Goal: Task Accomplishment & Management: Use online tool/utility

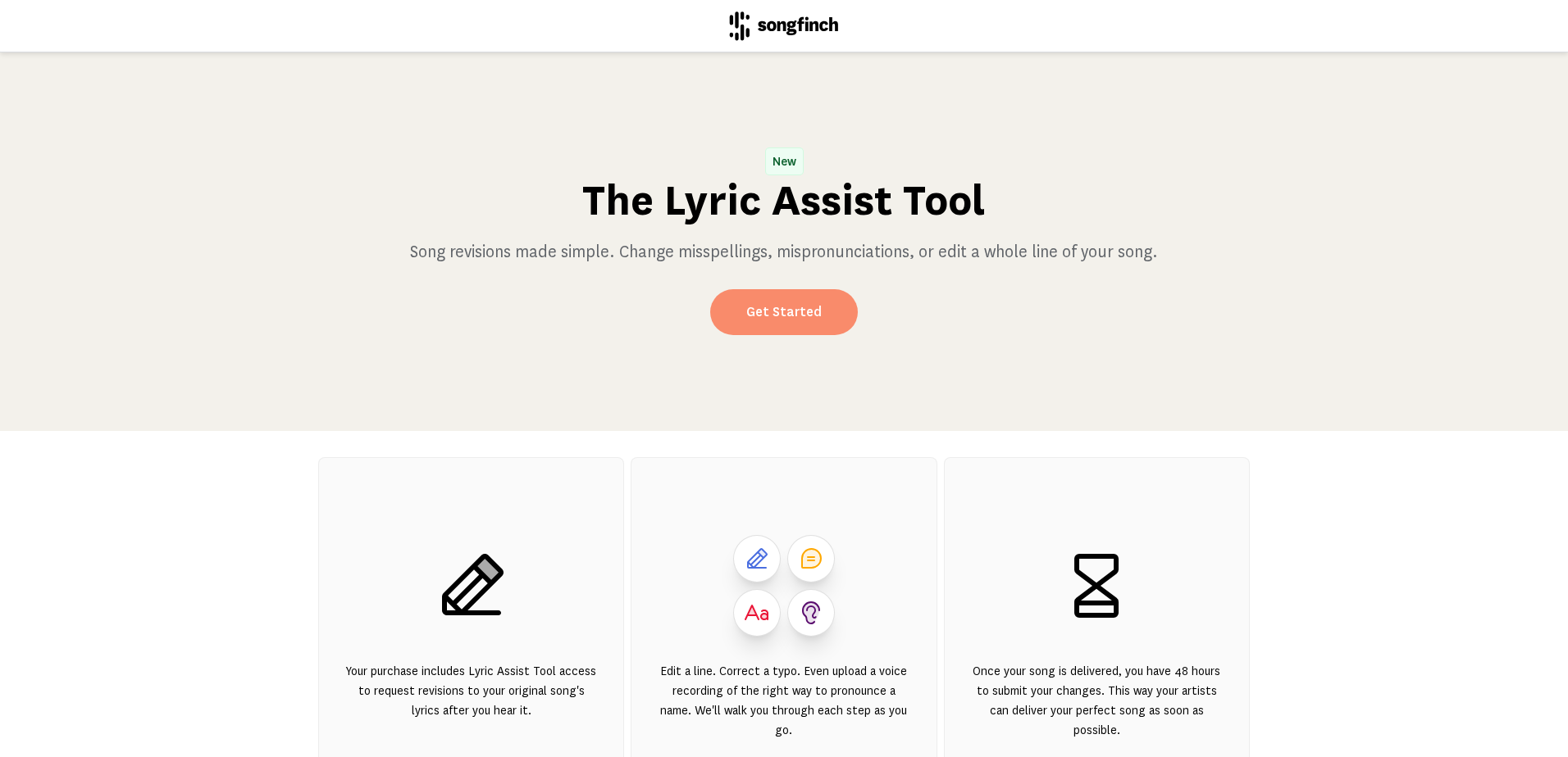
click at [772, 318] on link "Get Started" at bounding box center [784, 312] width 147 height 45
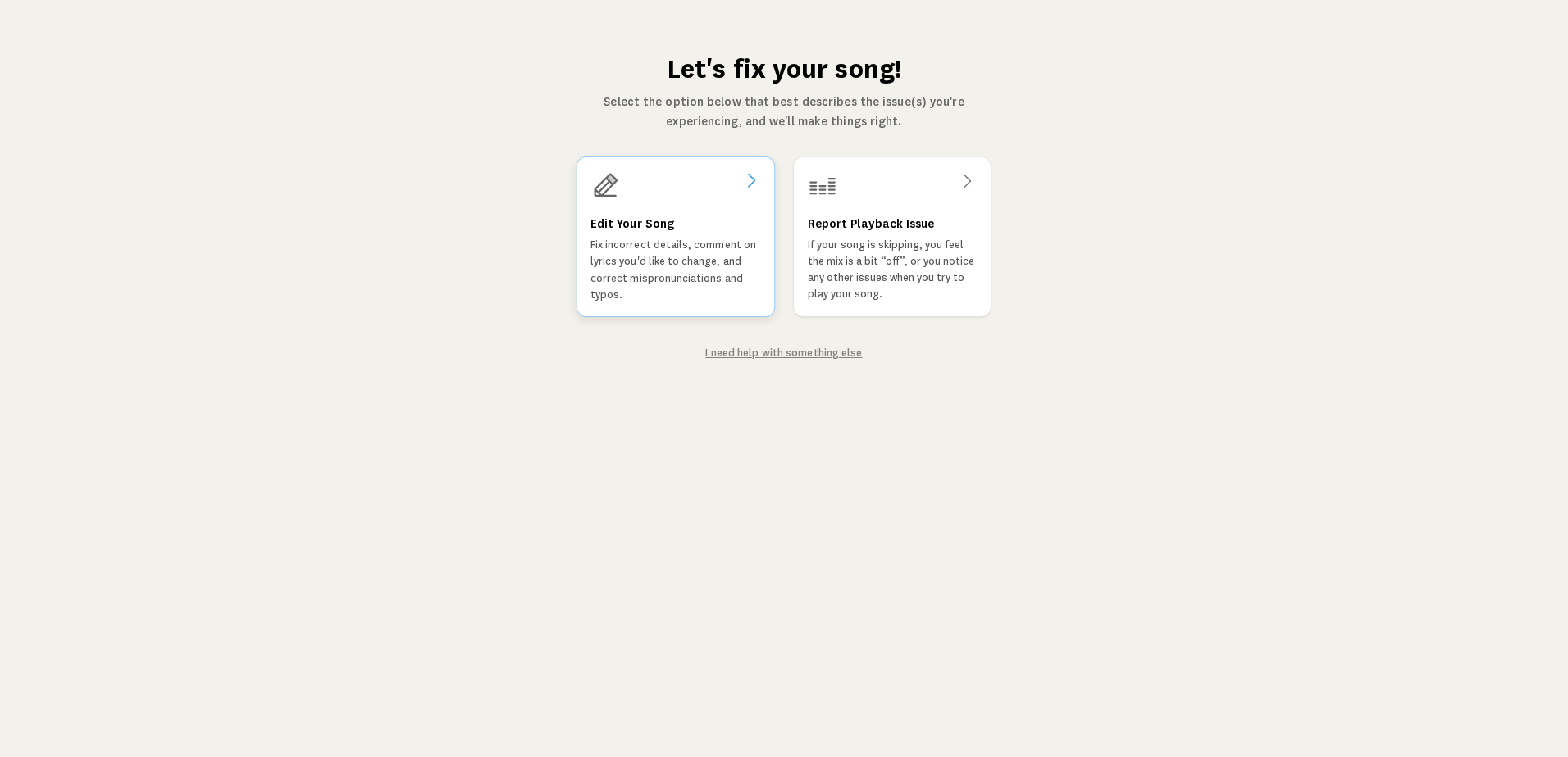
click at [666, 268] on p "Fix incorrect details, comment on lyrics you'd like to change, and correct misp…" at bounding box center [675, 269] width 170 height 66
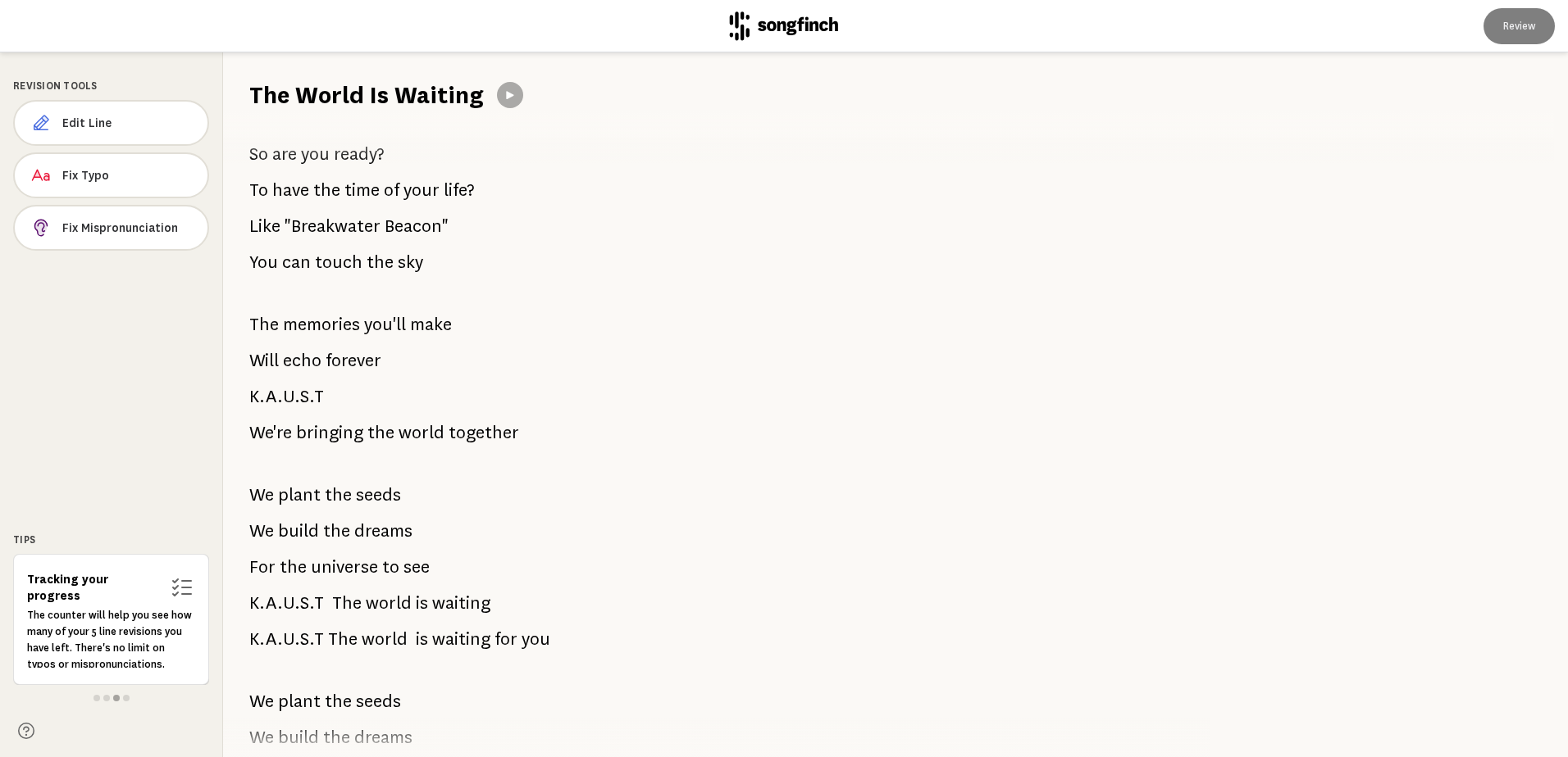
scroll to position [656, 0]
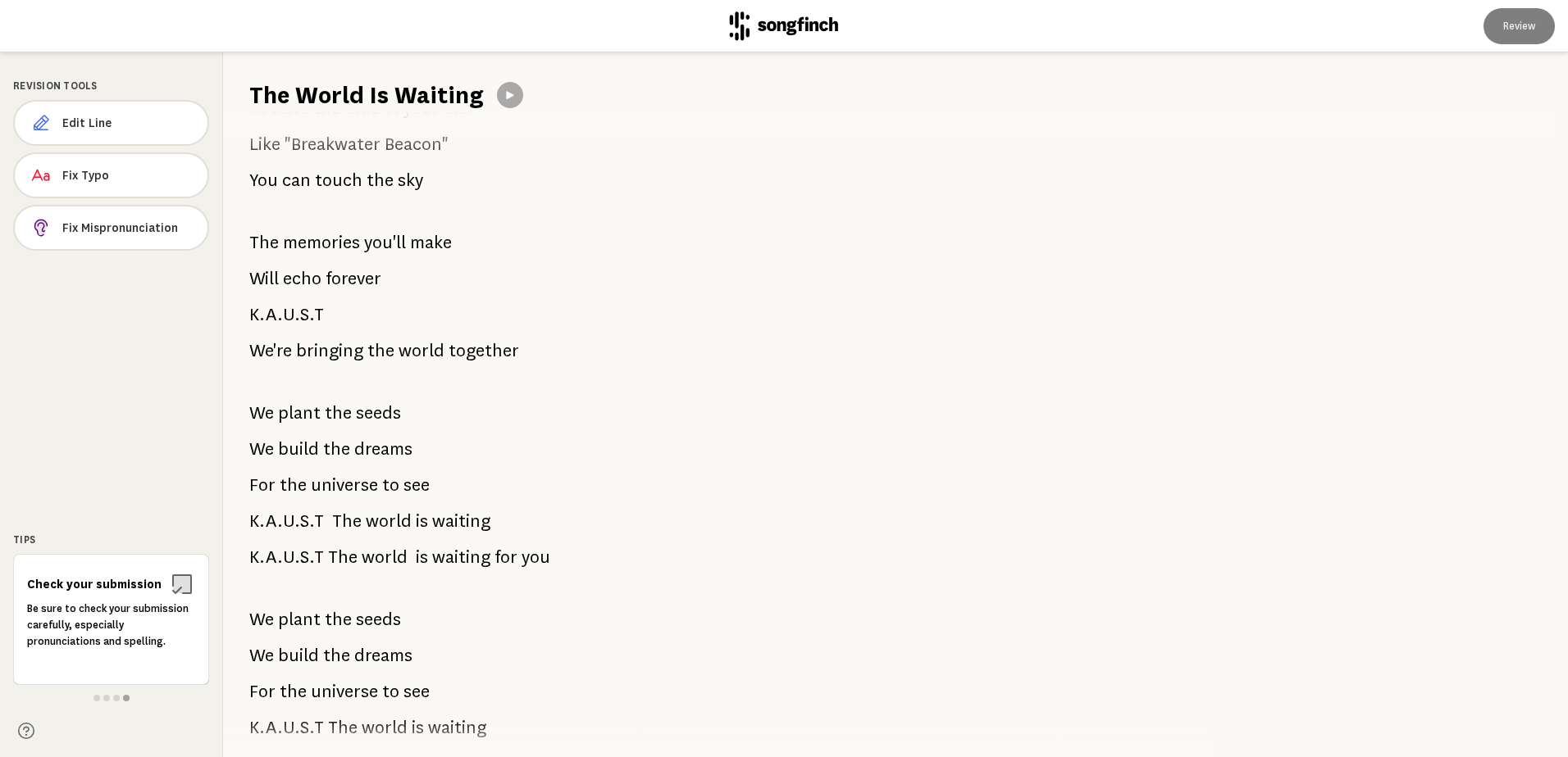
drag, startPoint x: 511, startPoint y: 357, endPoint x: 279, endPoint y: 349, distance: 232.1
click at [279, 349] on p "We're bringing the world together" at bounding box center [384, 351] width 269 height 33
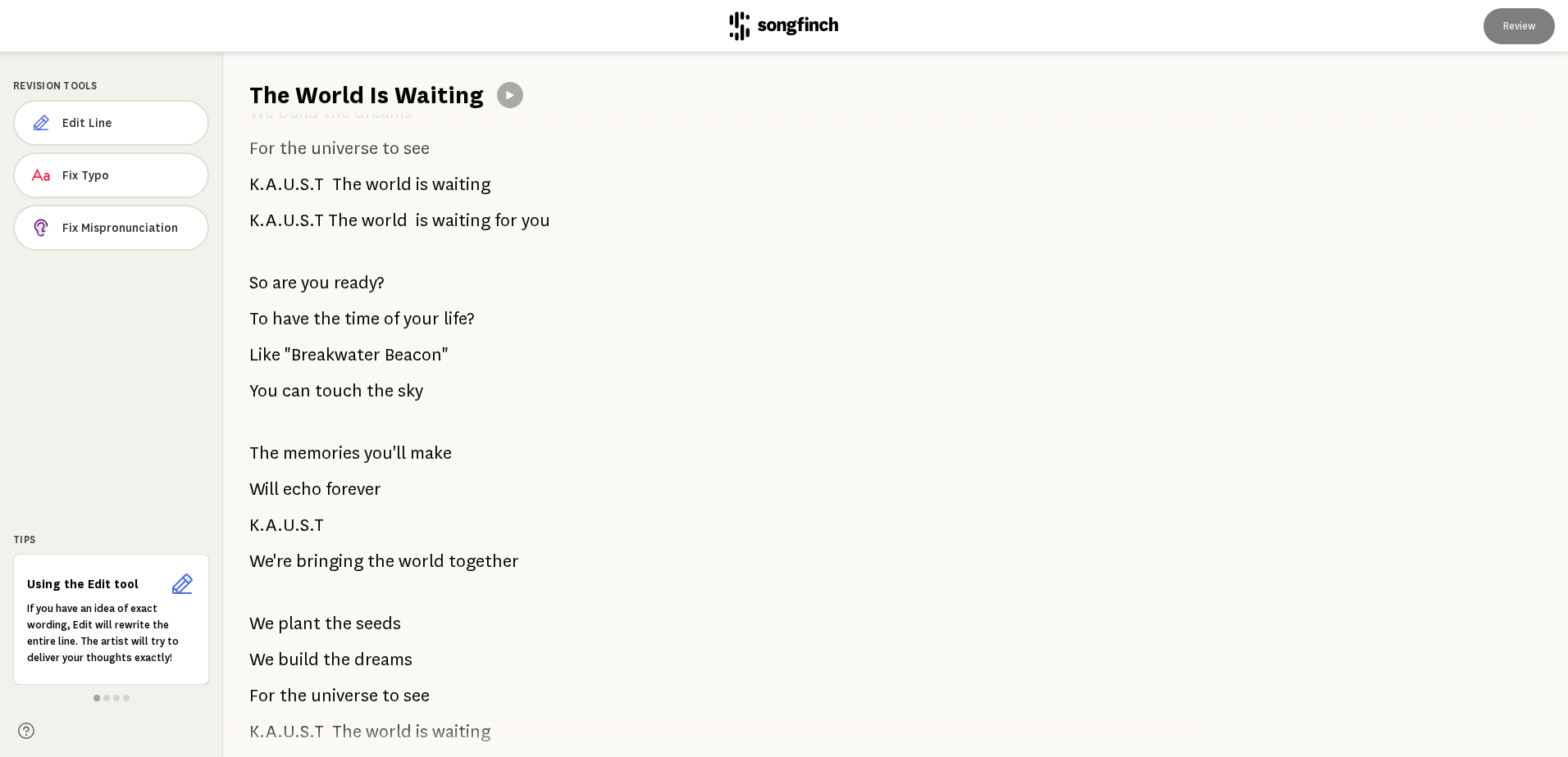
scroll to position [527, 0]
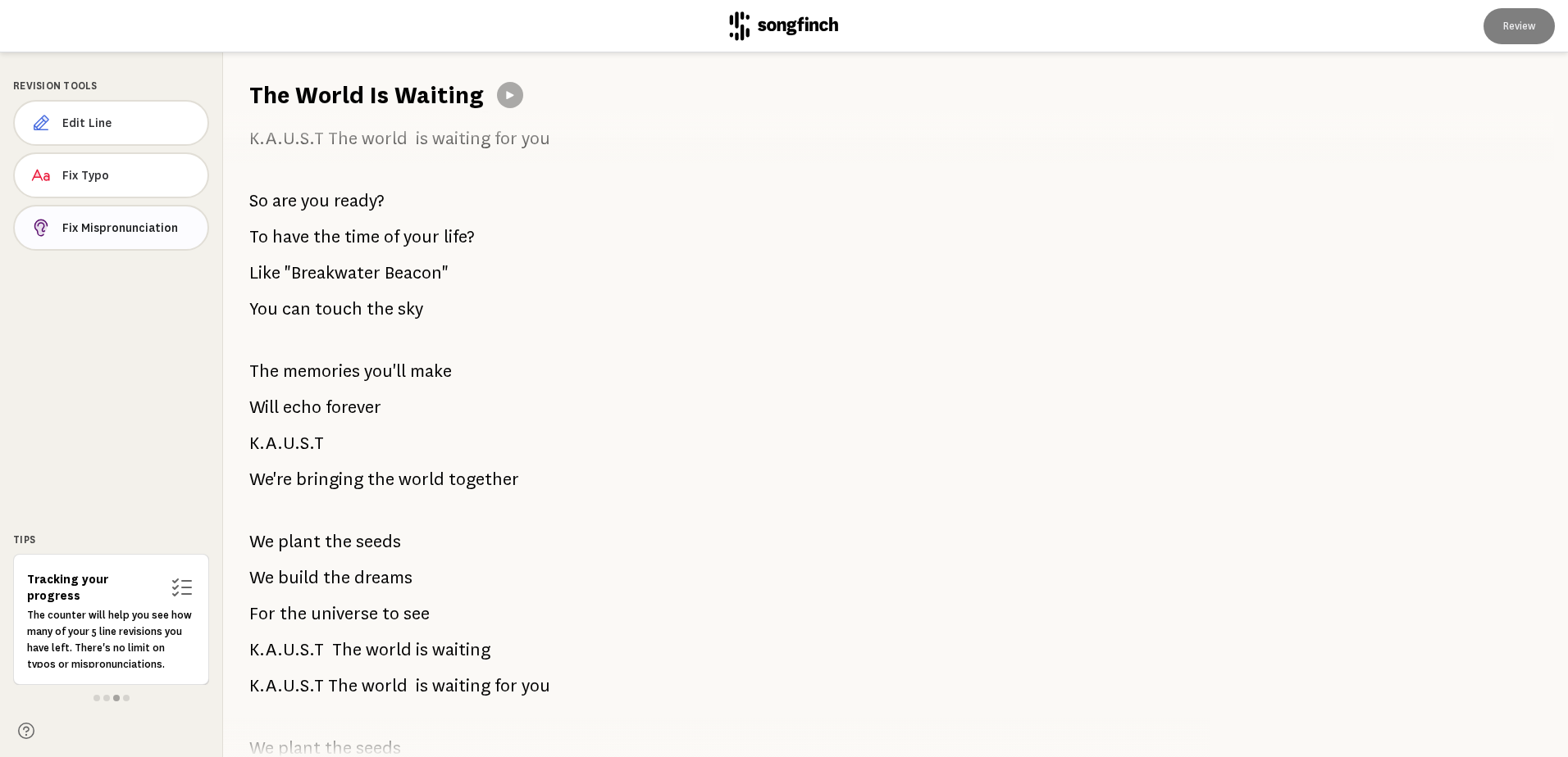
click at [81, 227] on span "Fix Mispronunciation" at bounding box center [127, 227] width 132 height 16
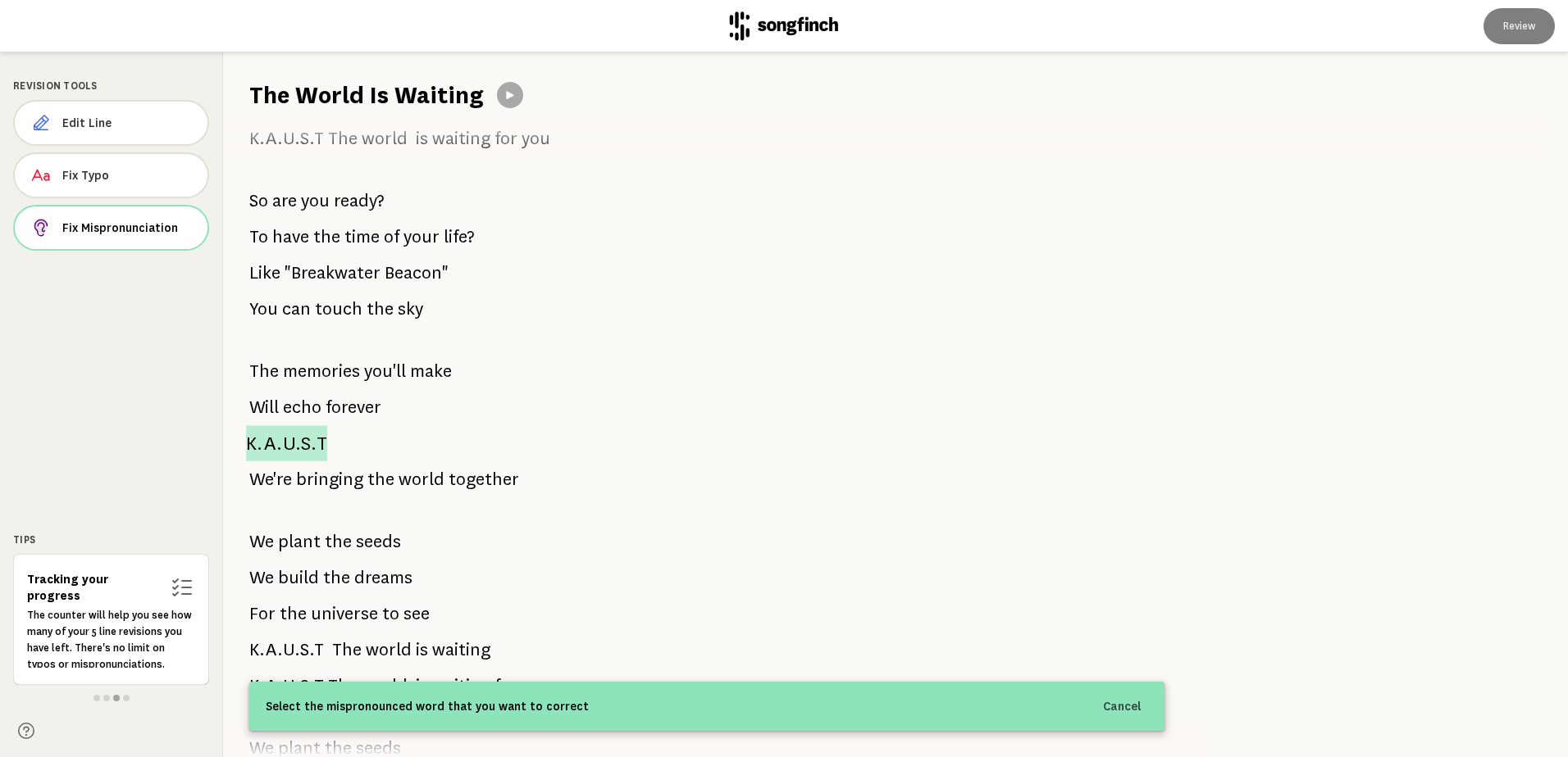
click at [272, 447] on span "K.A.U.S.T" at bounding box center [286, 443] width 81 height 35
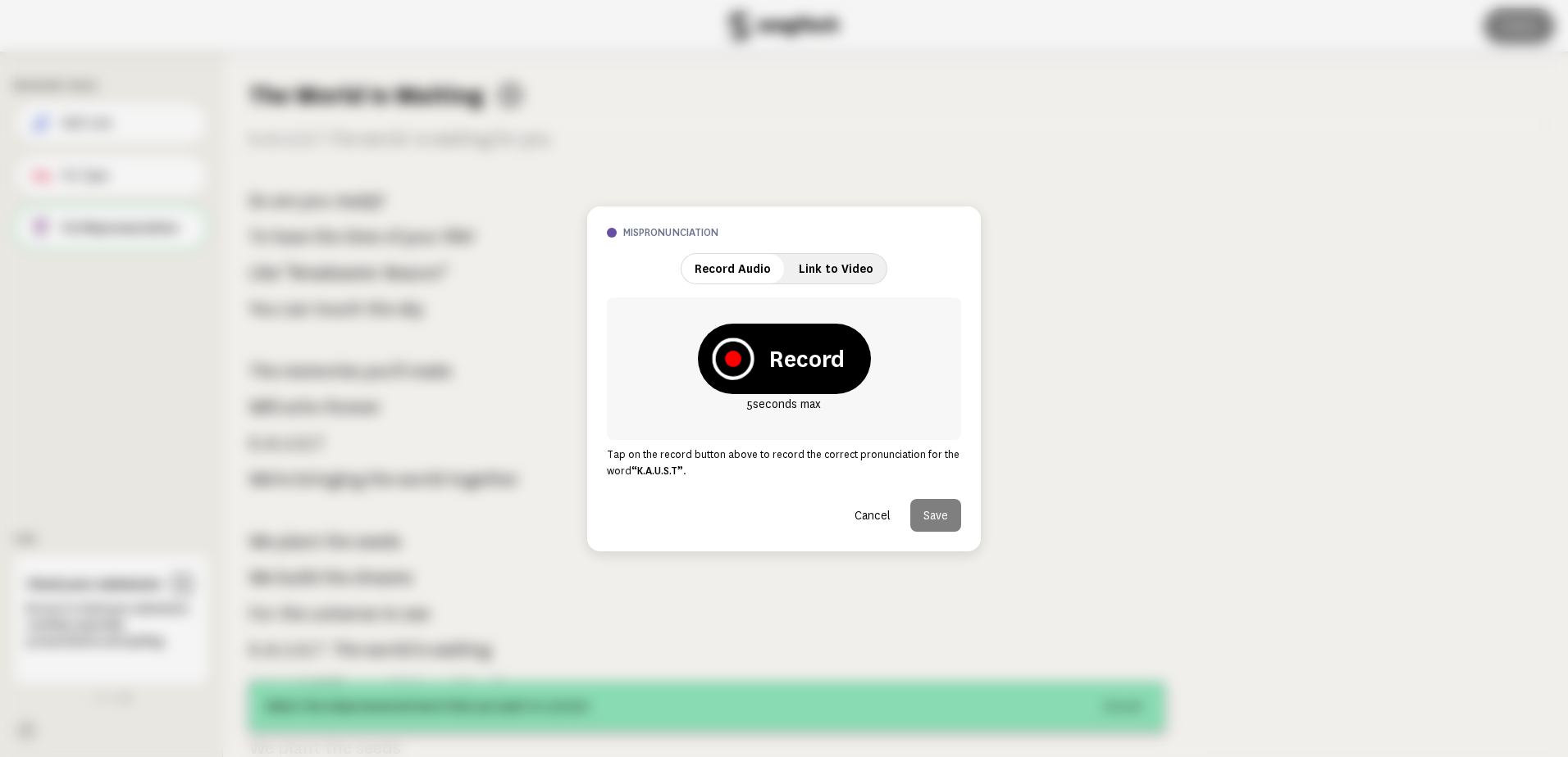
click at [731, 360] on icon at bounding box center [733, 359] width 16 height 16
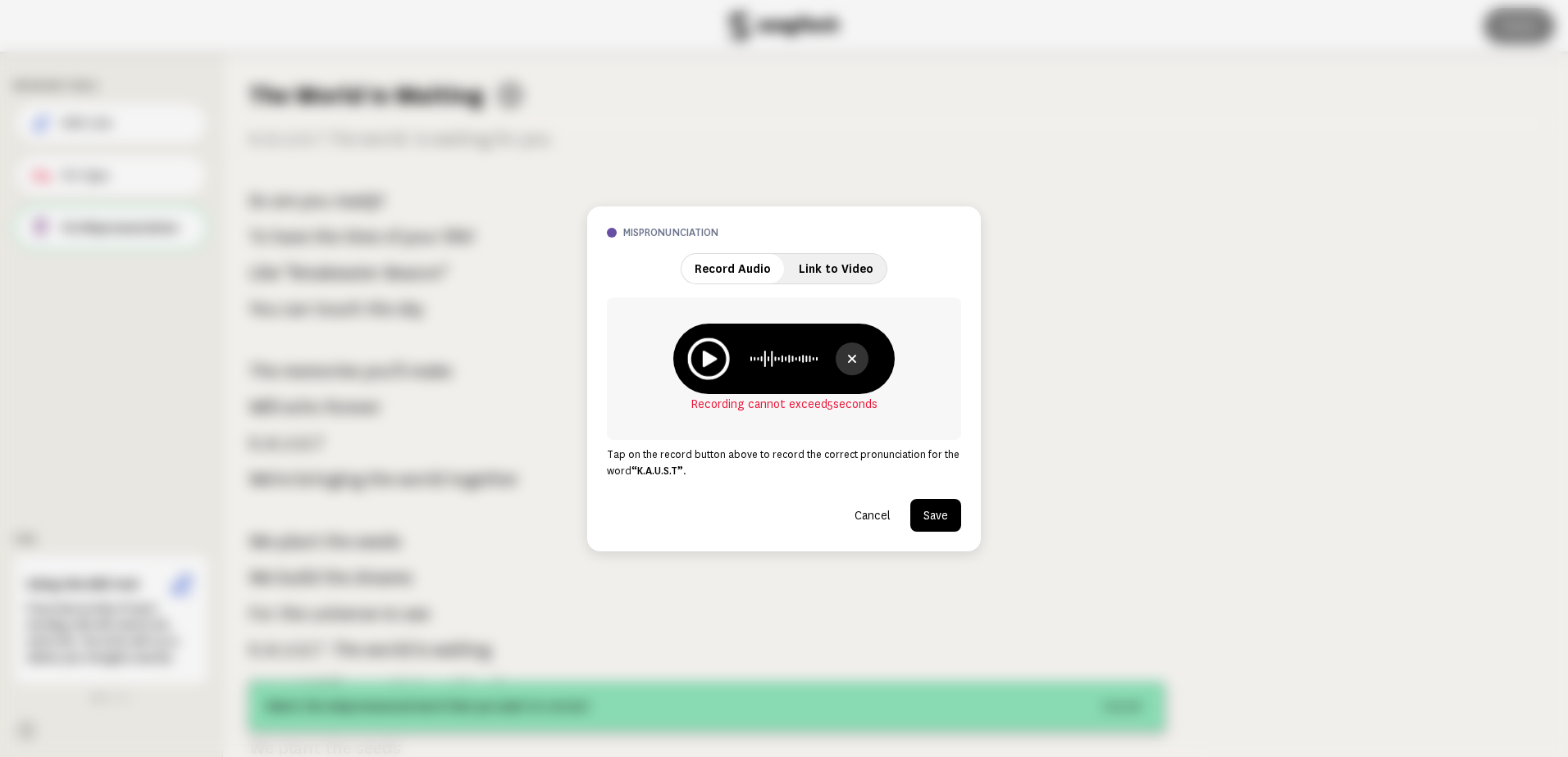
click at [709, 368] on icon at bounding box center [708, 358] width 42 height 42
click at [718, 363] on icon at bounding box center [708, 358] width 42 height 42
click at [855, 362] on icon at bounding box center [852, 358] width 8 height 8
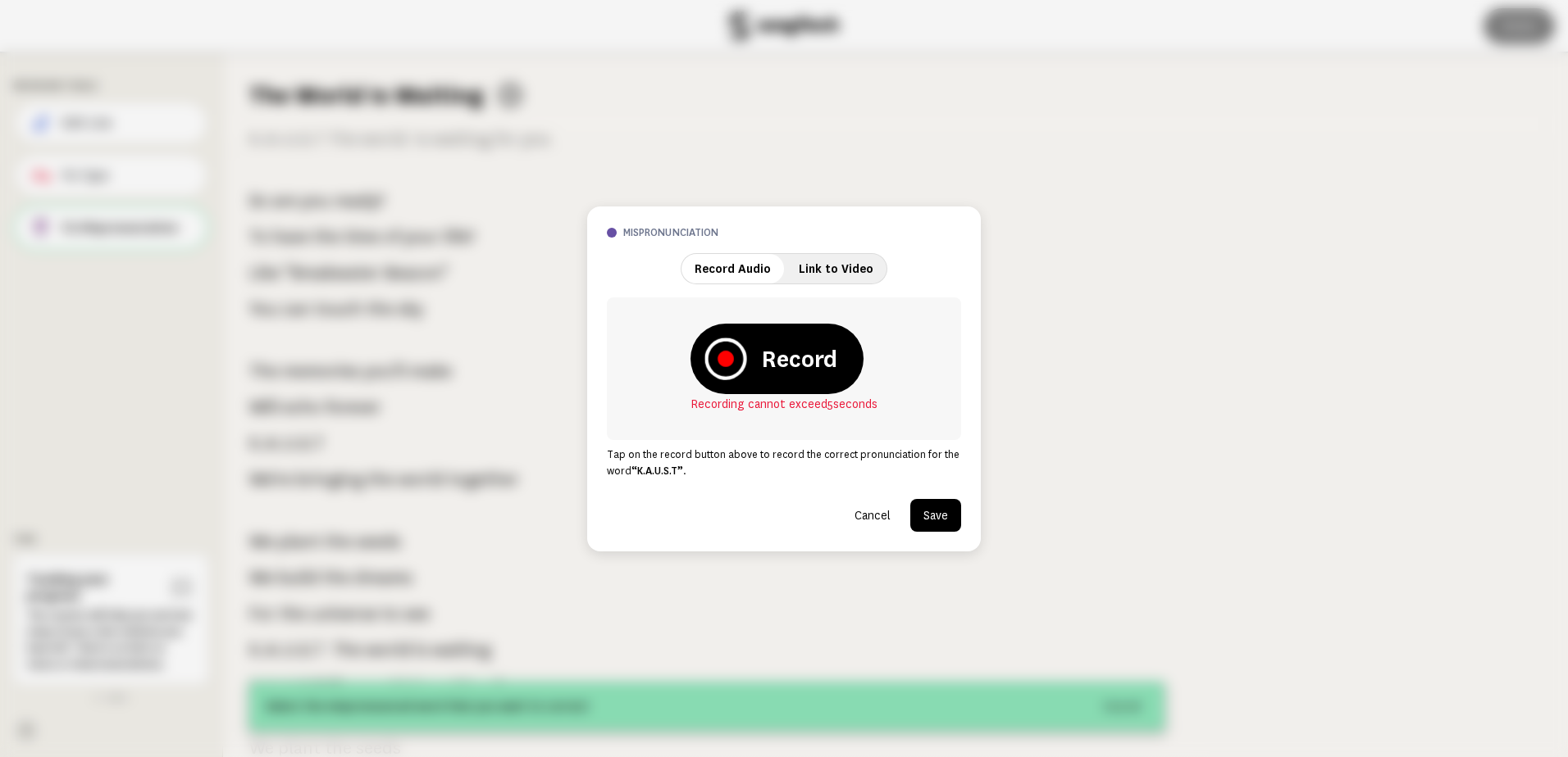
click at [723, 367] on icon at bounding box center [725, 358] width 42 height 42
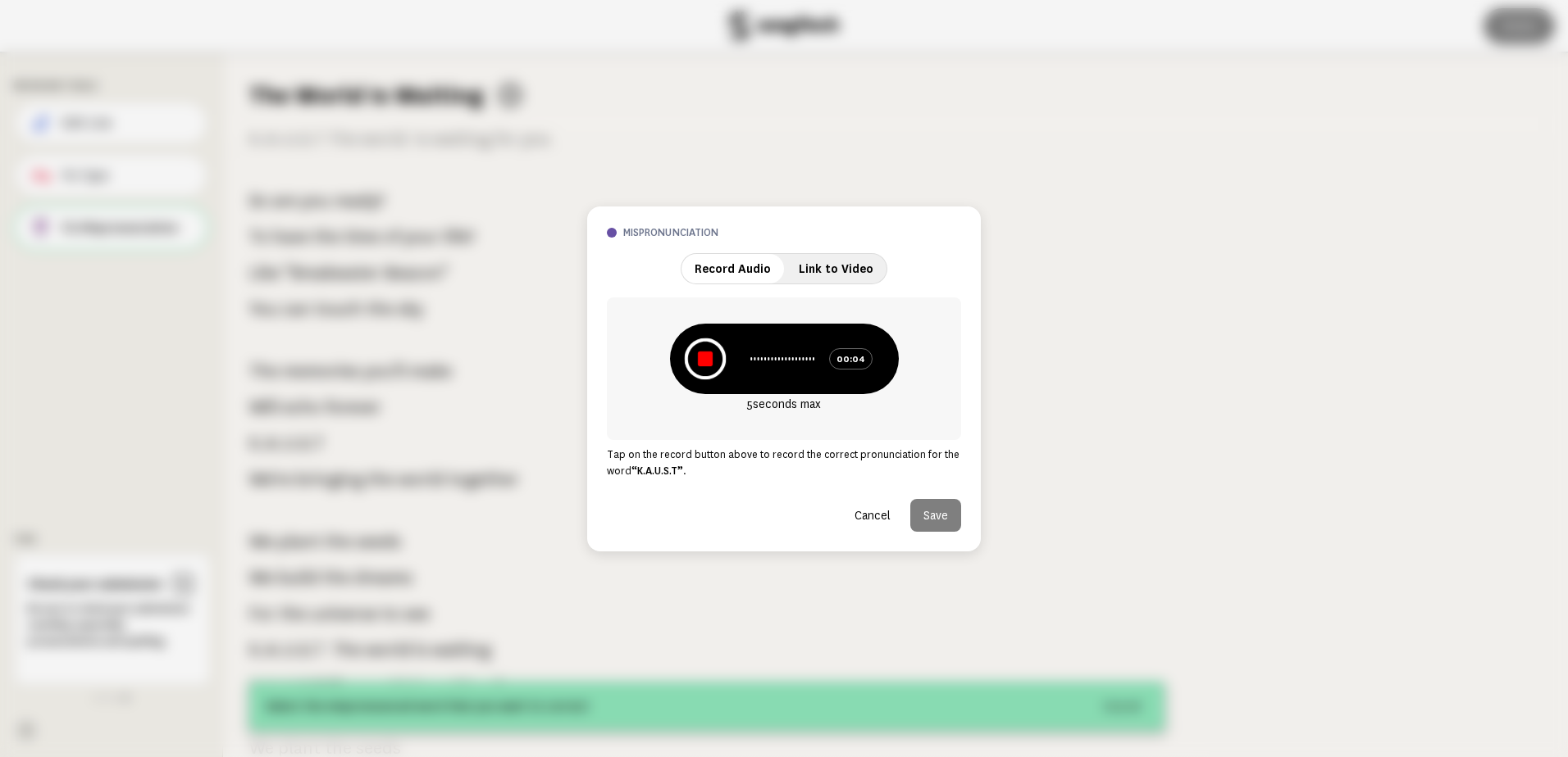
click at [709, 368] on icon at bounding box center [704, 358] width 42 height 42
click at [934, 518] on button "Save" at bounding box center [936, 516] width 51 height 33
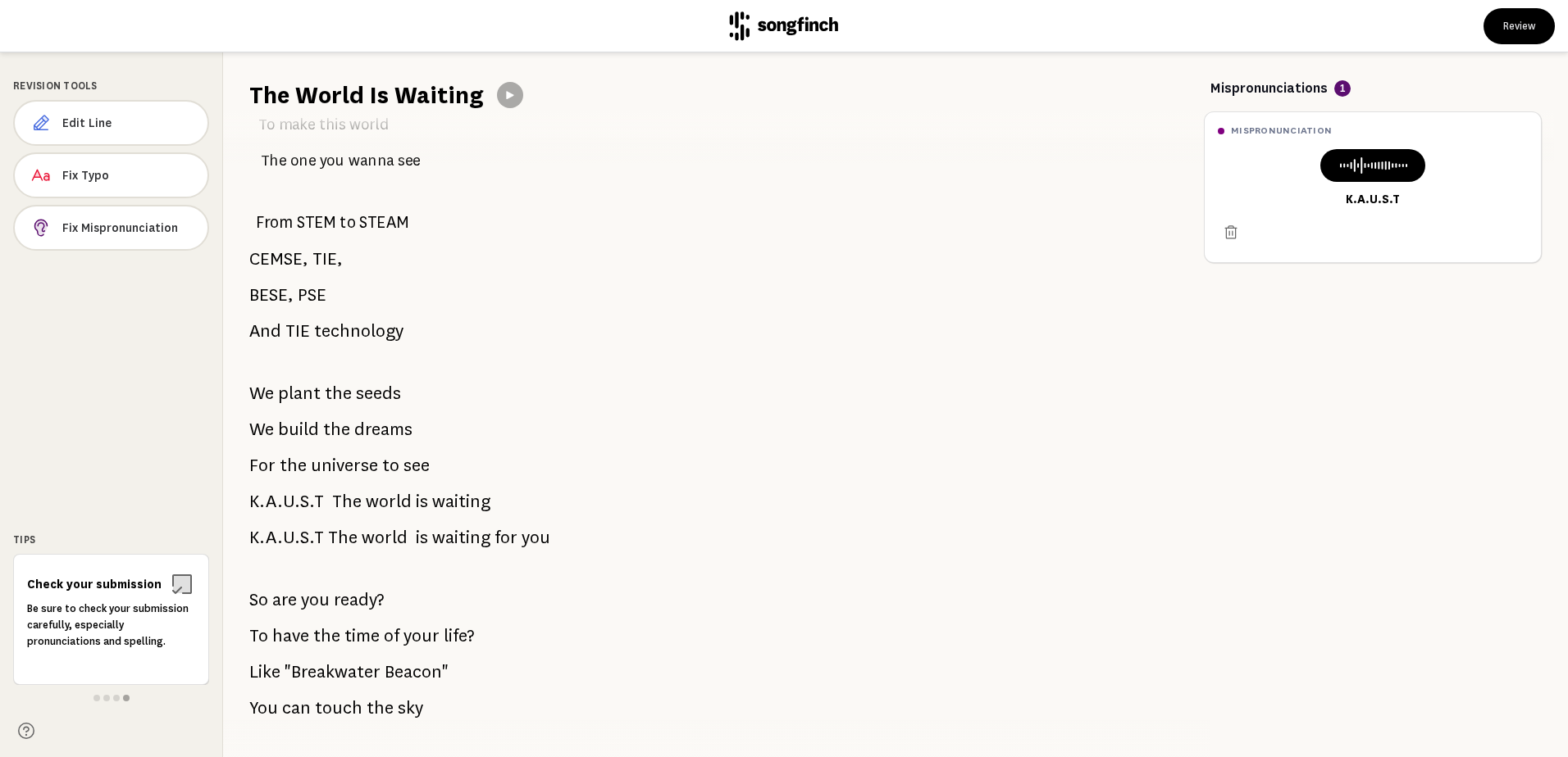
scroll to position [117, 0]
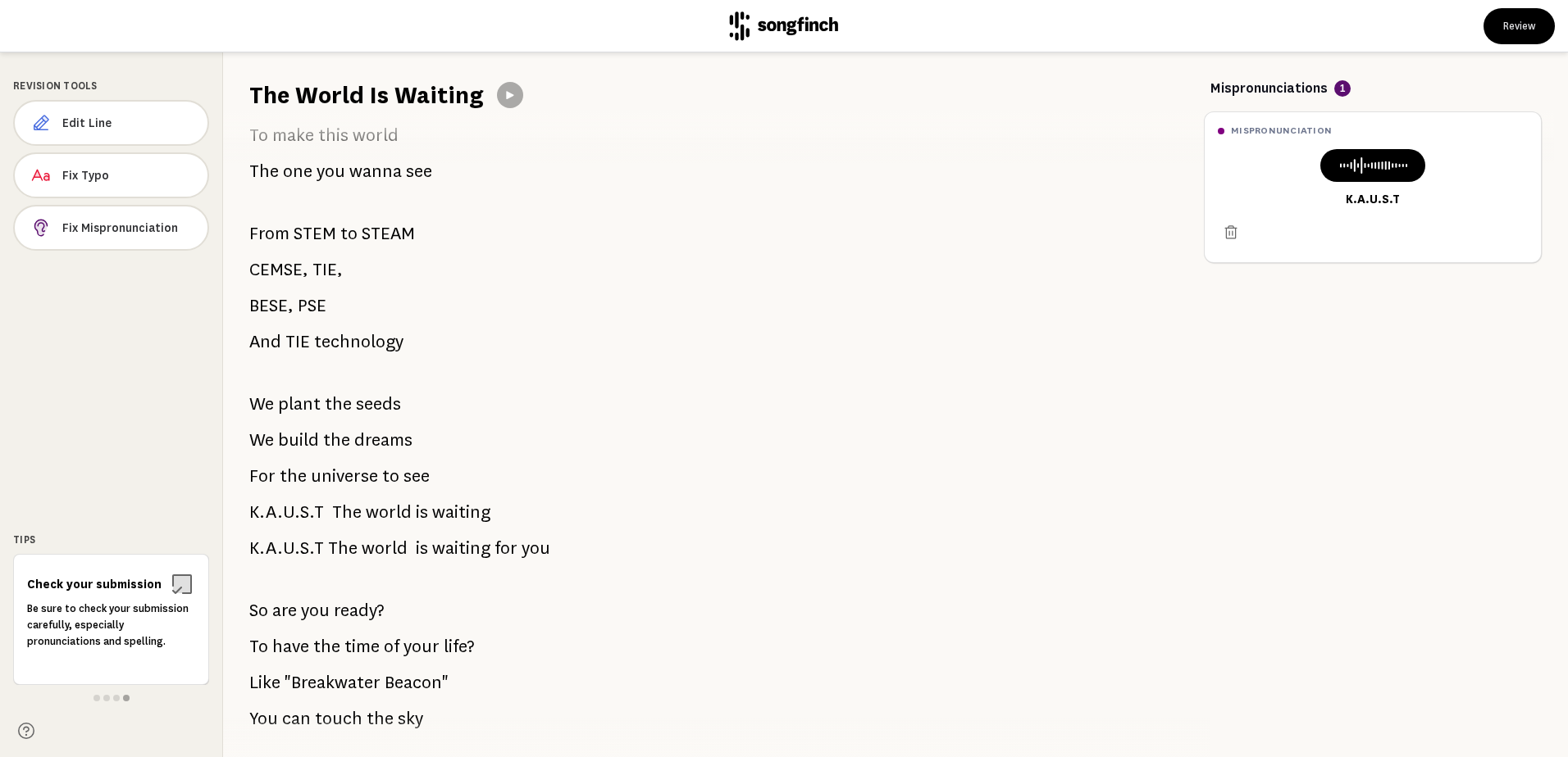
drag, startPoint x: 248, startPoint y: 269, endPoint x: 279, endPoint y: 270, distance: 31.0
click at [279, 270] on div "Only you Can bring your energy To make this world The one you wanna see From ST…" at bounding box center [706, 435] width 967 height 646
click at [111, 227] on span "Fix Mispronunciation" at bounding box center [127, 227] width 132 height 16
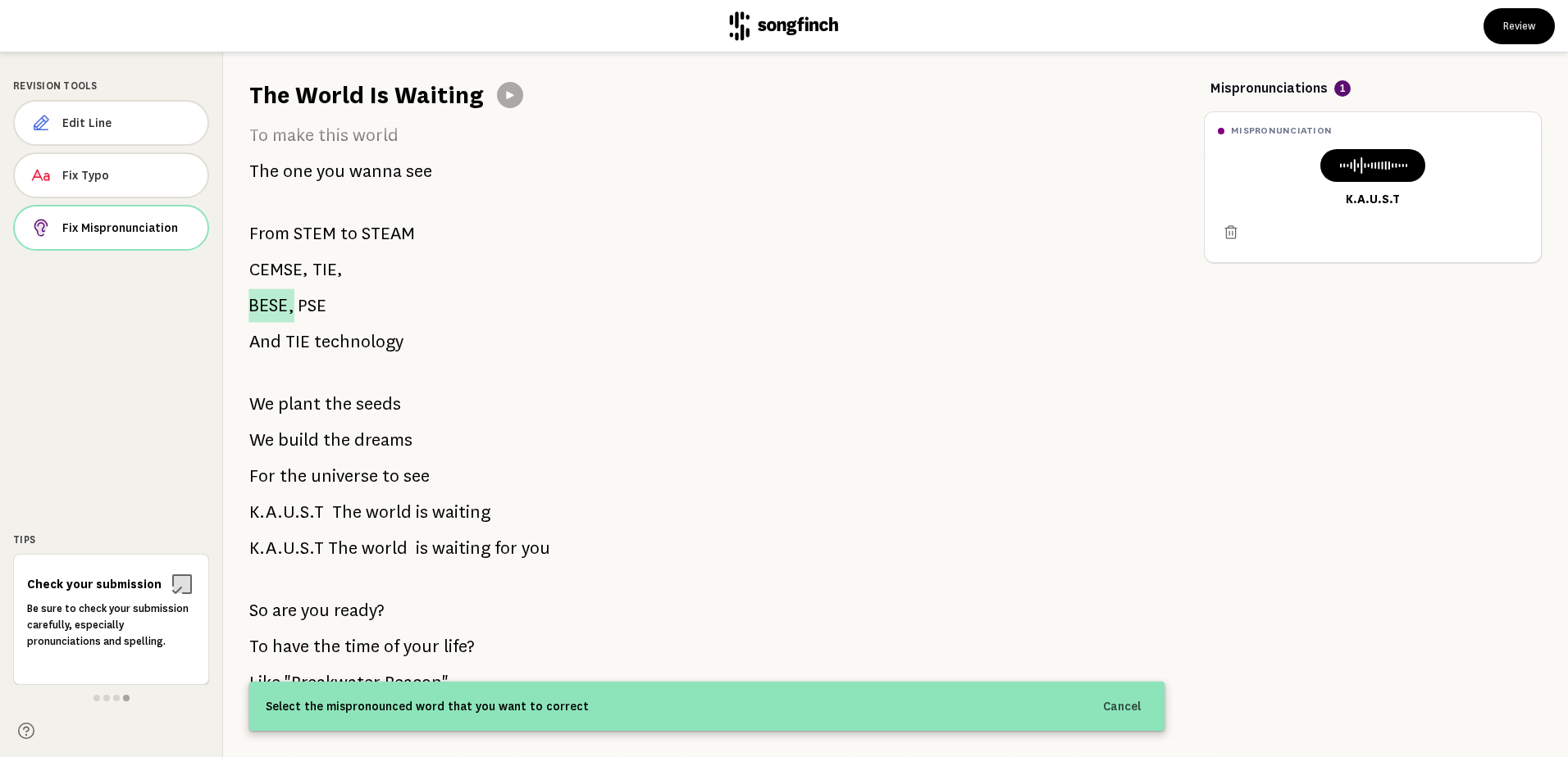
click at [255, 306] on span "BESE," at bounding box center [271, 305] width 46 height 34
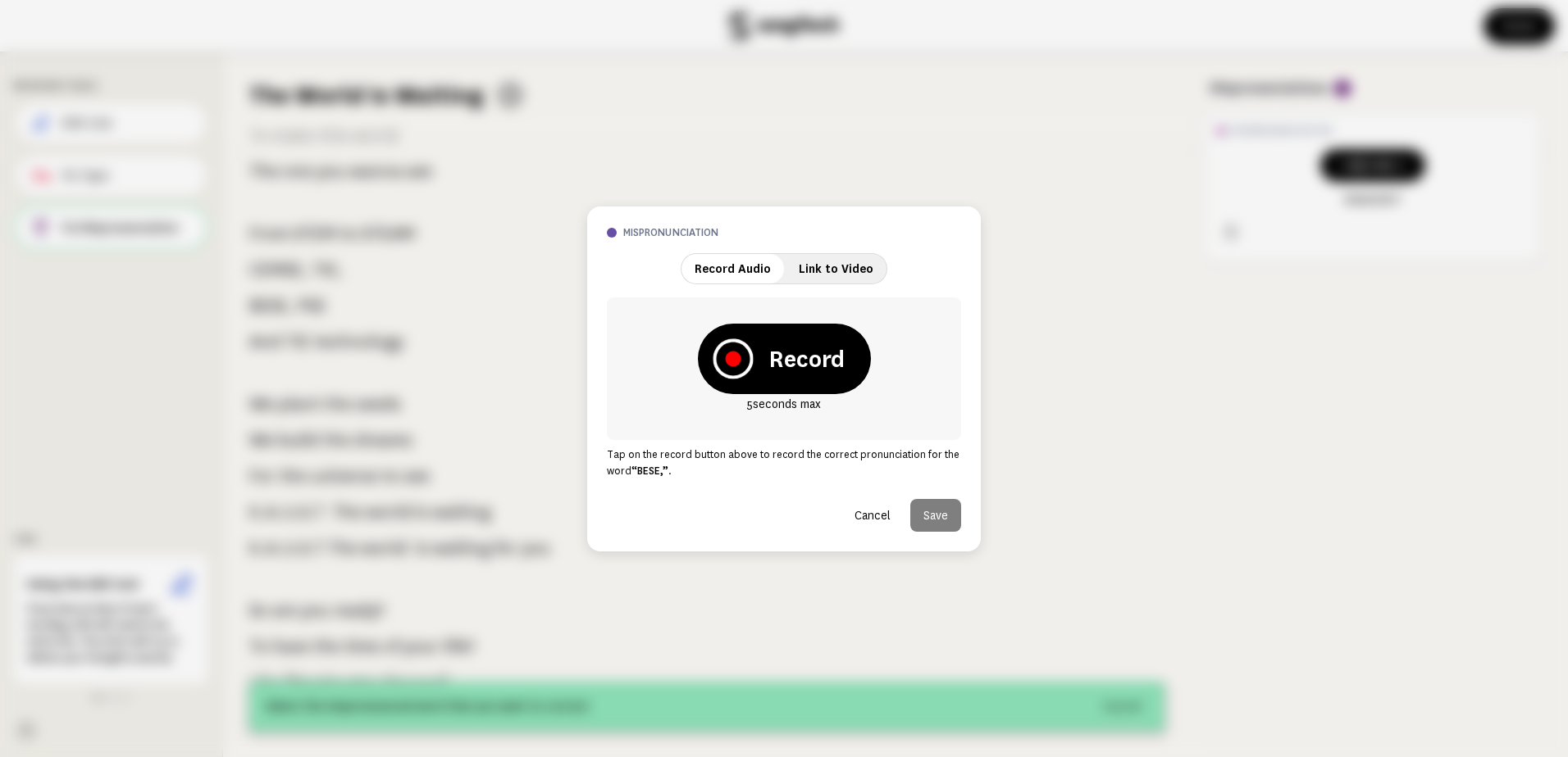
click at [732, 368] on icon at bounding box center [733, 358] width 40 height 40
click at [695, 361] on icon at bounding box center [704, 358] width 42 height 42
click at [707, 354] on icon at bounding box center [710, 358] width 15 height 16
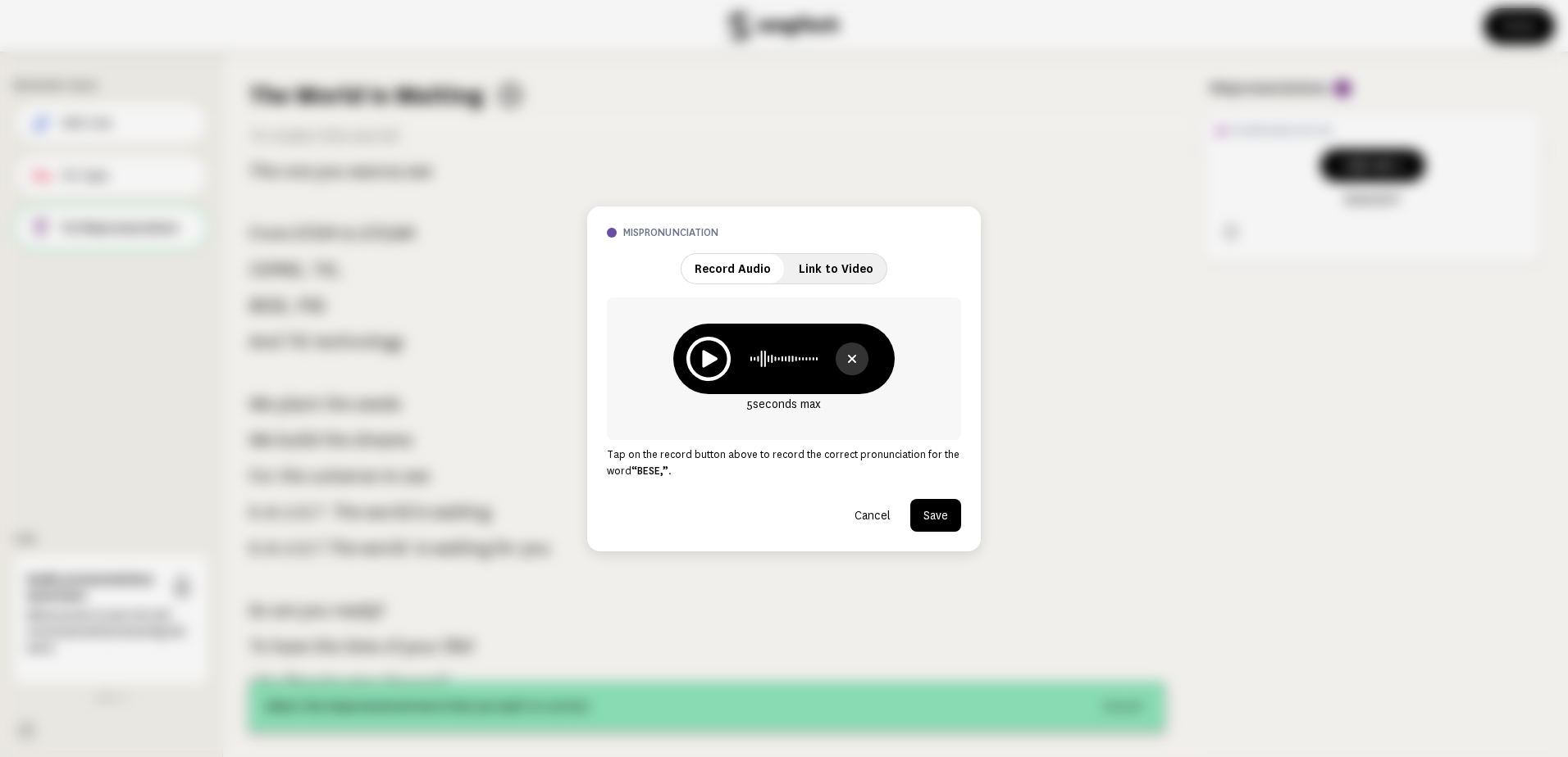
click at [929, 523] on button "Save" at bounding box center [936, 516] width 51 height 33
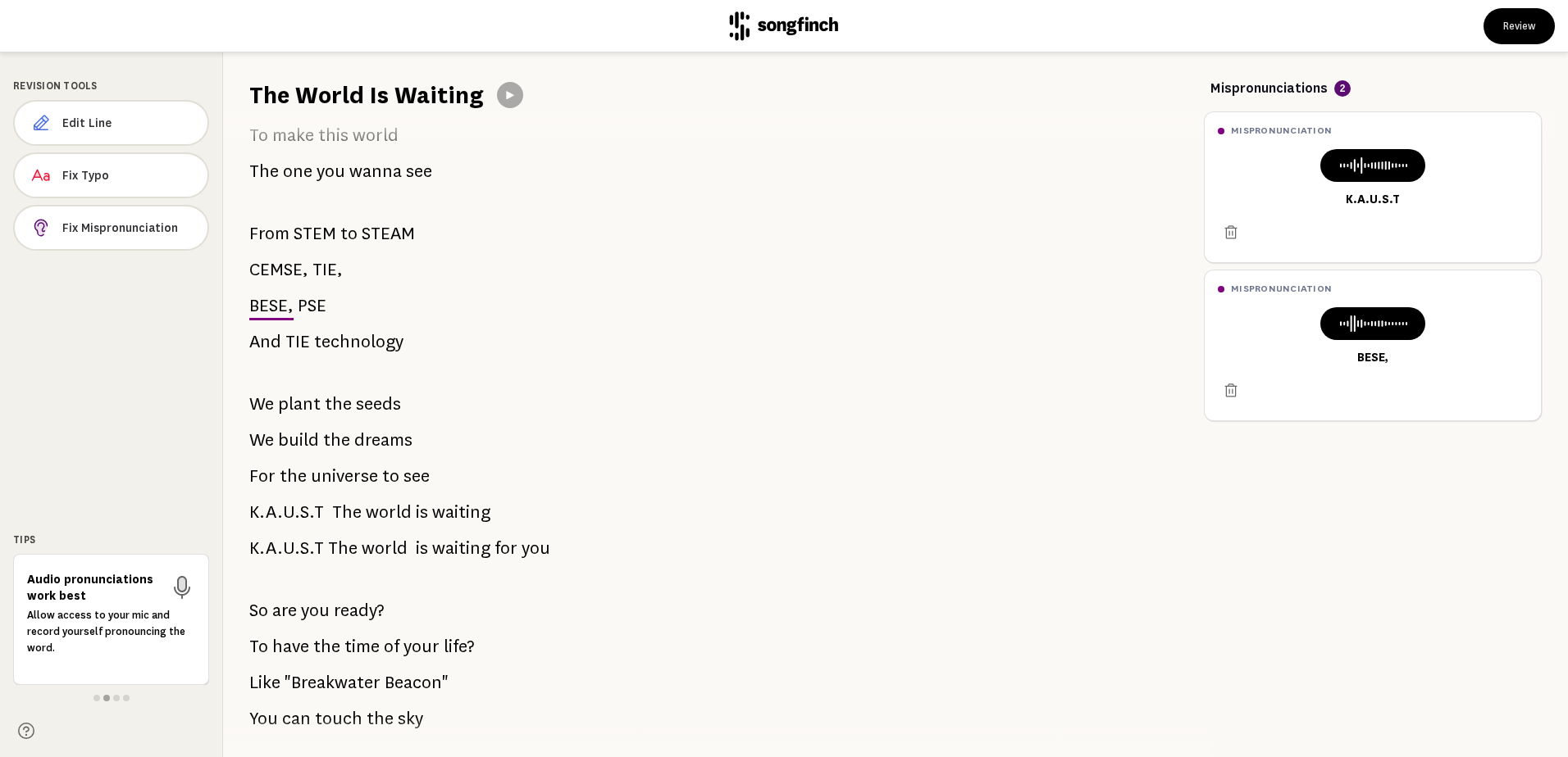
drag, startPoint x: 312, startPoint y: 268, endPoint x: 329, endPoint y: 269, distance: 17.0
click at [329, 268] on span "TIE," at bounding box center [327, 269] width 30 height 33
click at [153, 219] on button "Fix Mispronunciation" at bounding box center [110, 227] width 196 height 45
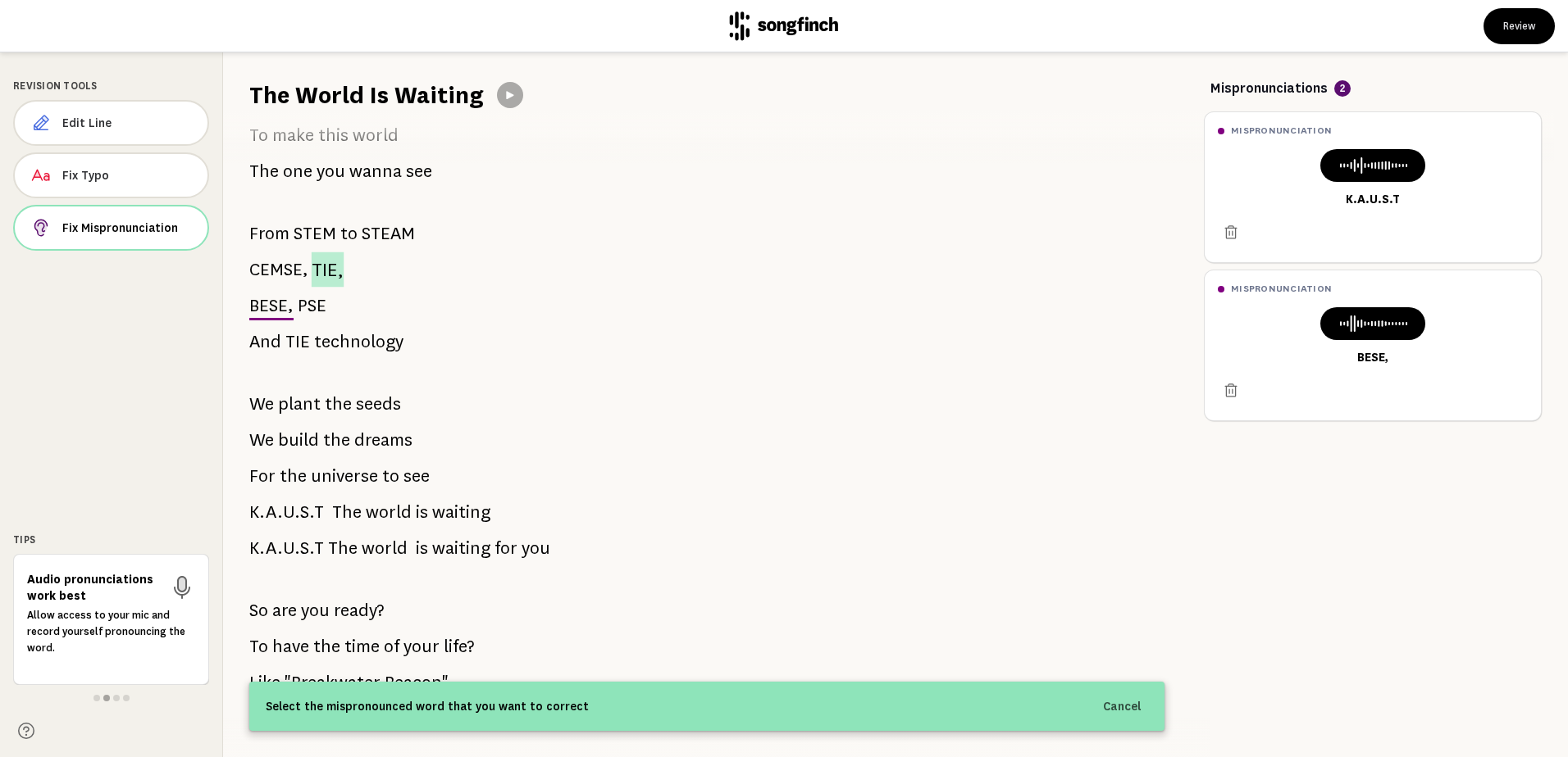
click at [333, 270] on span "TIE," at bounding box center [328, 269] width 33 height 35
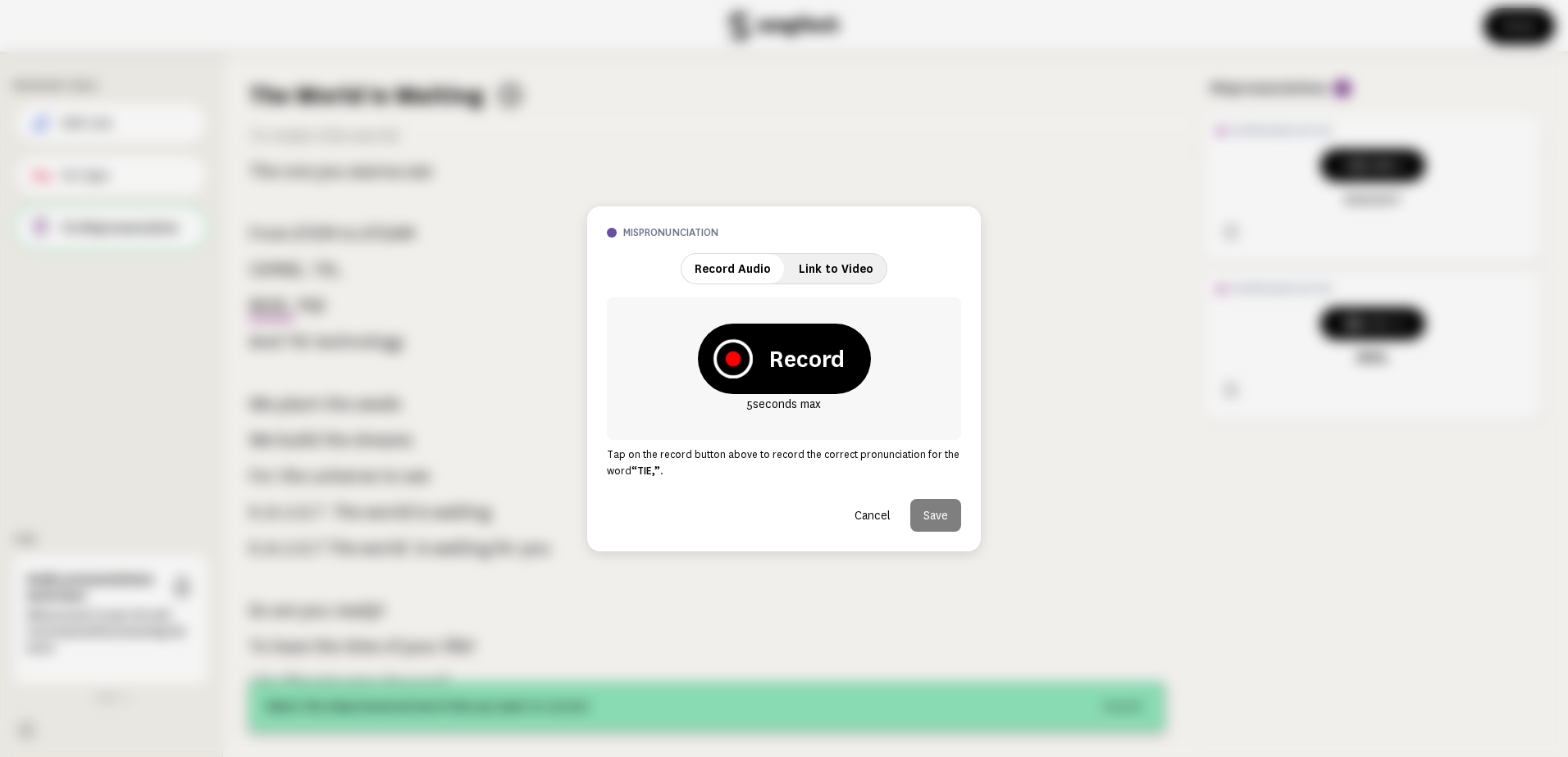
click at [724, 365] on icon at bounding box center [732, 358] width 39 height 39
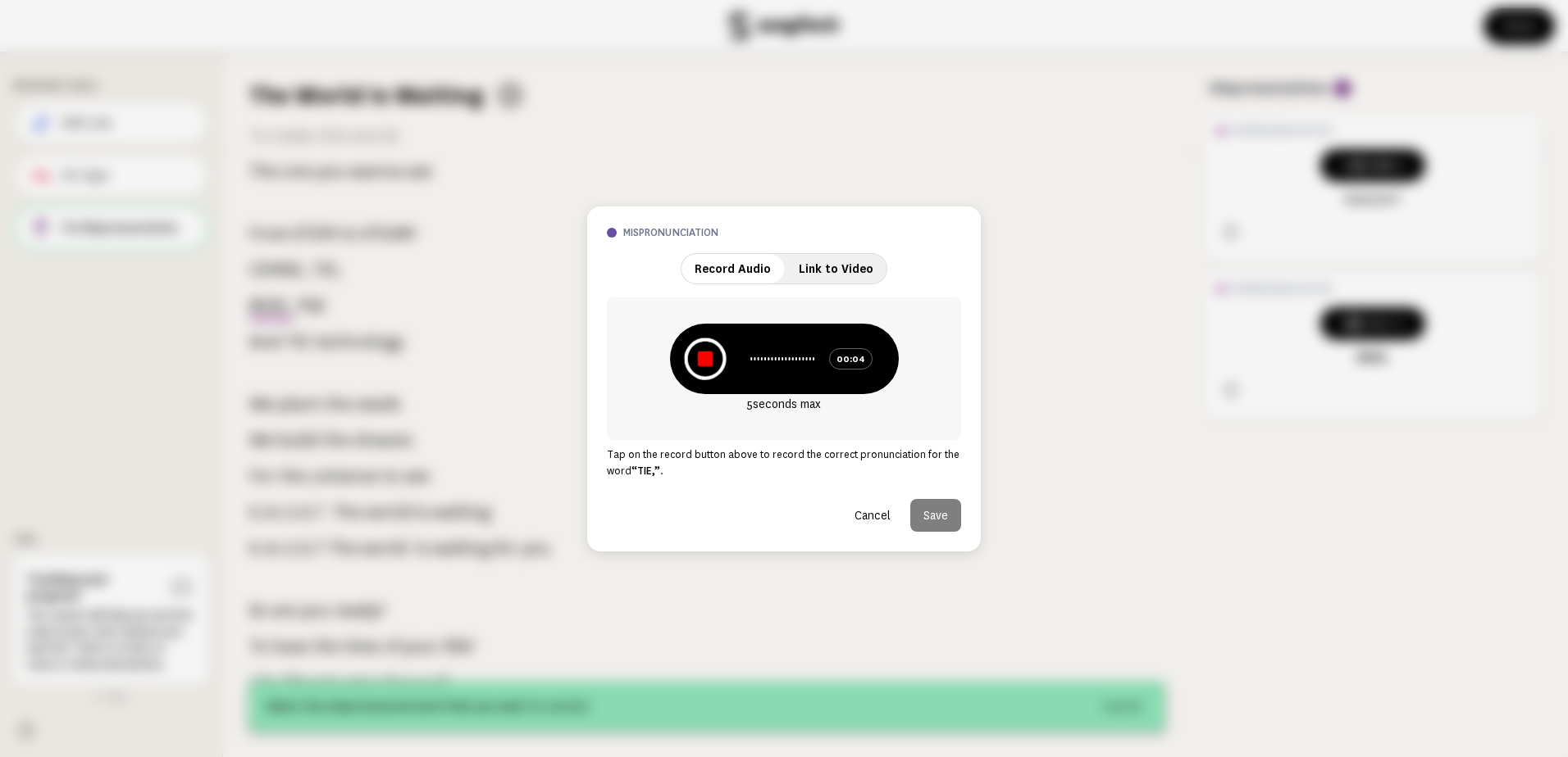
click at [701, 367] on icon at bounding box center [704, 358] width 42 height 42
click at [703, 360] on icon at bounding box center [708, 358] width 42 height 42
click at [940, 513] on button "Save" at bounding box center [936, 516] width 51 height 33
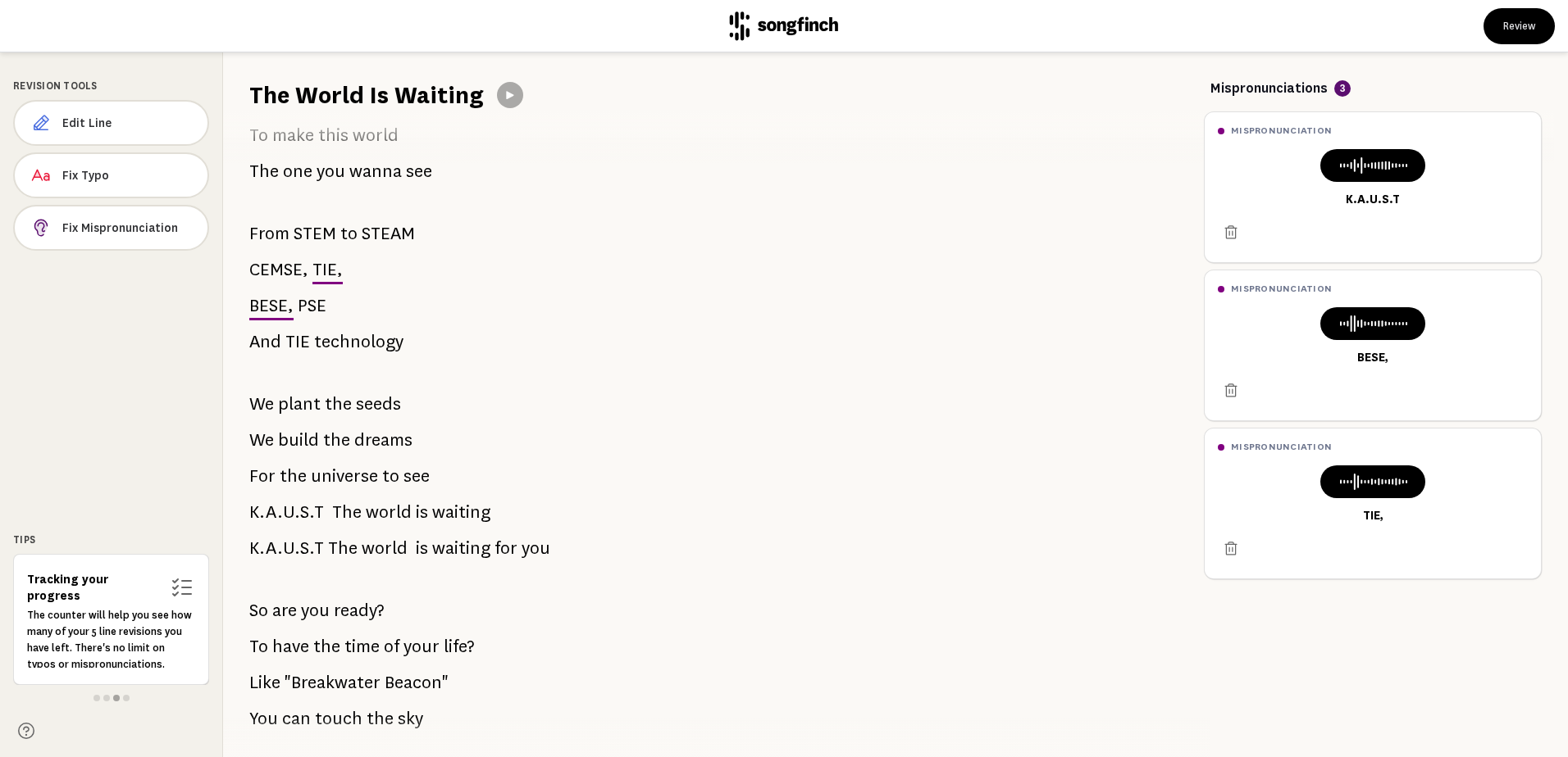
click at [278, 268] on span "CEMSE," at bounding box center [278, 269] width 59 height 33
click at [156, 227] on span "Fix Mispronunciation" at bounding box center [127, 227] width 131 height 16
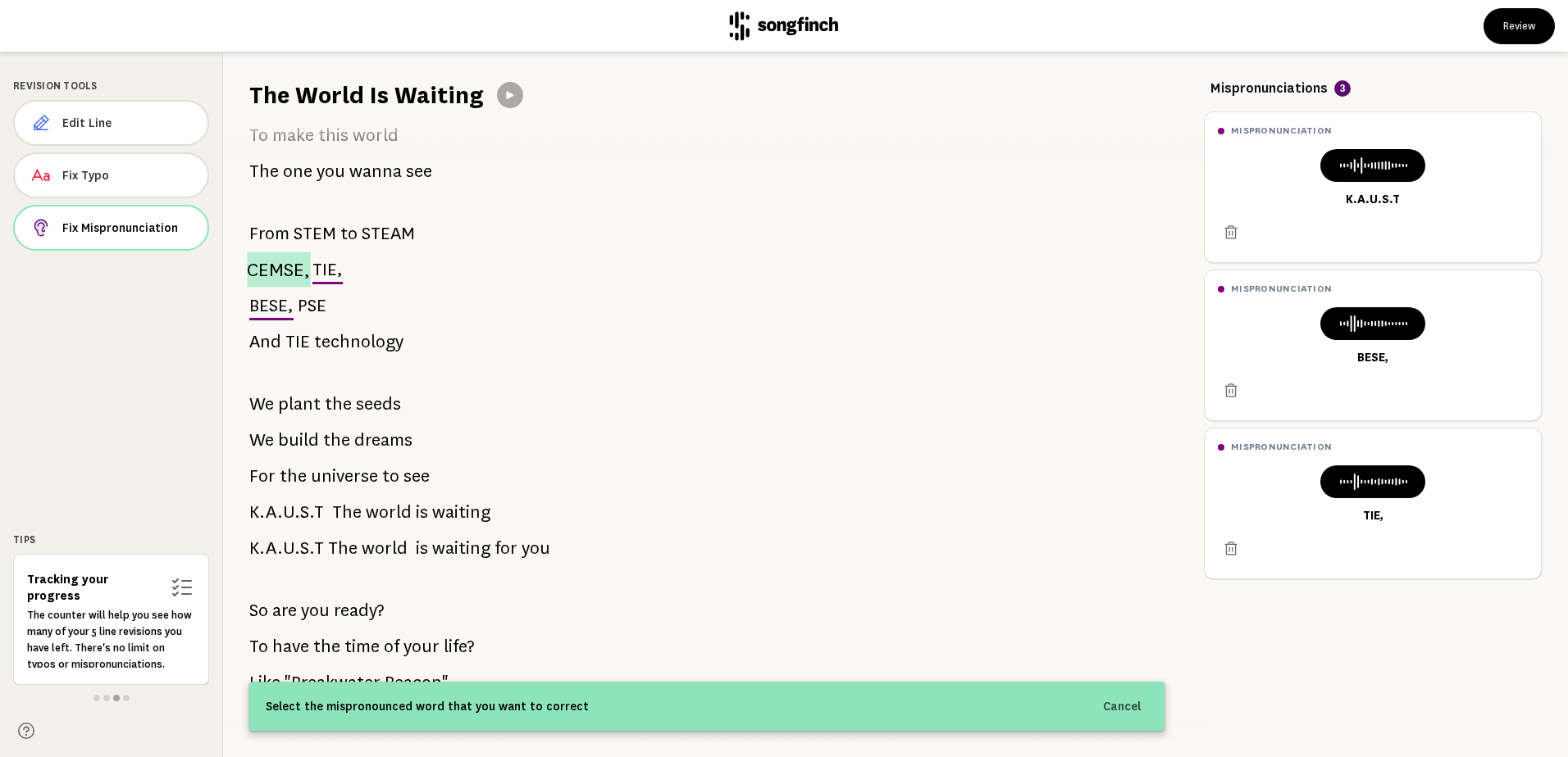
click at [255, 266] on span "CEMSE," at bounding box center [278, 269] width 63 height 35
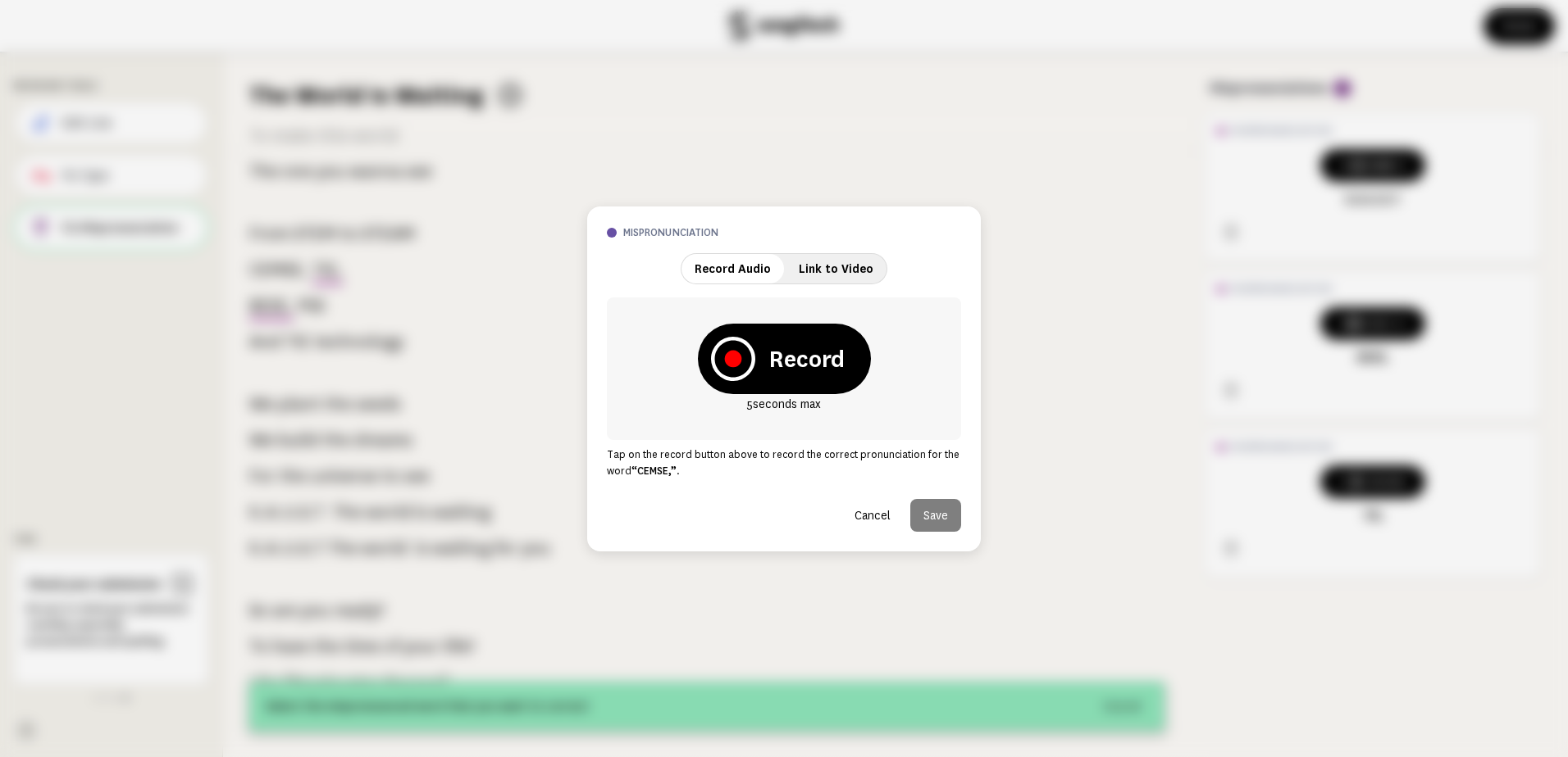
click at [857, 518] on button "Cancel" at bounding box center [872, 516] width 62 height 33
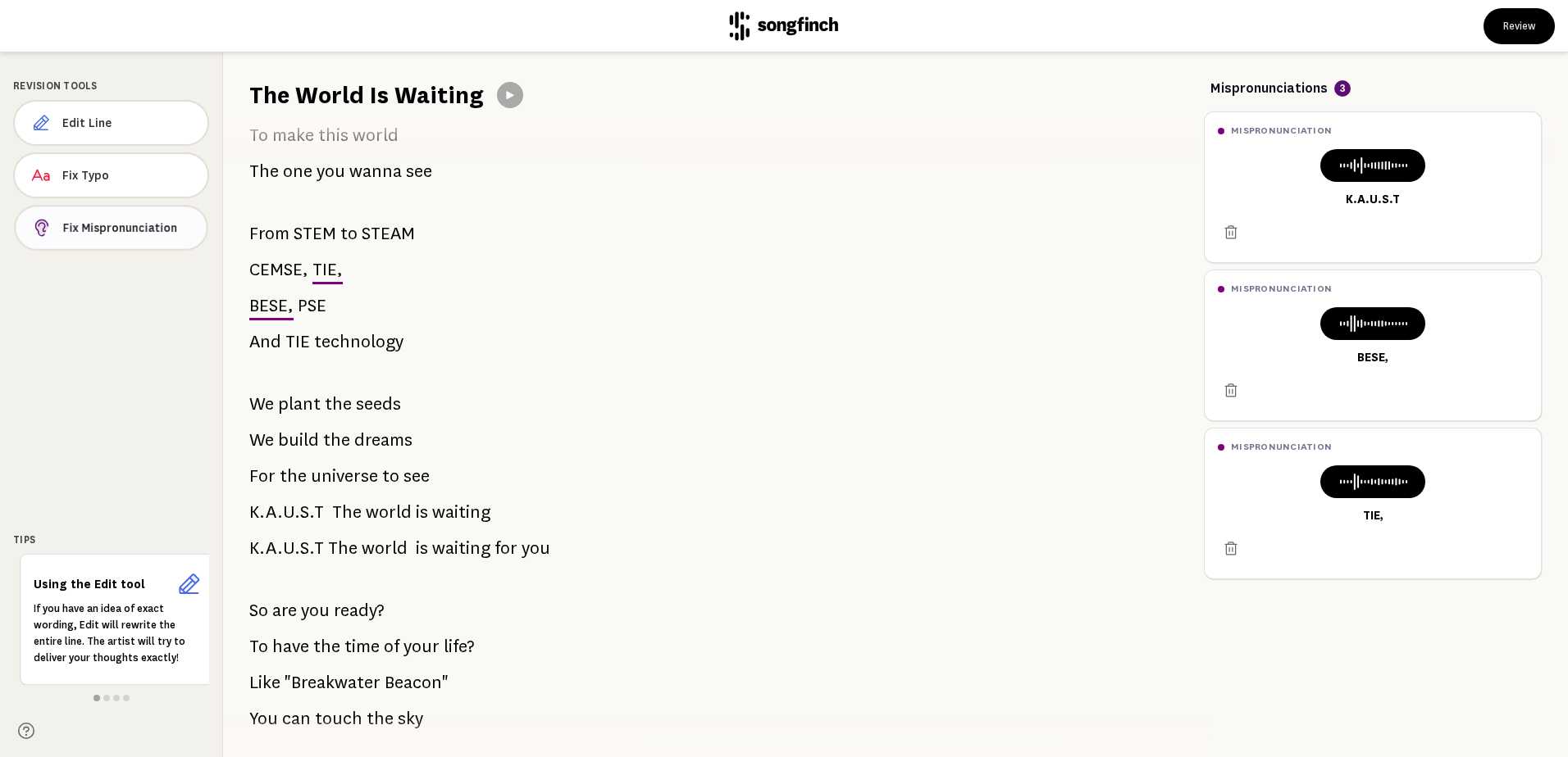
click at [139, 239] on button "Fix Mispronunciation" at bounding box center [110, 227] width 194 height 45
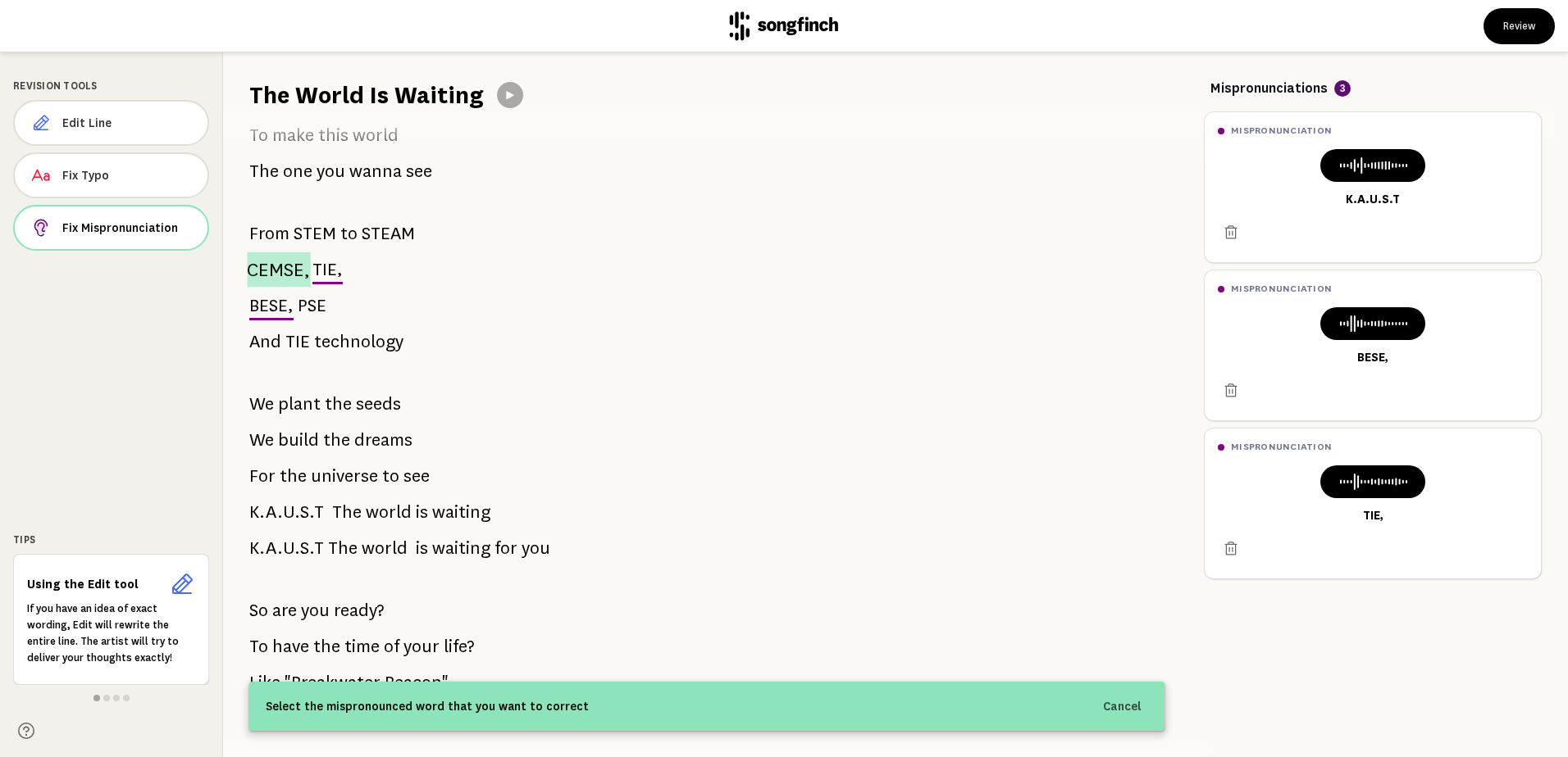
click at [268, 266] on span "CEMSE," at bounding box center [278, 269] width 63 height 35
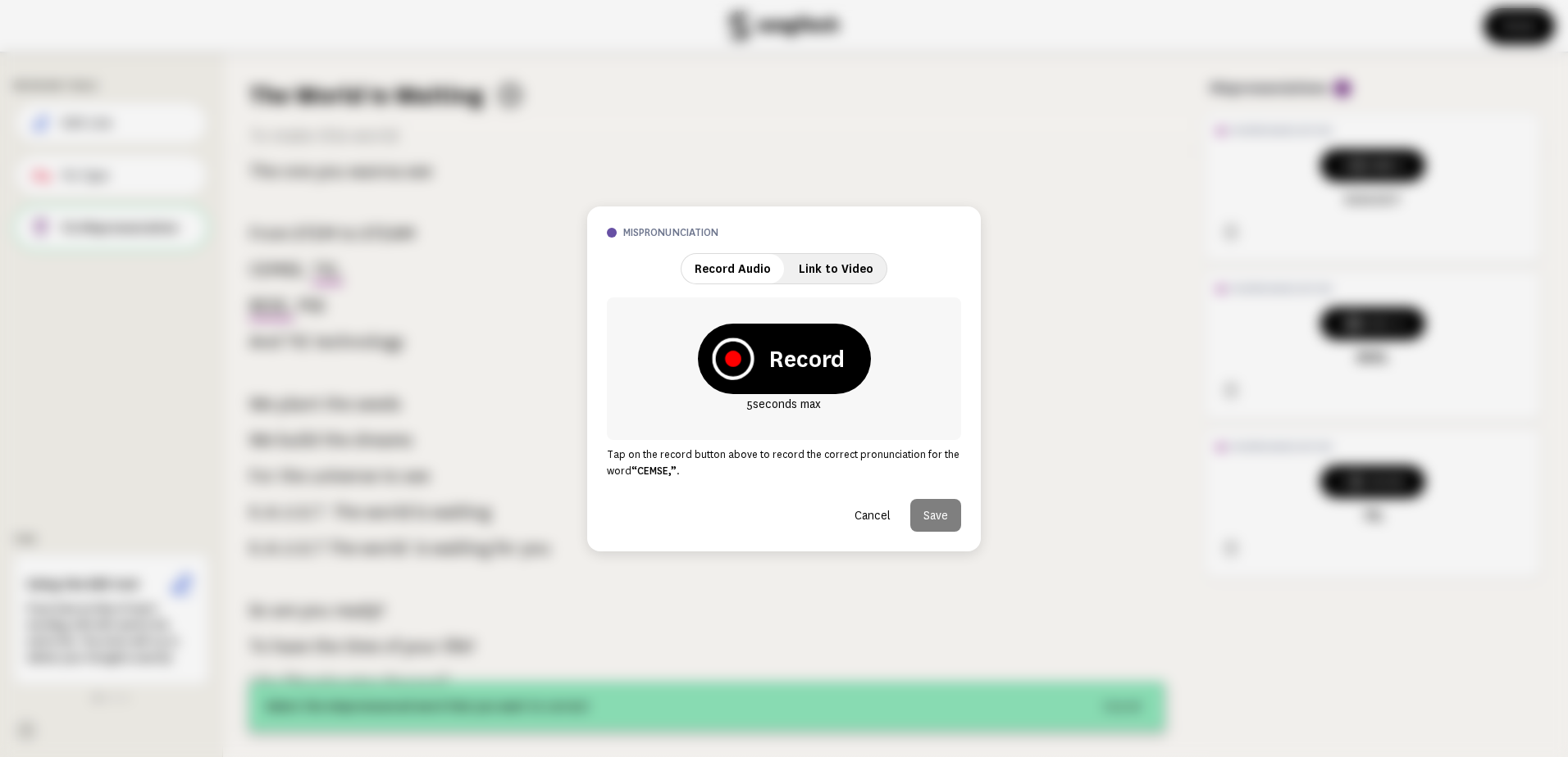
click at [730, 357] on icon at bounding box center [733, 359] width 16 height 16
click at [708, 360] on icon at bounding box center [705, 358] width 15 height 15
click at [705, 369] on icon at bounding box center [708, 358] width 42 height 42
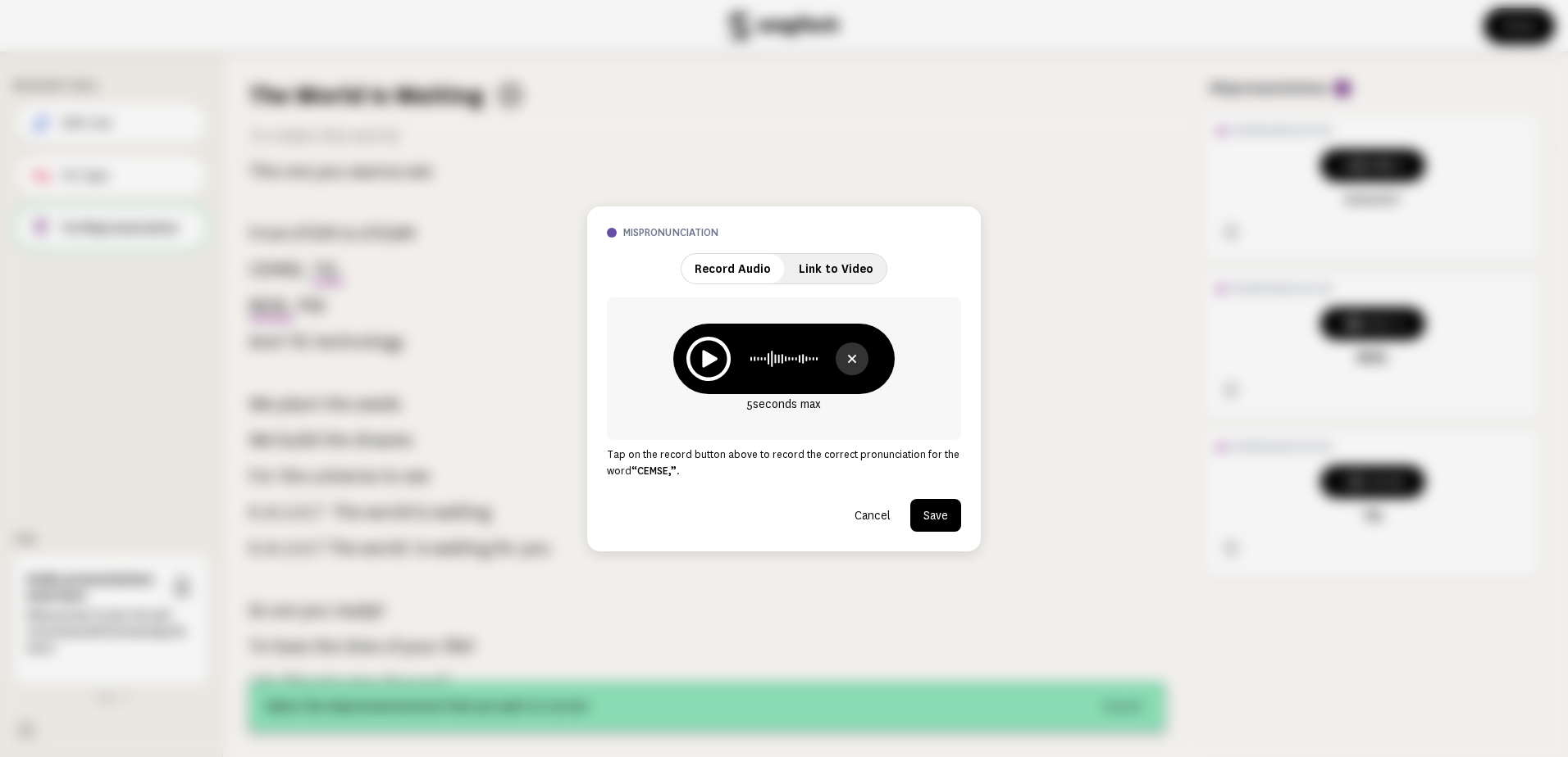
click at [929, 514] on button "Save" at bounding box center [936, 516] width 51 height 33
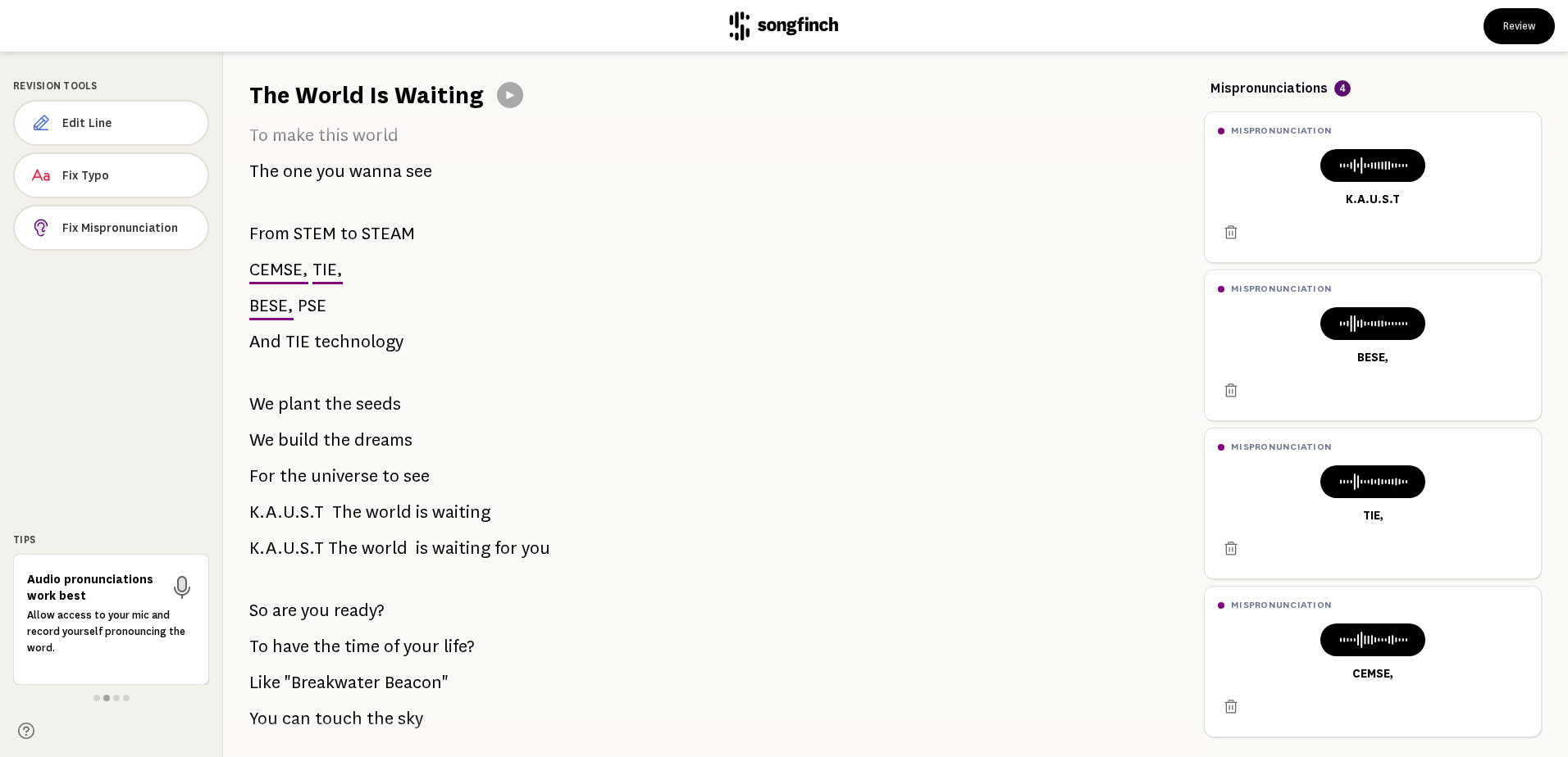
drag, startPoint x: 298, startPoint y: 308, endPoint x: 321, endPoint y: 314, distance: 23.8
click at [321, 314] on span "PSE" at bounding box center [312, 306] width 29 height 33
click at [143, 232] on span "Fix Mispronunciation" at bounding box center [127, 227] width 132 height 16
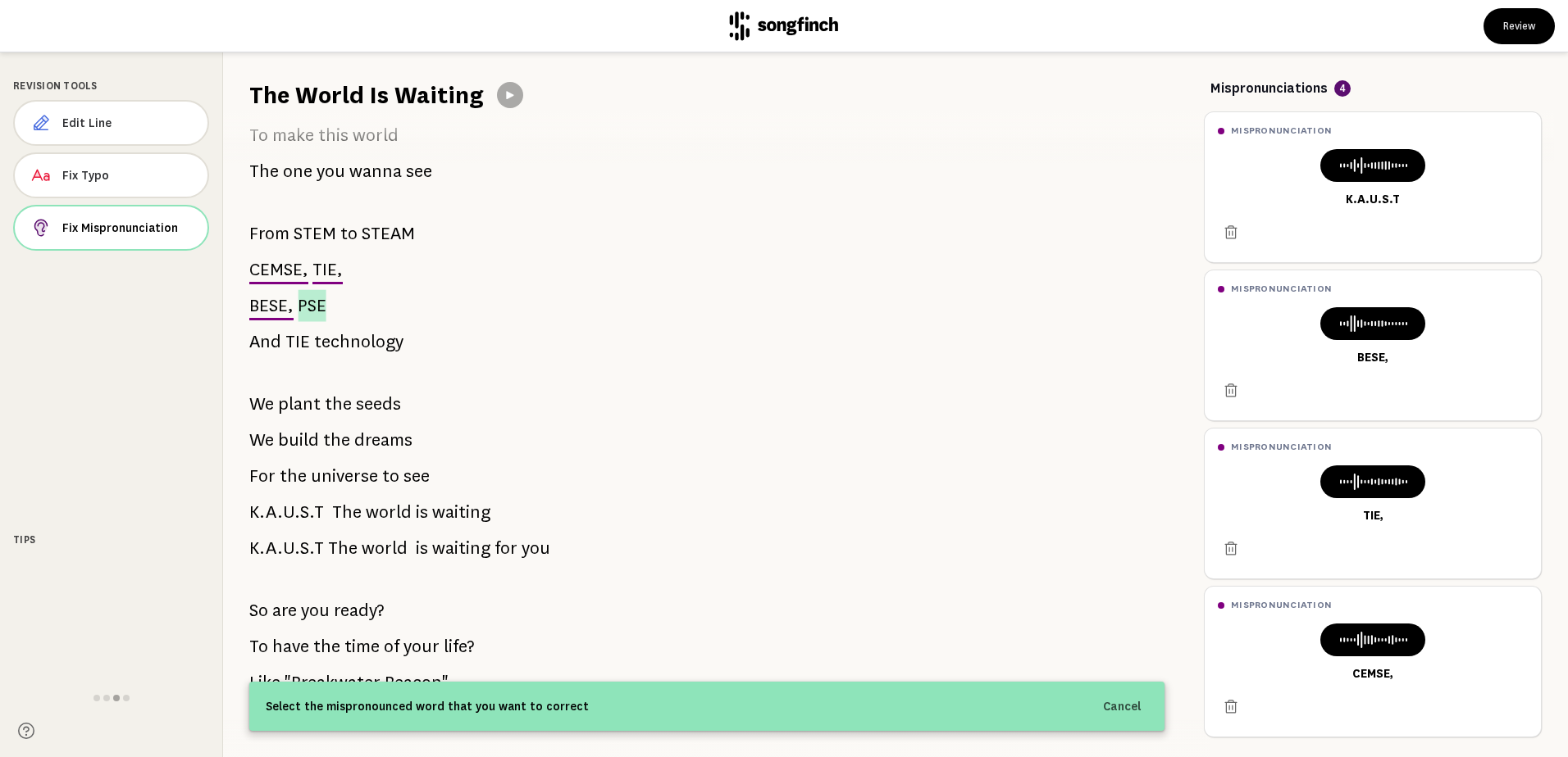
click at [302, 304] on span "PSE" at bounding box center [311, 305] width 28 height 32
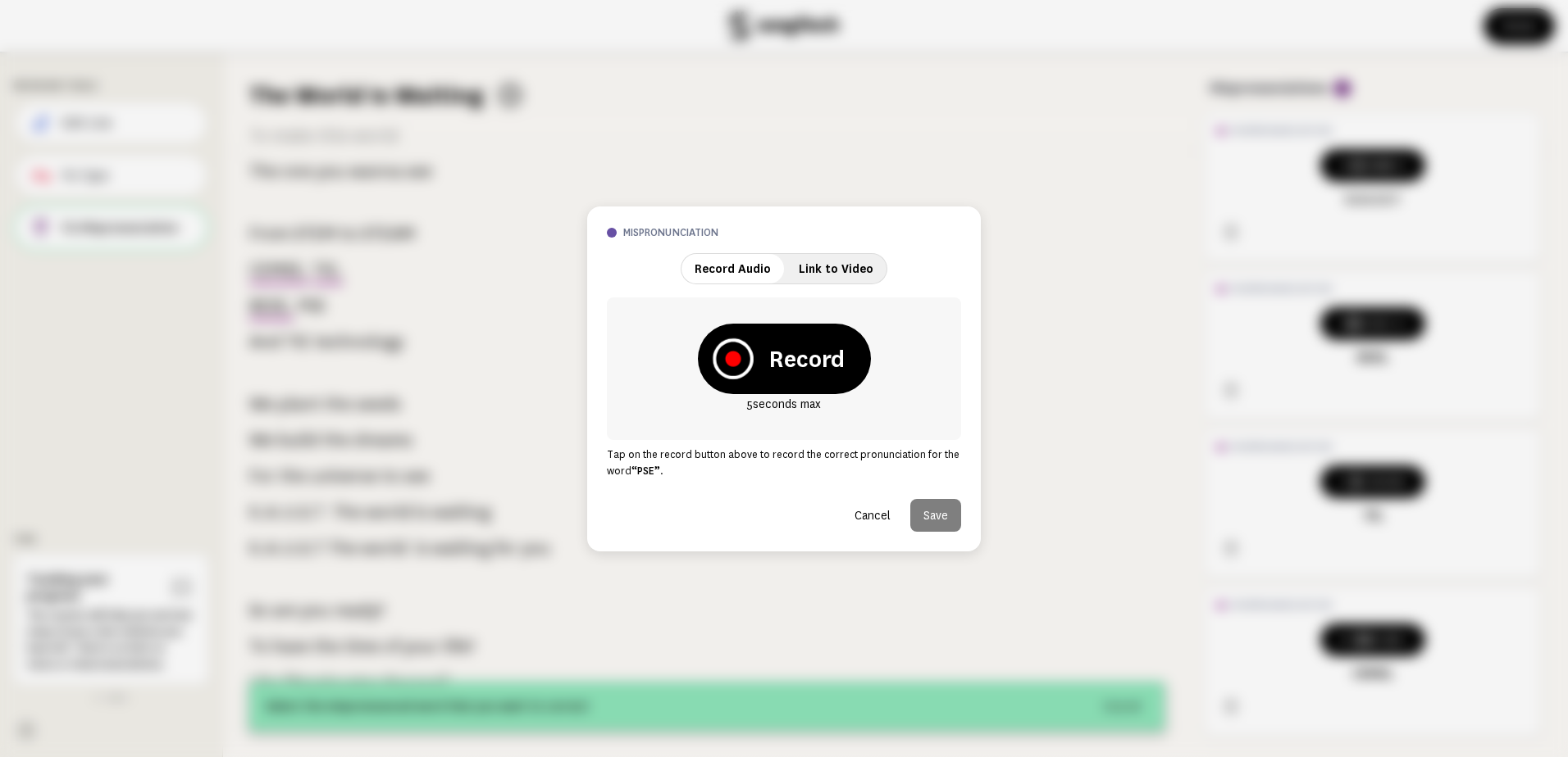
click at [730, 359] on icon at bounding box center [732, 358] width 15 height 15
click at [702, 362] on icon at bounding box center [704, 358] width 14 height 14
drag, startPoint x: 936, startPoint y: 512, endPoint x: 817, endPoint y: 501, distance: 119.5
click at [931, 513] on button "Save" at bounding box center [936, 516] width 51 height 33
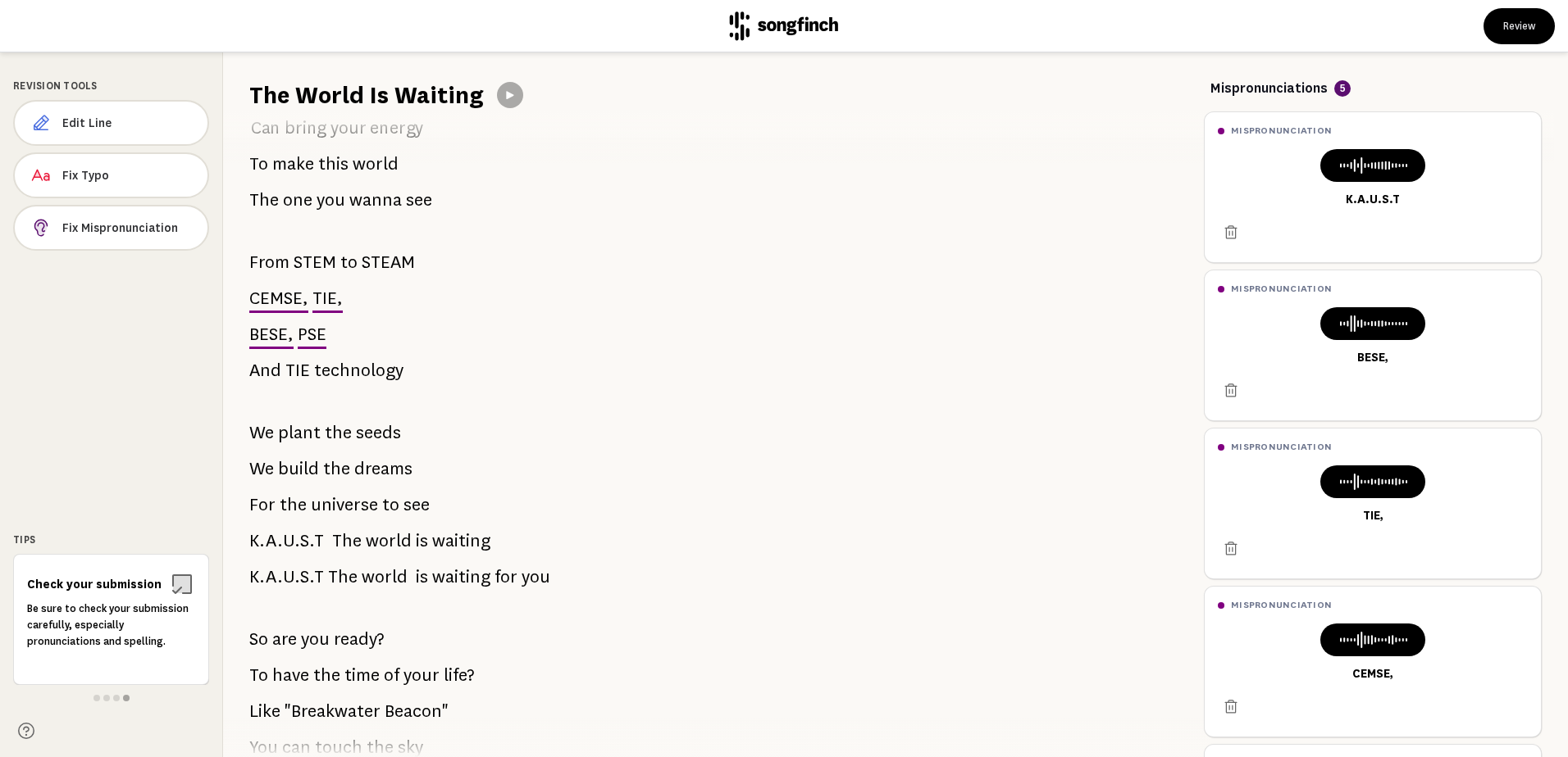
scroll to position [82, 0]
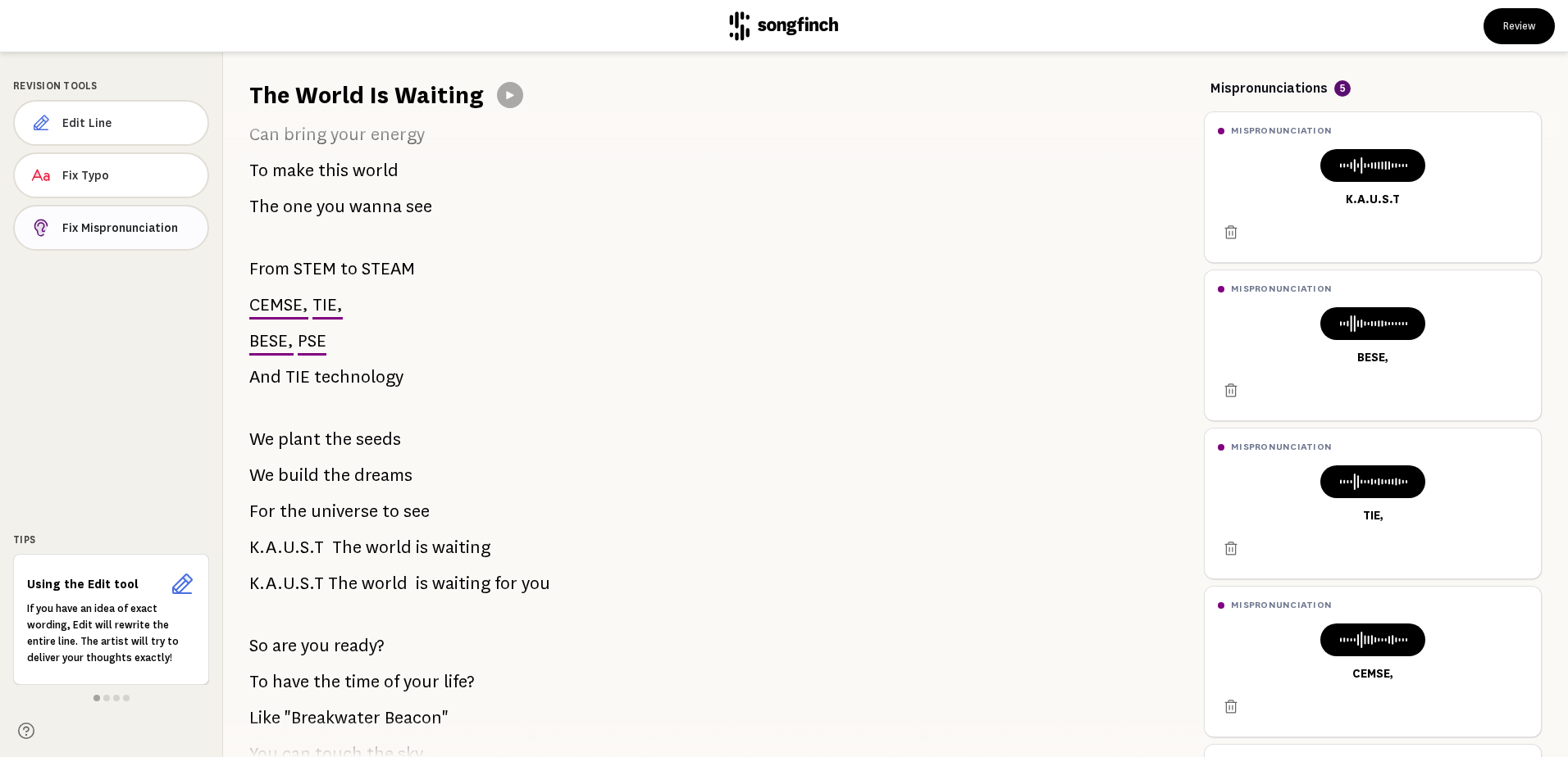
click at [131, 221] on span "Fix Mispronunciation" at bounding box center [127, 227] width 132 height 16
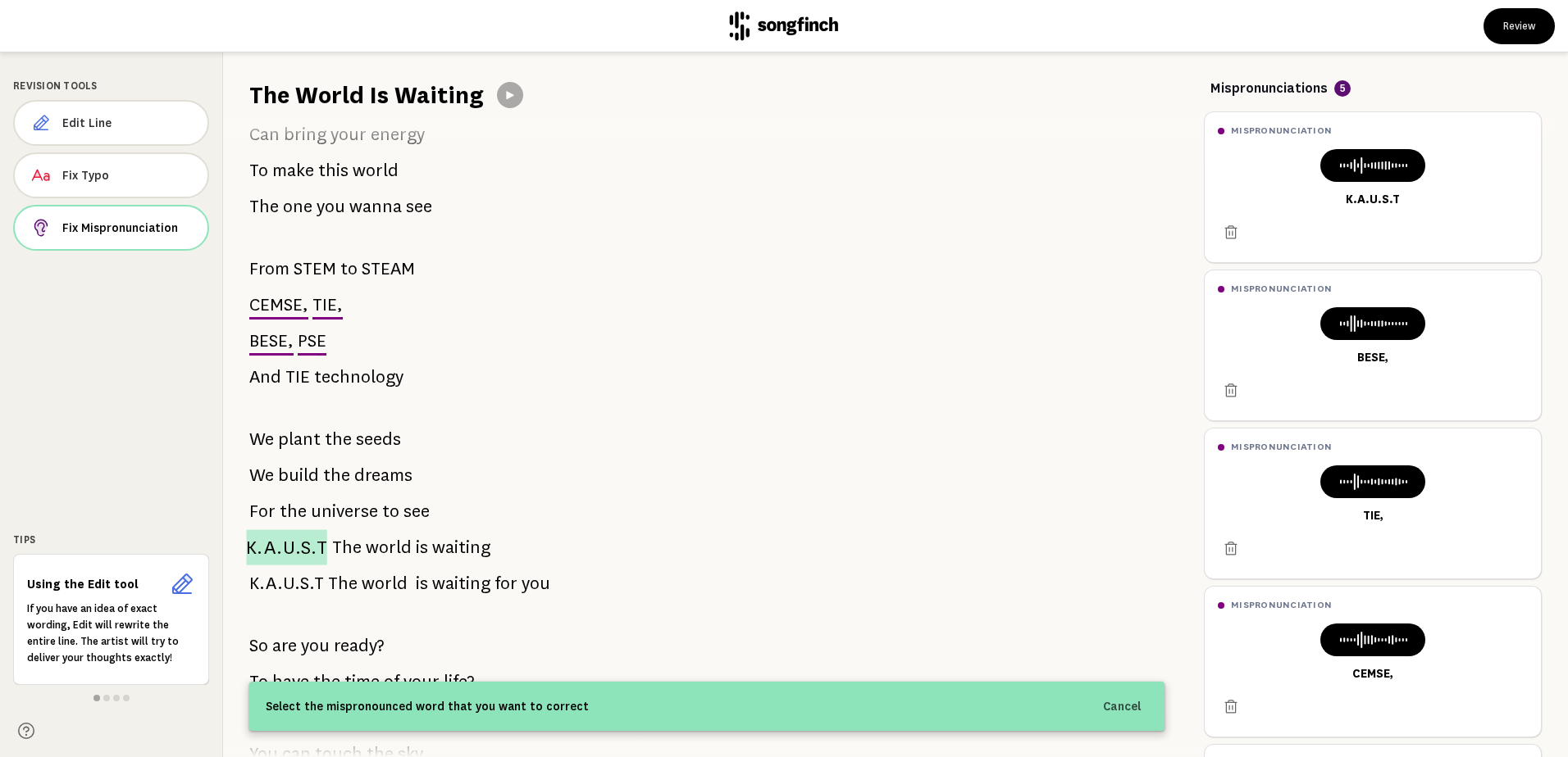
click at [262, 544] on span "K.A.U.S.T" at bounding box center [286, 547] width 80 height 35
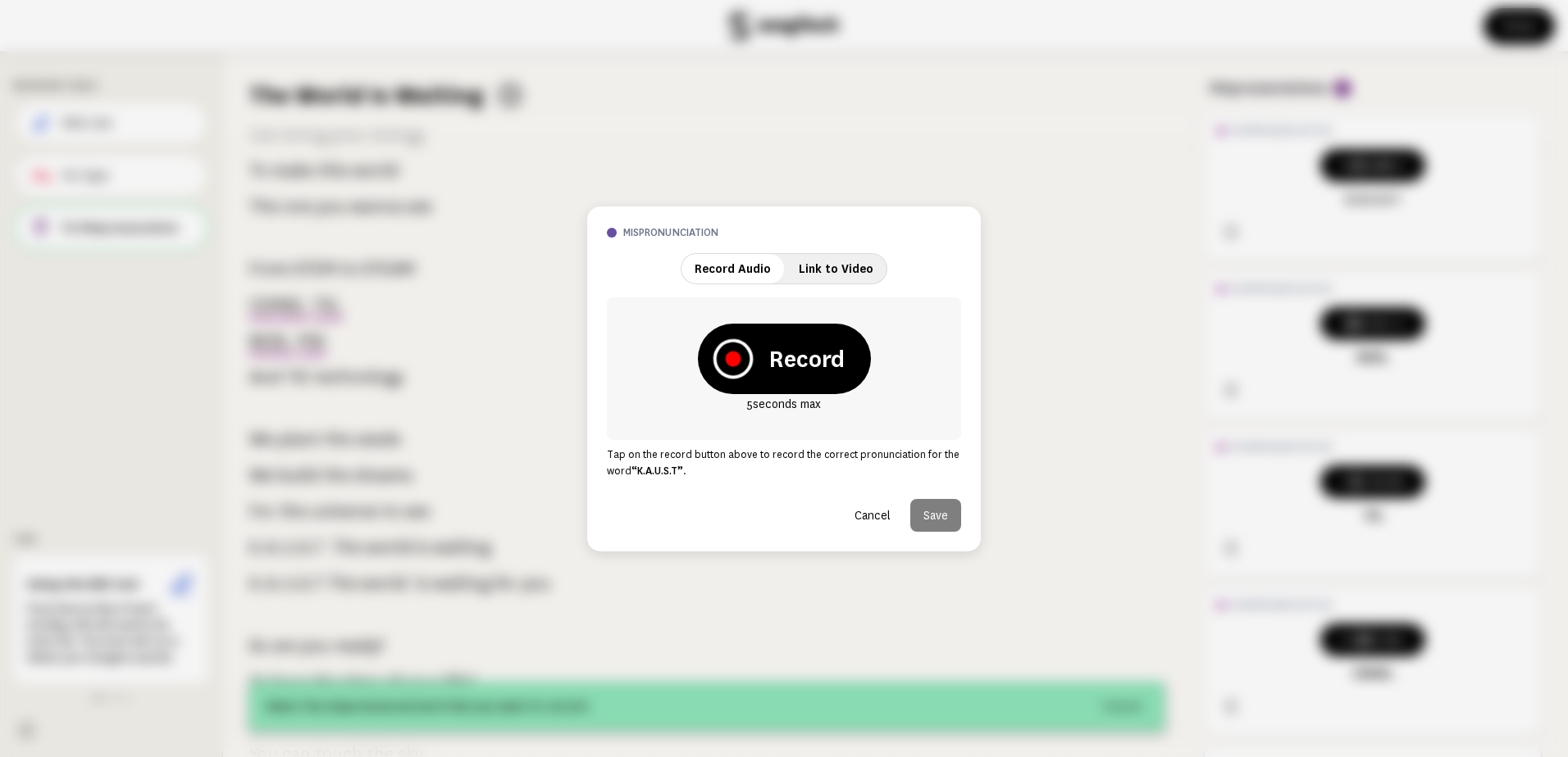
click at [731, 360] on icon at bounding box center [732, 358] width 15 height 15
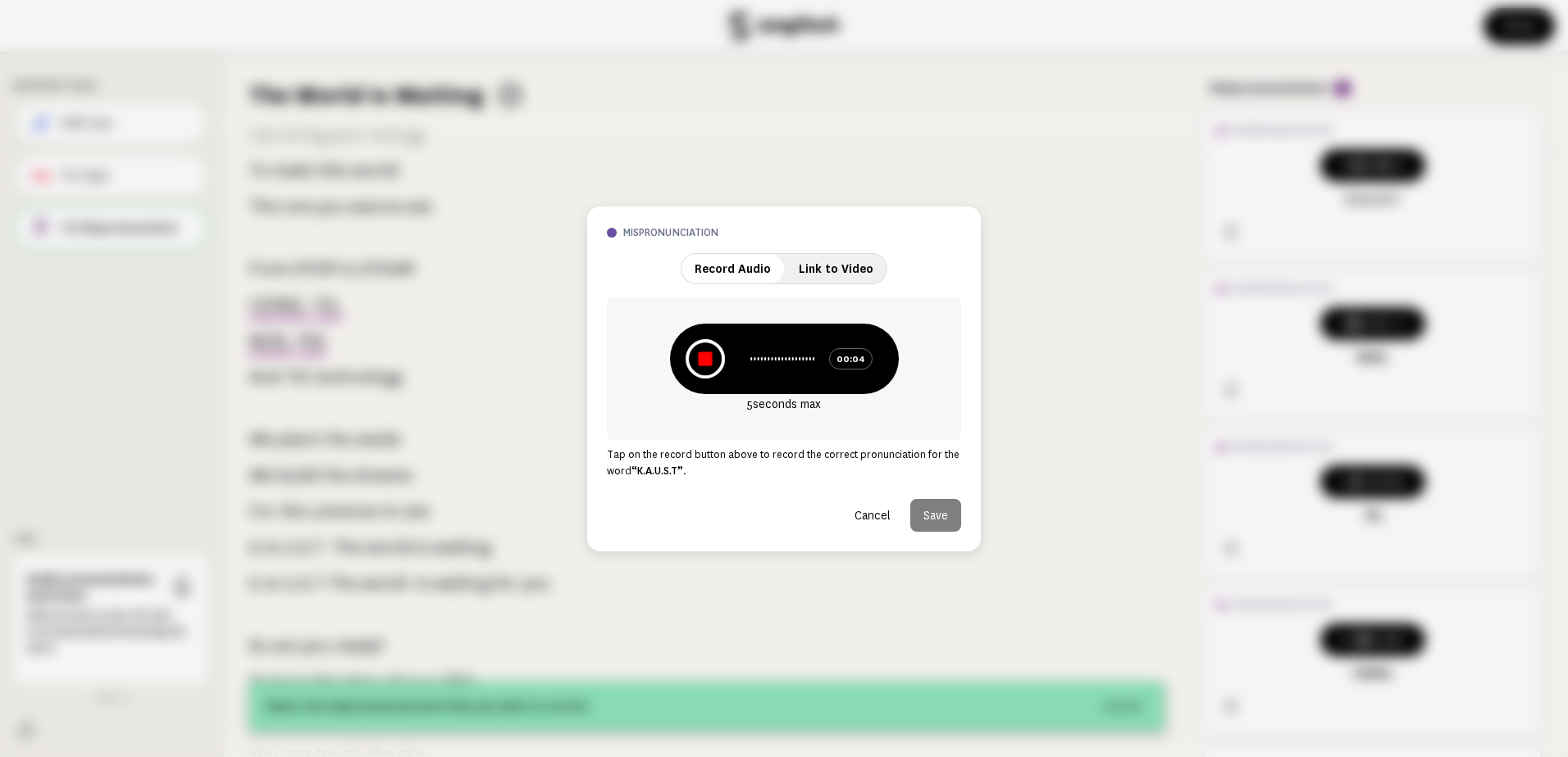
click at [708, 358] on icon at bounding box center [704, 358] width 14 height 14
click at [928, 505] on button "Save" at bounding box center [936, 516] width 51 height 33
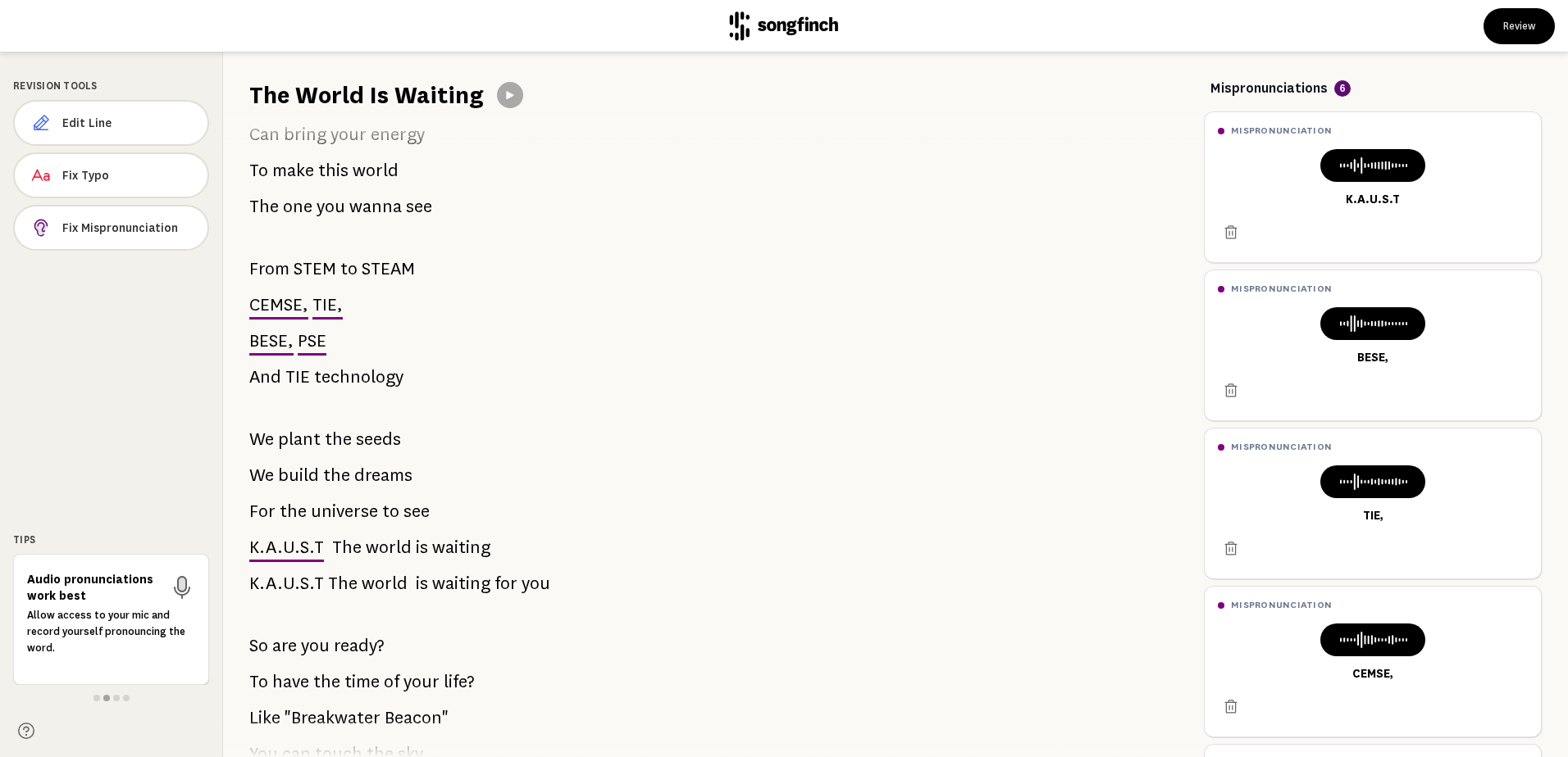
click at [308, 544] on span "K.A.U.S.T" at bounding box center [287, 548] width 75 height 33
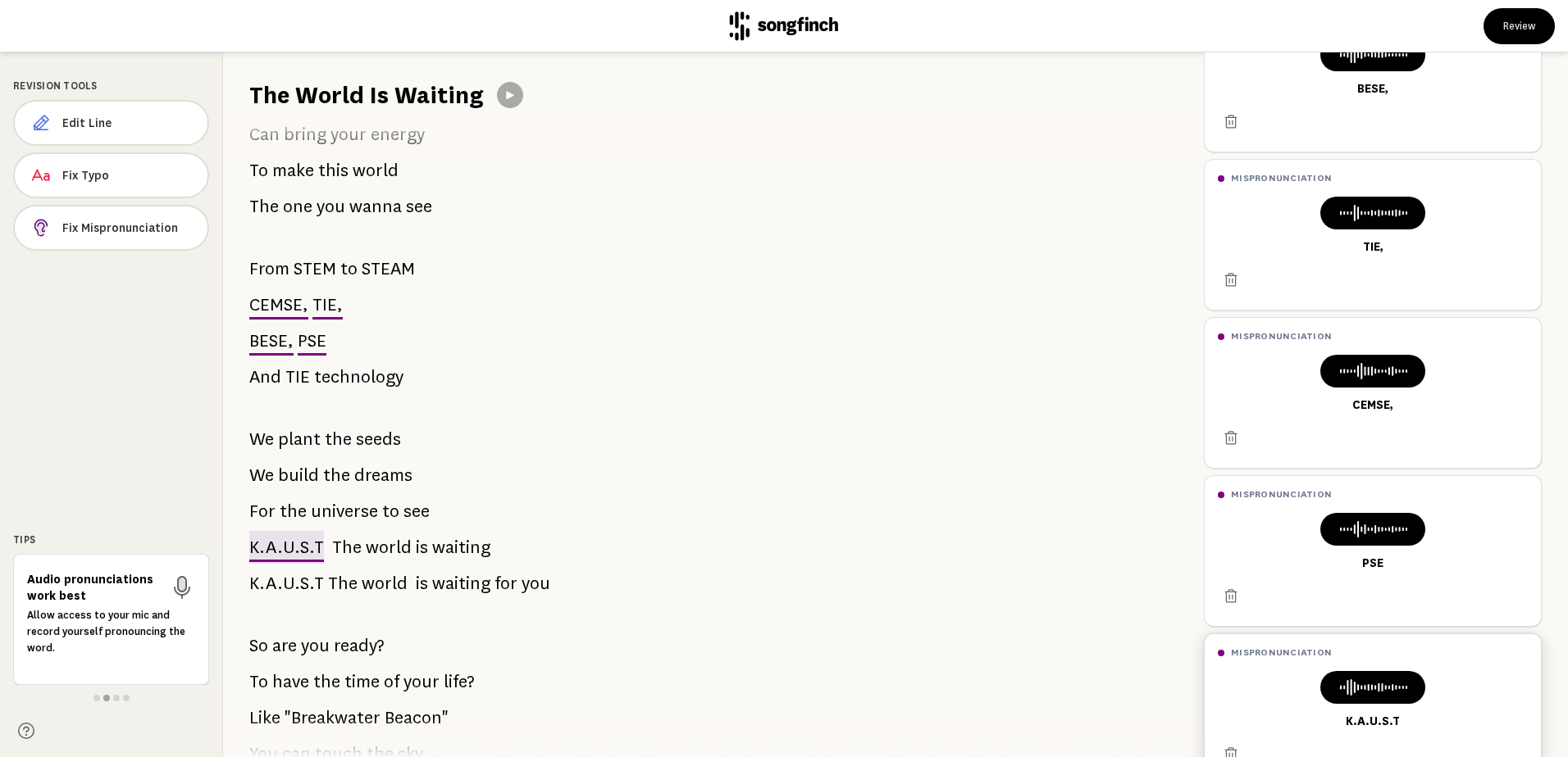
scroll to position [335, 0]
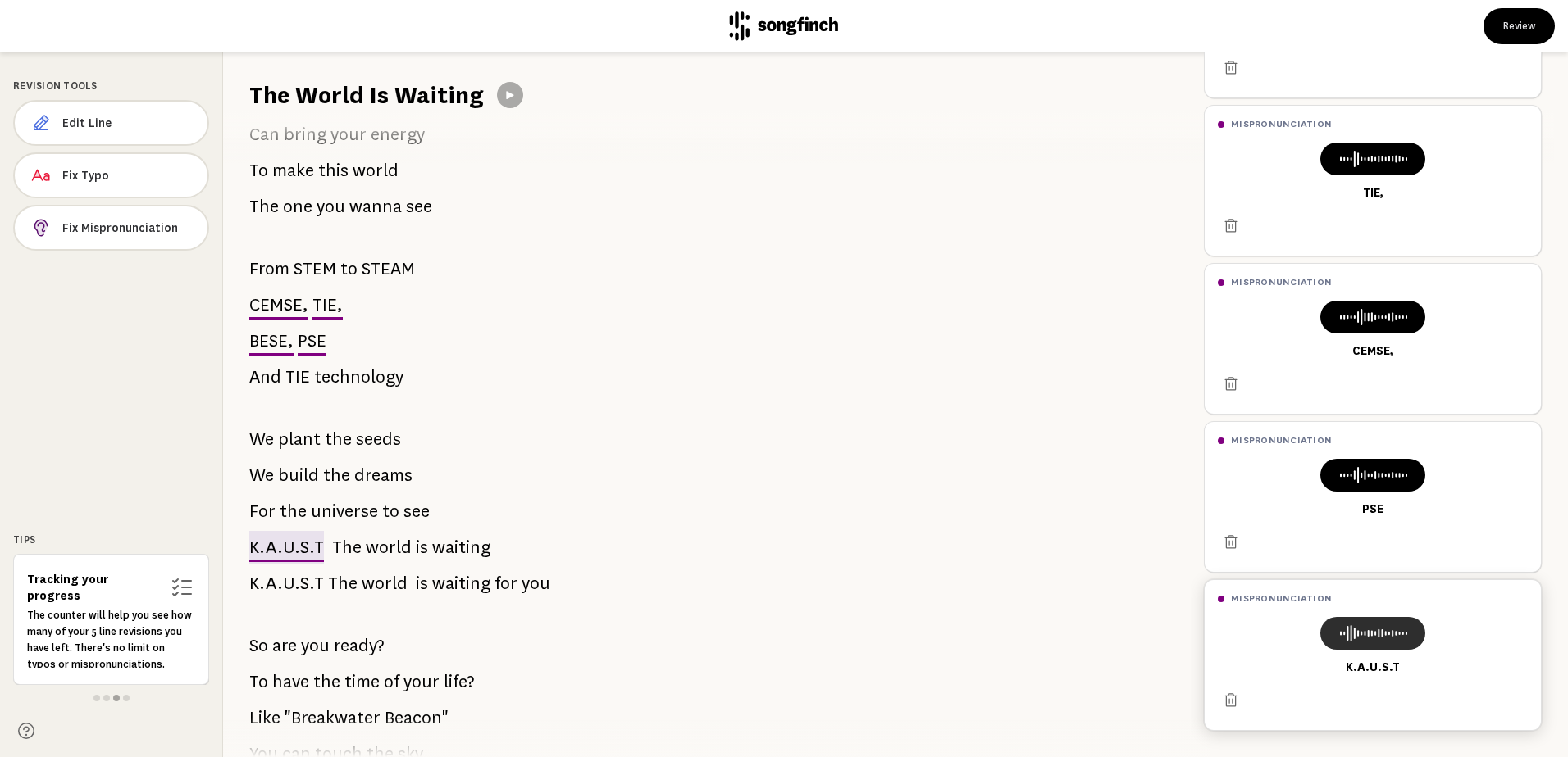
click at [1351, 625] on rect at bounding box center [1351, 633] width 2 height 16
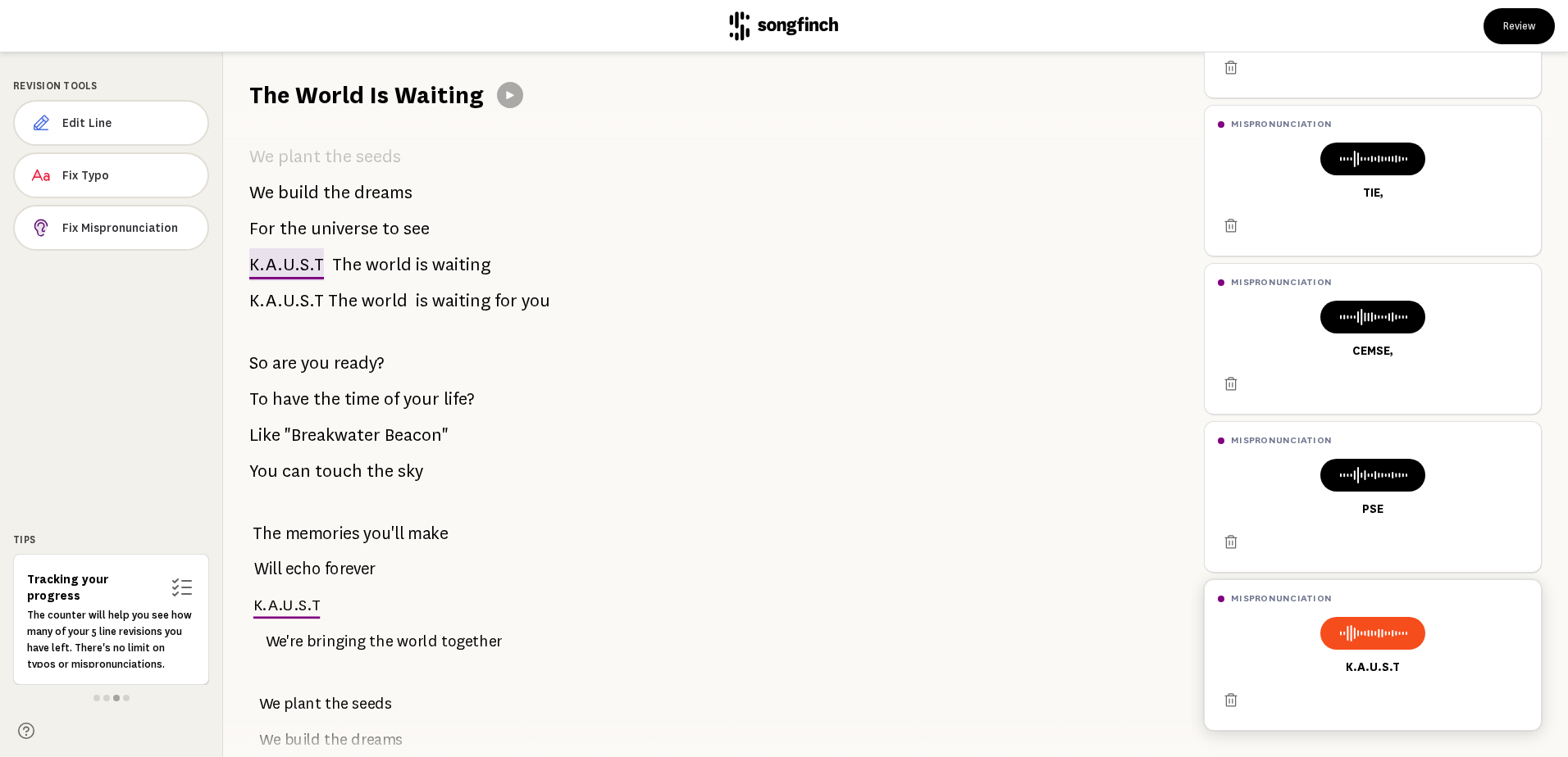
scroll to position [460, 0]
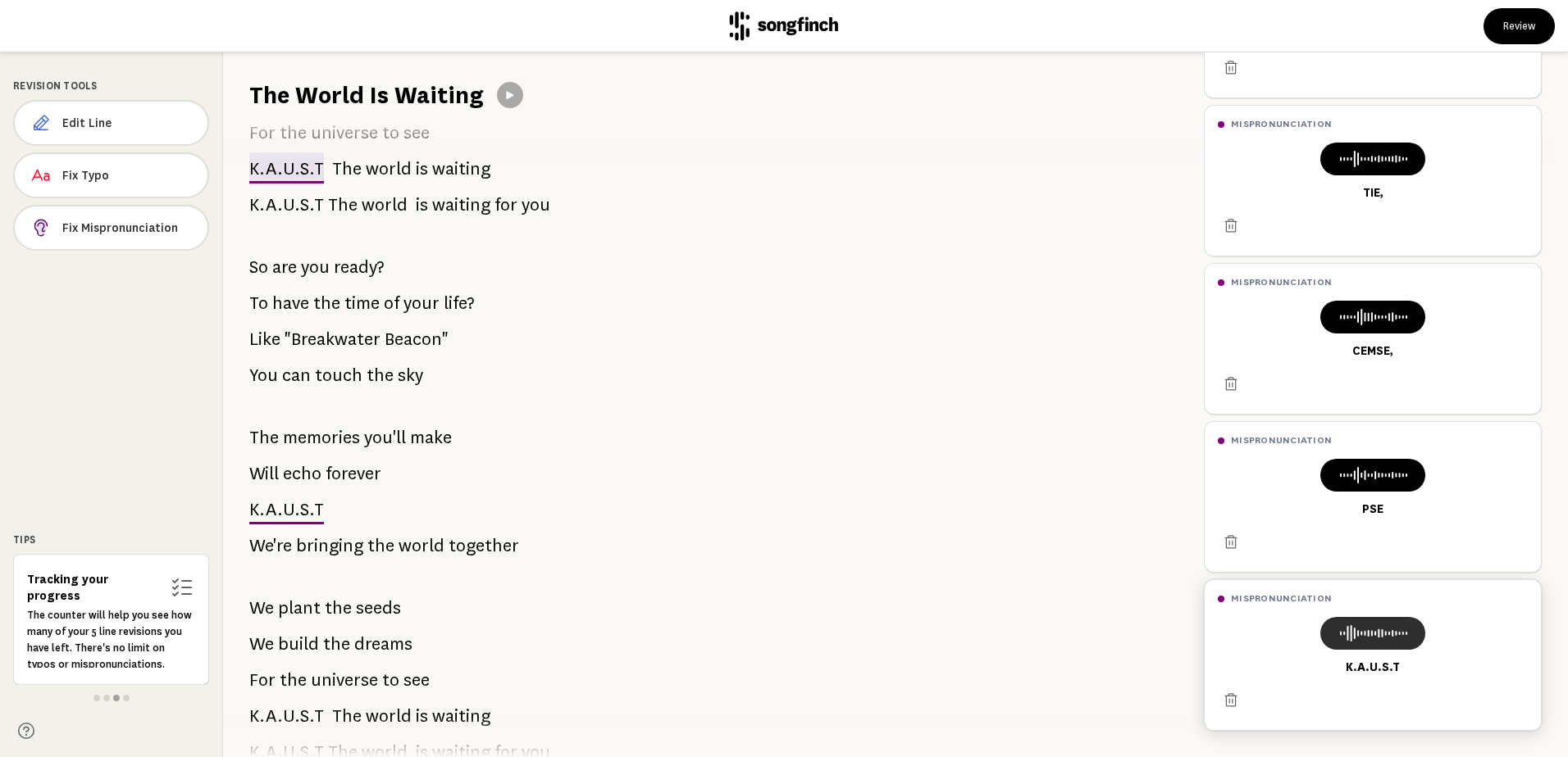
click at [1333, 624] on icon at bounding box center [1372, 634] width 78 height 20
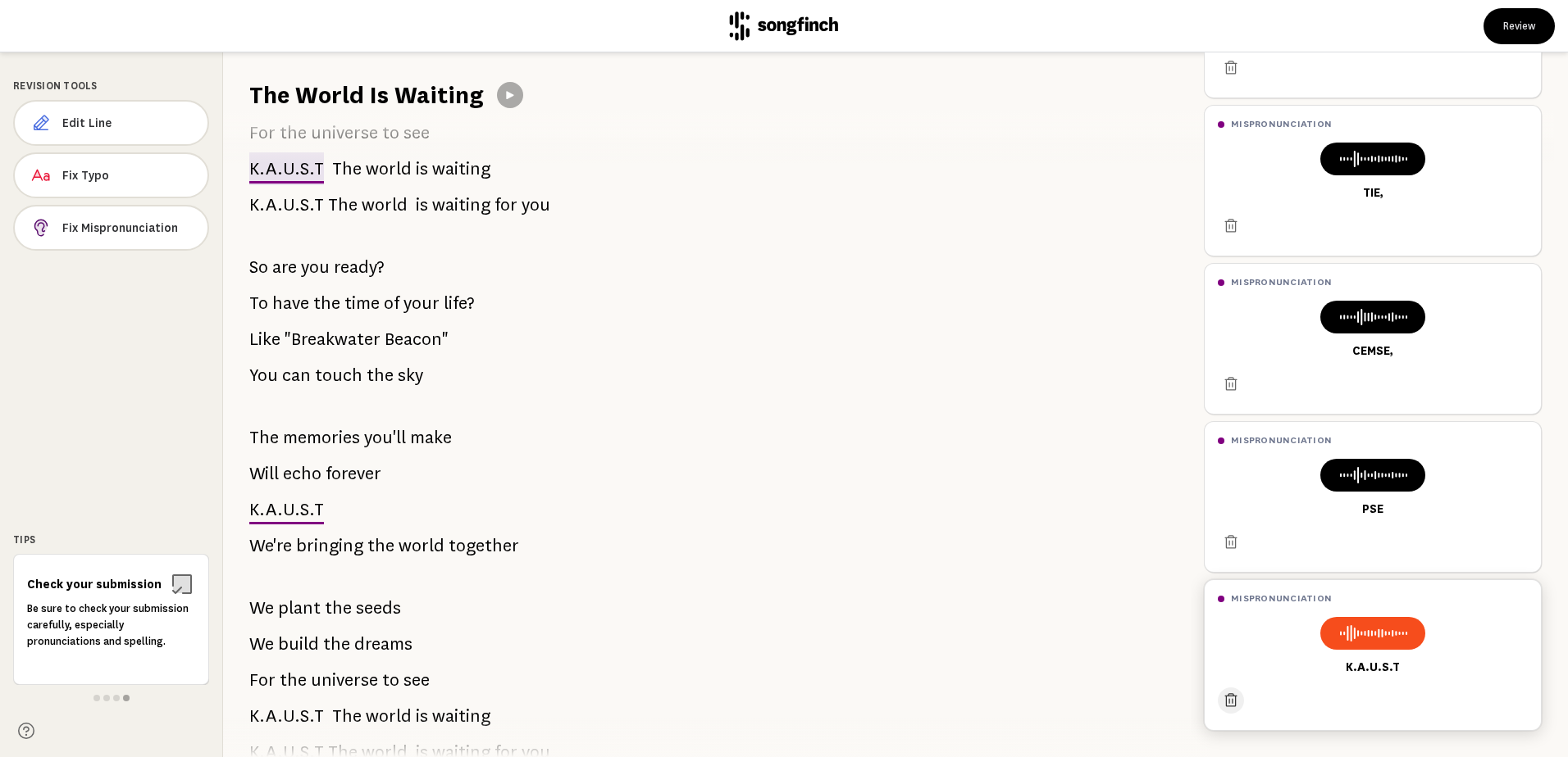
click at [1232, 693] on icon at bounding box center [1231, 700] width 13 height 13
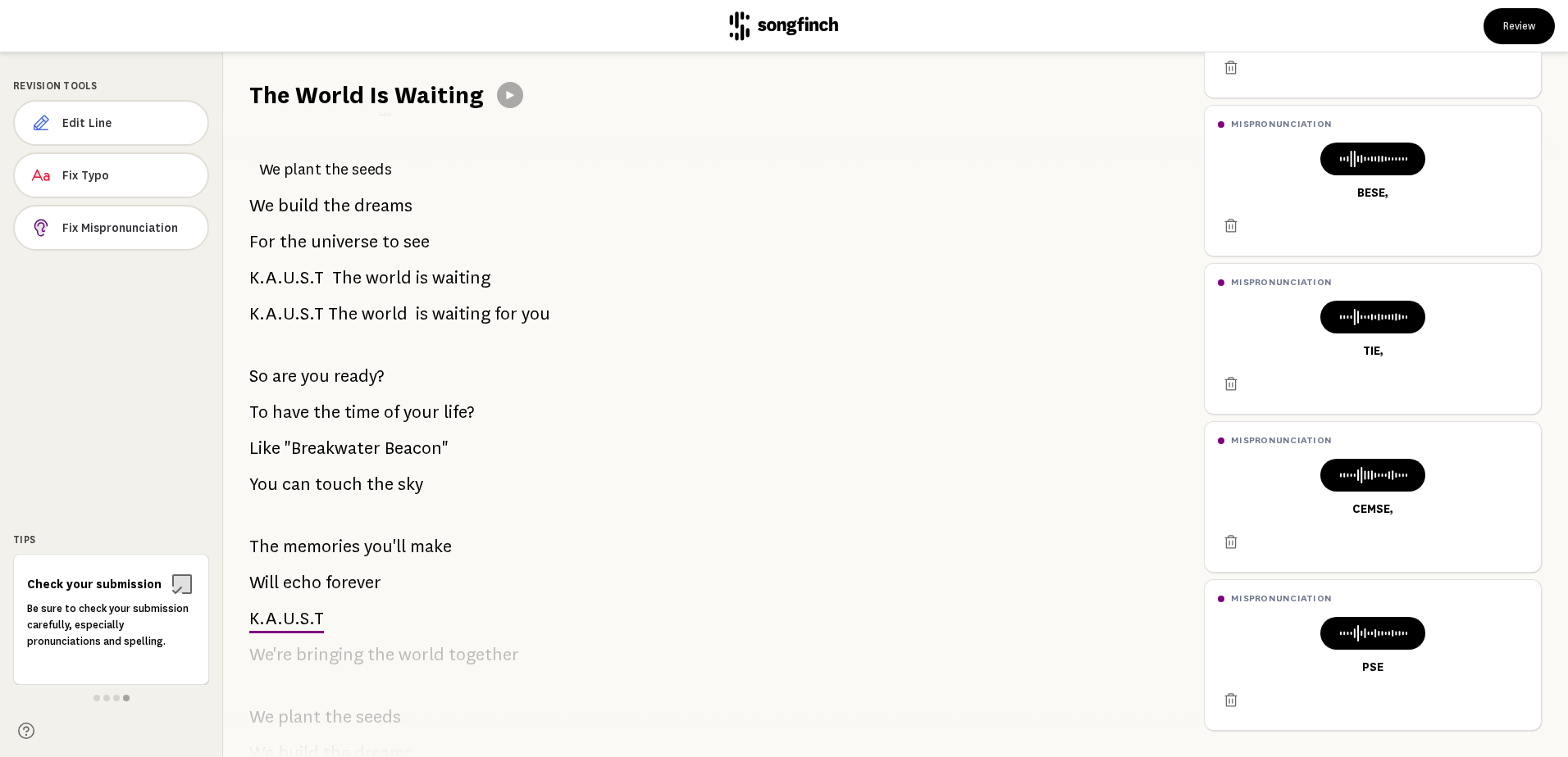
scroll to position [215, 0]
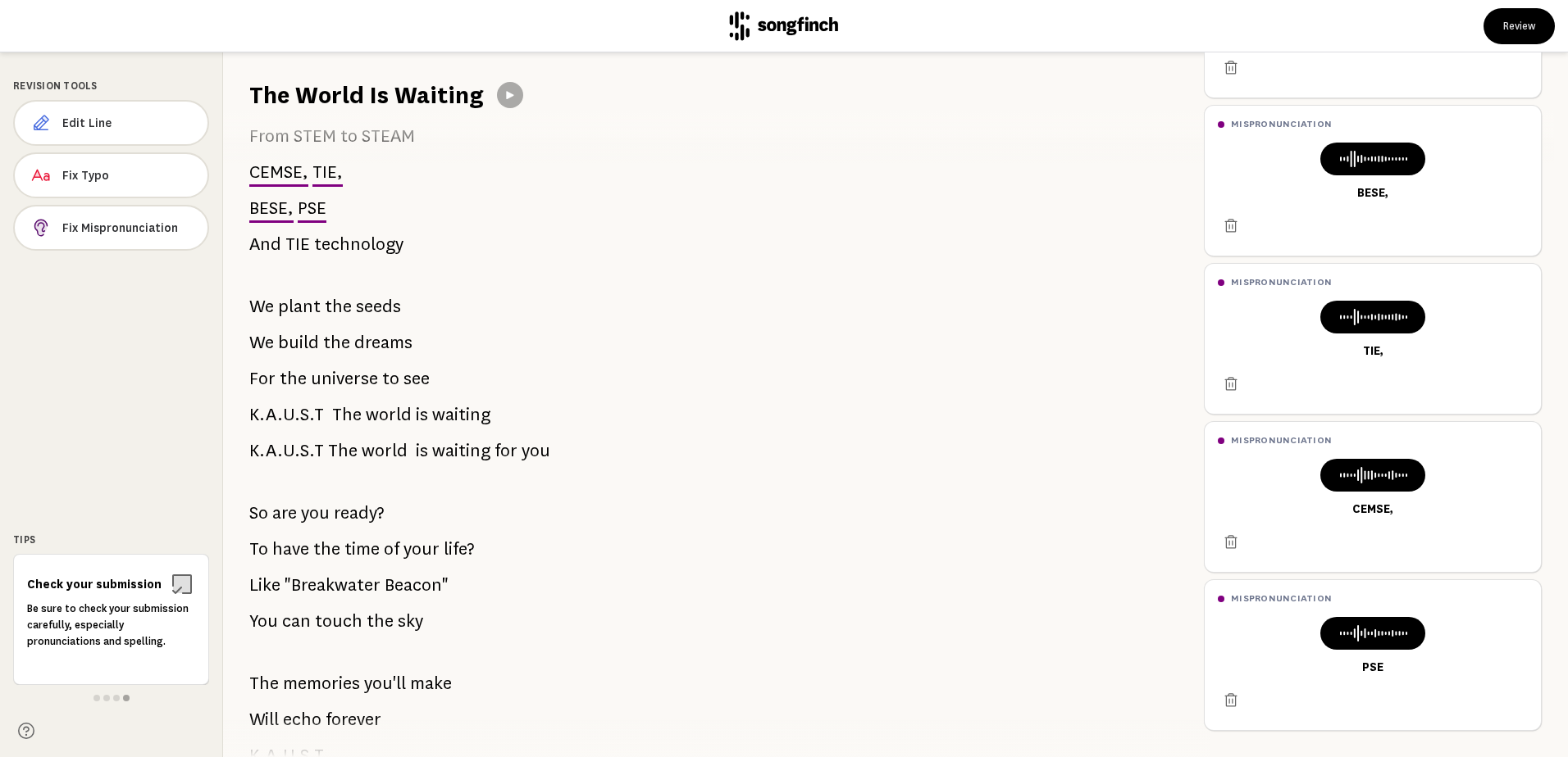
click at [288, 409] on span "K.A.U.S.T" at bounding box center [287, 415] width 75 height 33
click at [153, 230] on span "Fix Mispronunciation" at bounding box center [127, 227] width 132 height 16
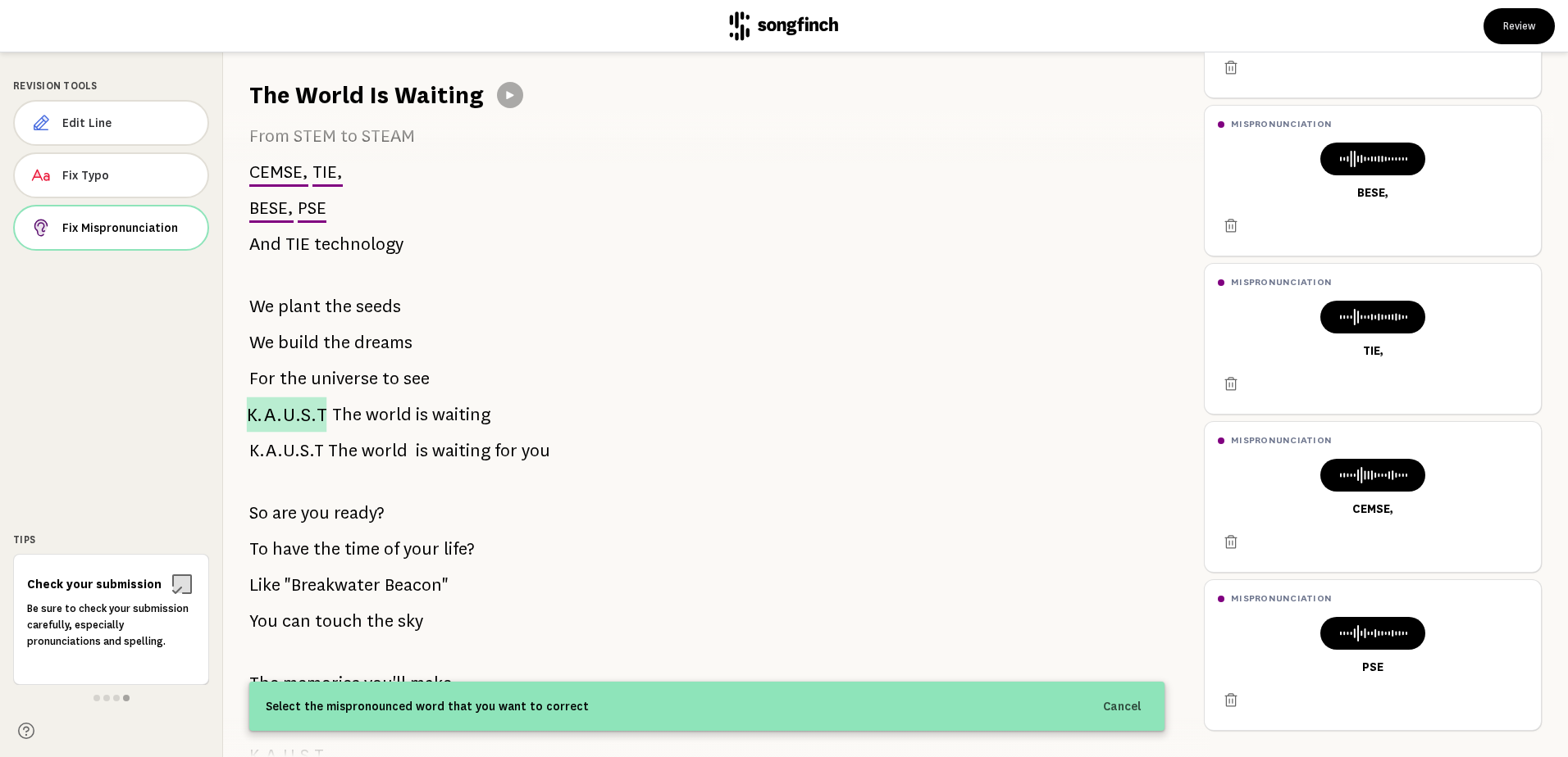
click at [283, 407] on span "K.A.U.S.T" at bounding box center [287, 415] width 80 height 35
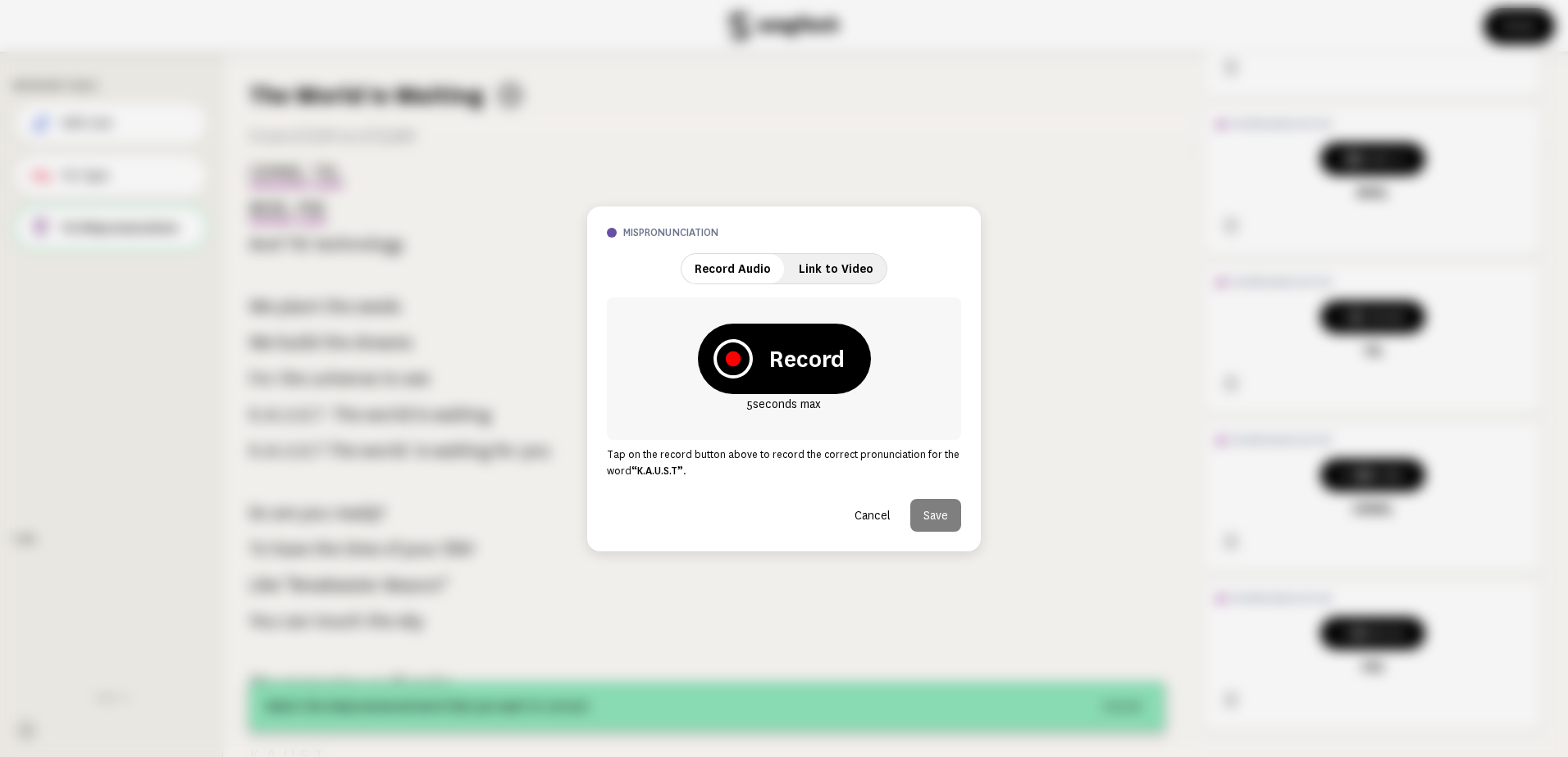
click at [724, 364] on icon at bounding box center [733, 358] width 39 height 39
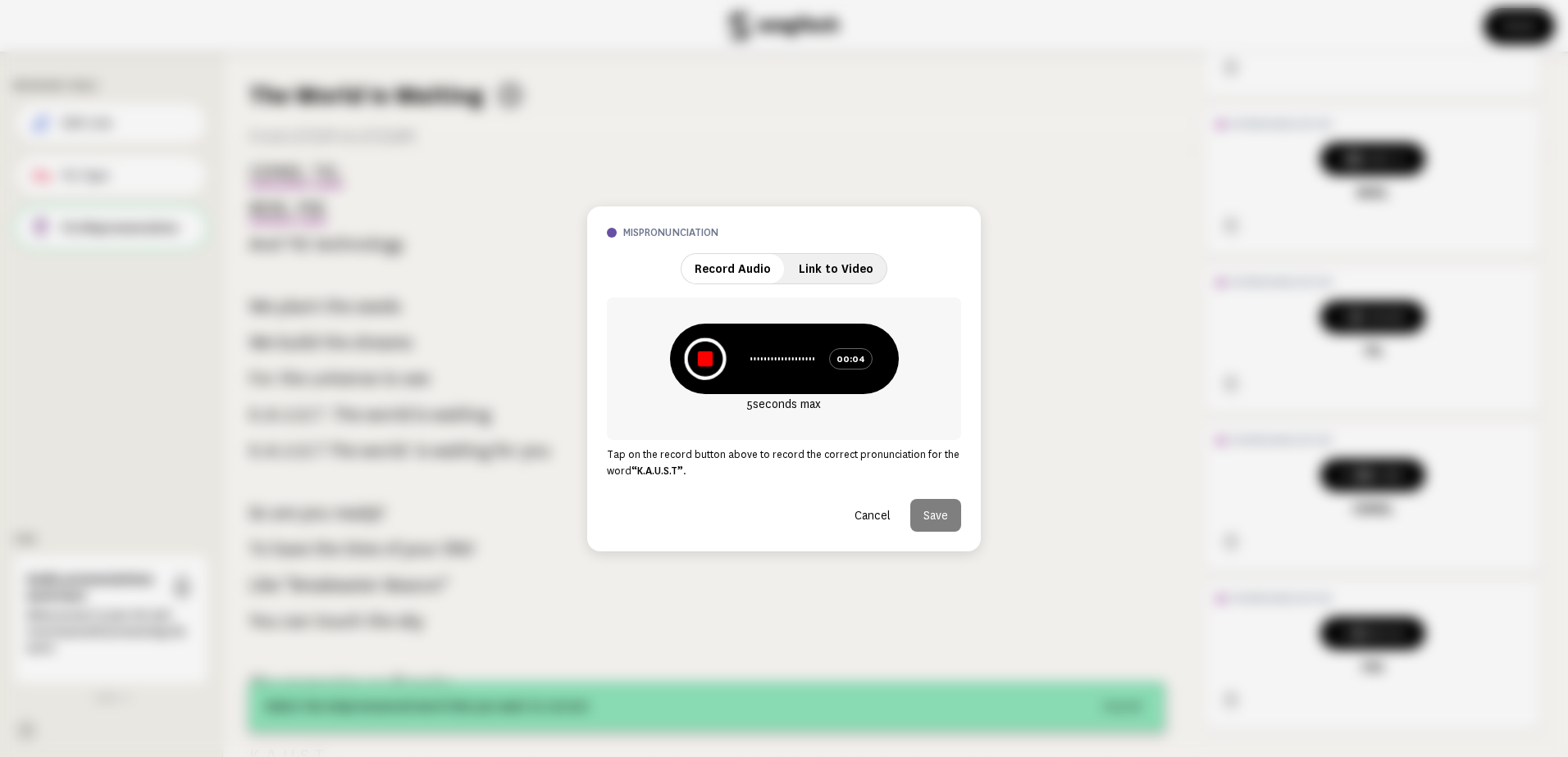
click at [704, 366] on icon at bounding box center [704, 358] width 15 height 15
click at [699, 355] on icon at bounding box center [708, 358] width 42 height 42
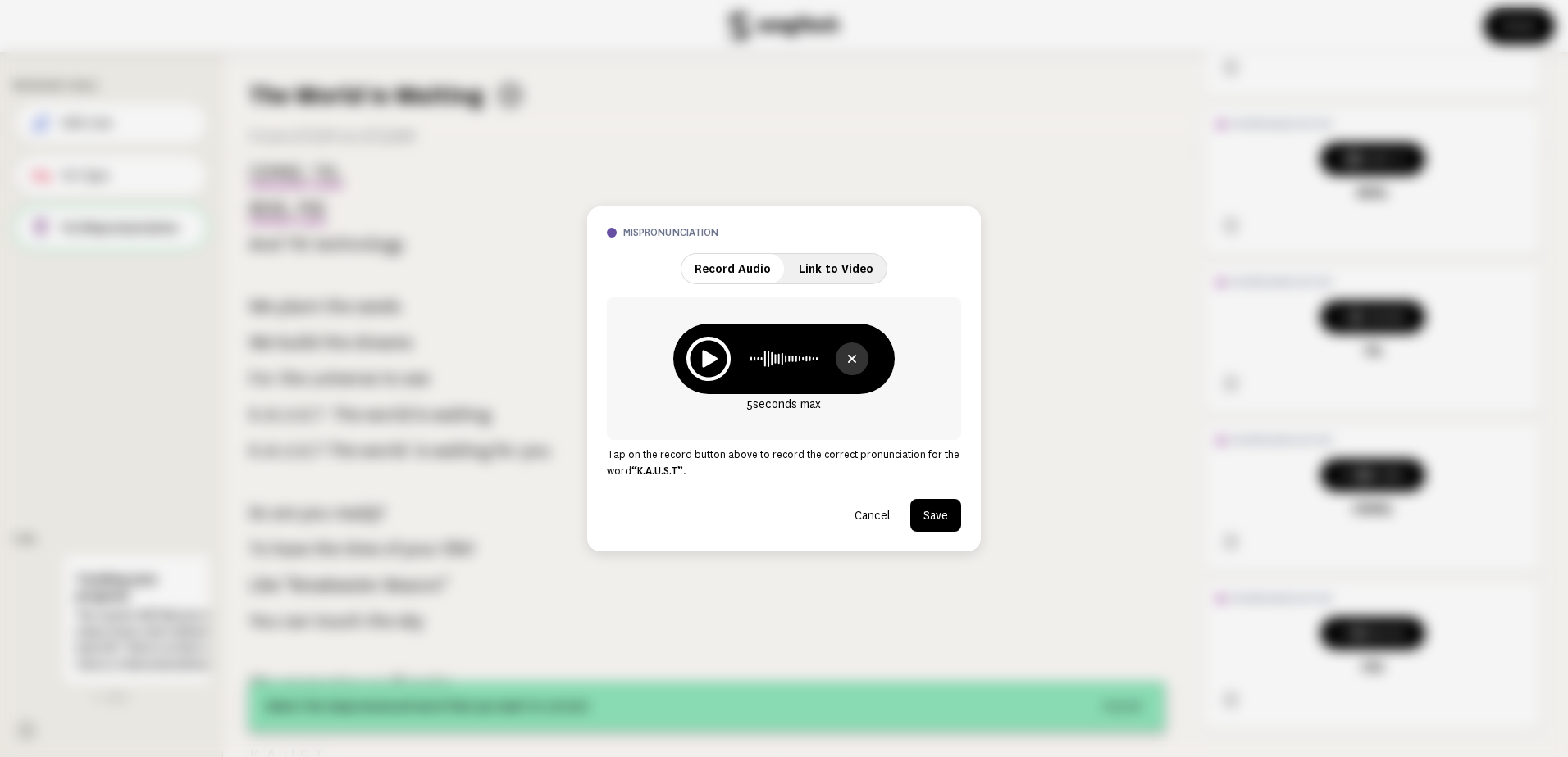
click at [924, 512] on button "Save" at bounding box center [936, 516] width 51 height 33
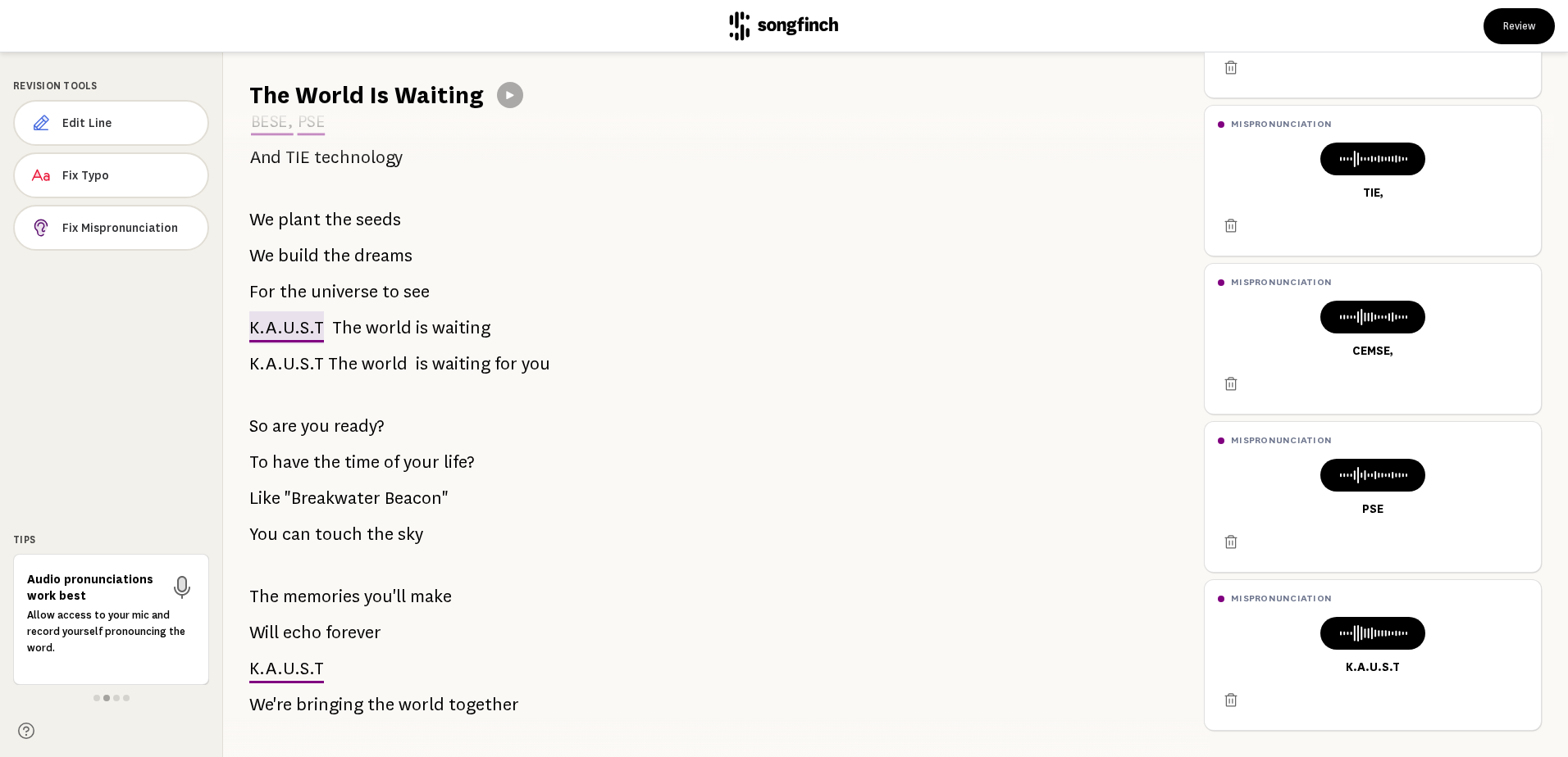
scroll to position [297, 0]
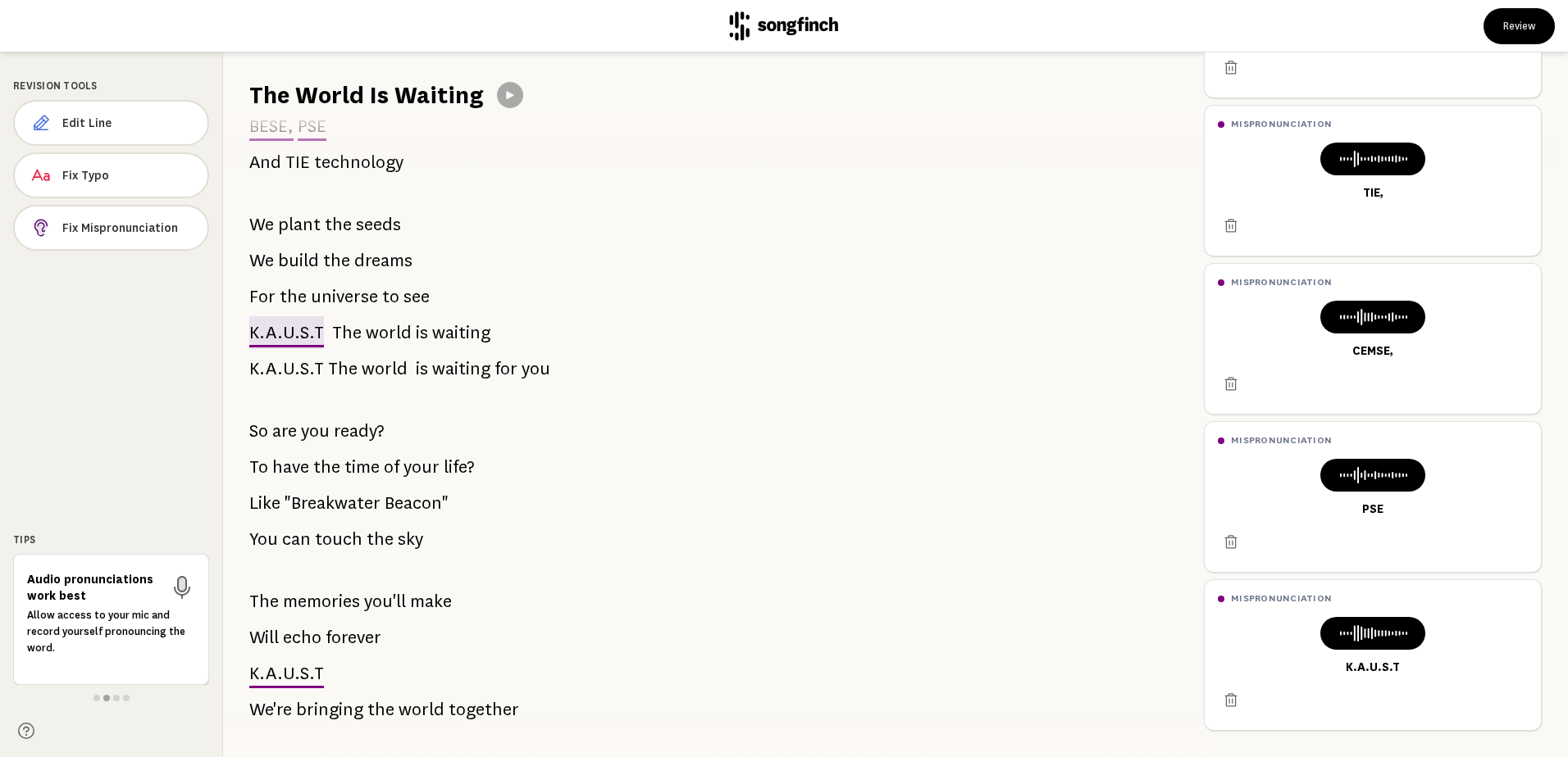
drag, startPoint x: 292, startPoint y: 507, endPoint x: 361, endPoint y: 504, distance: 69.1
click at [361, 504] on span ""Breakwater" at bounding box center [332, 503] width 96 height 33
click at [148, 227] on span "Fix Mispronunciation" at bounding box center [127, 227] width 132 height 16
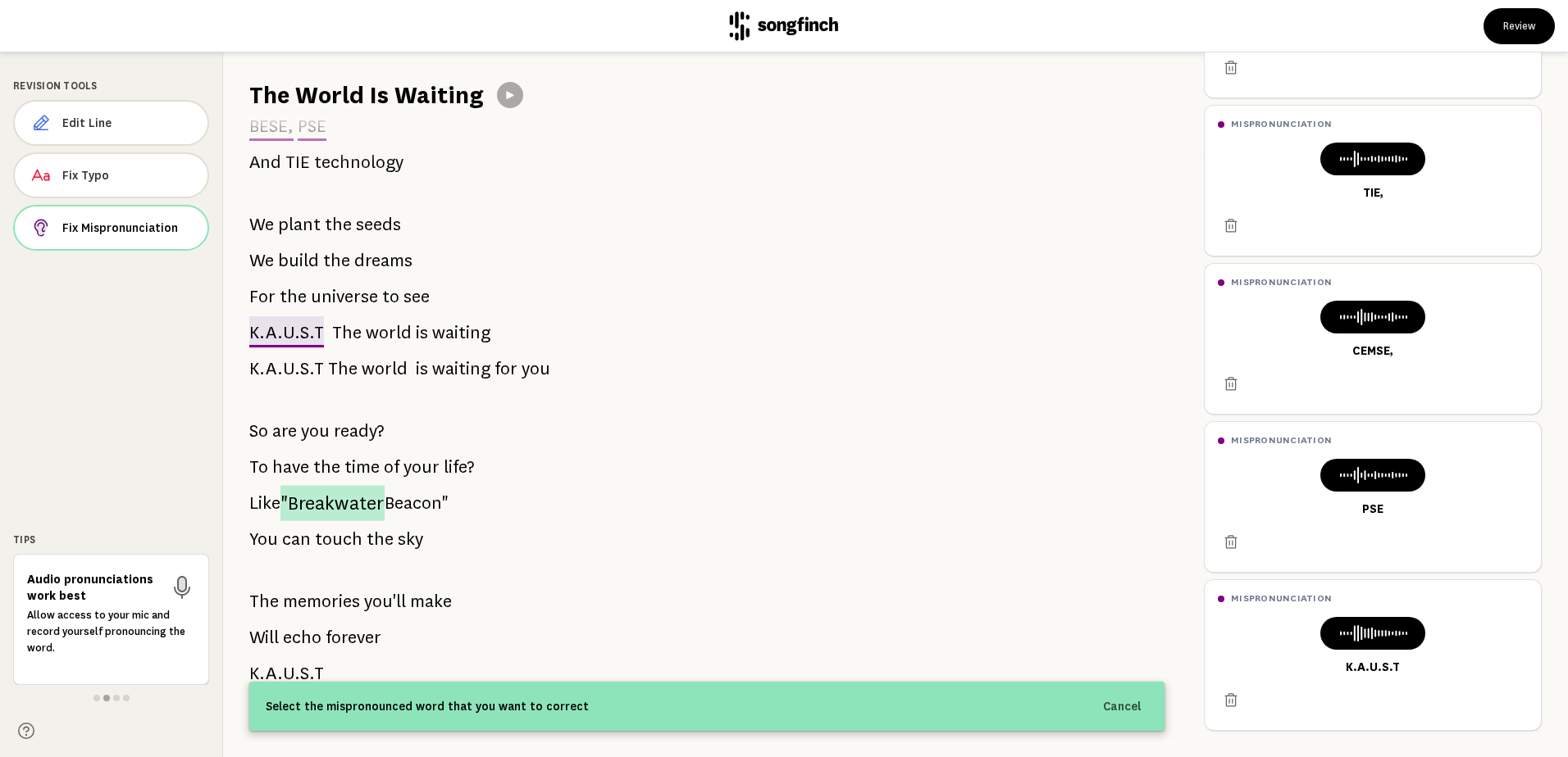
click at [299, 500] on span ""Breakwater" at bounding box center [332, 502] width 104 height 35
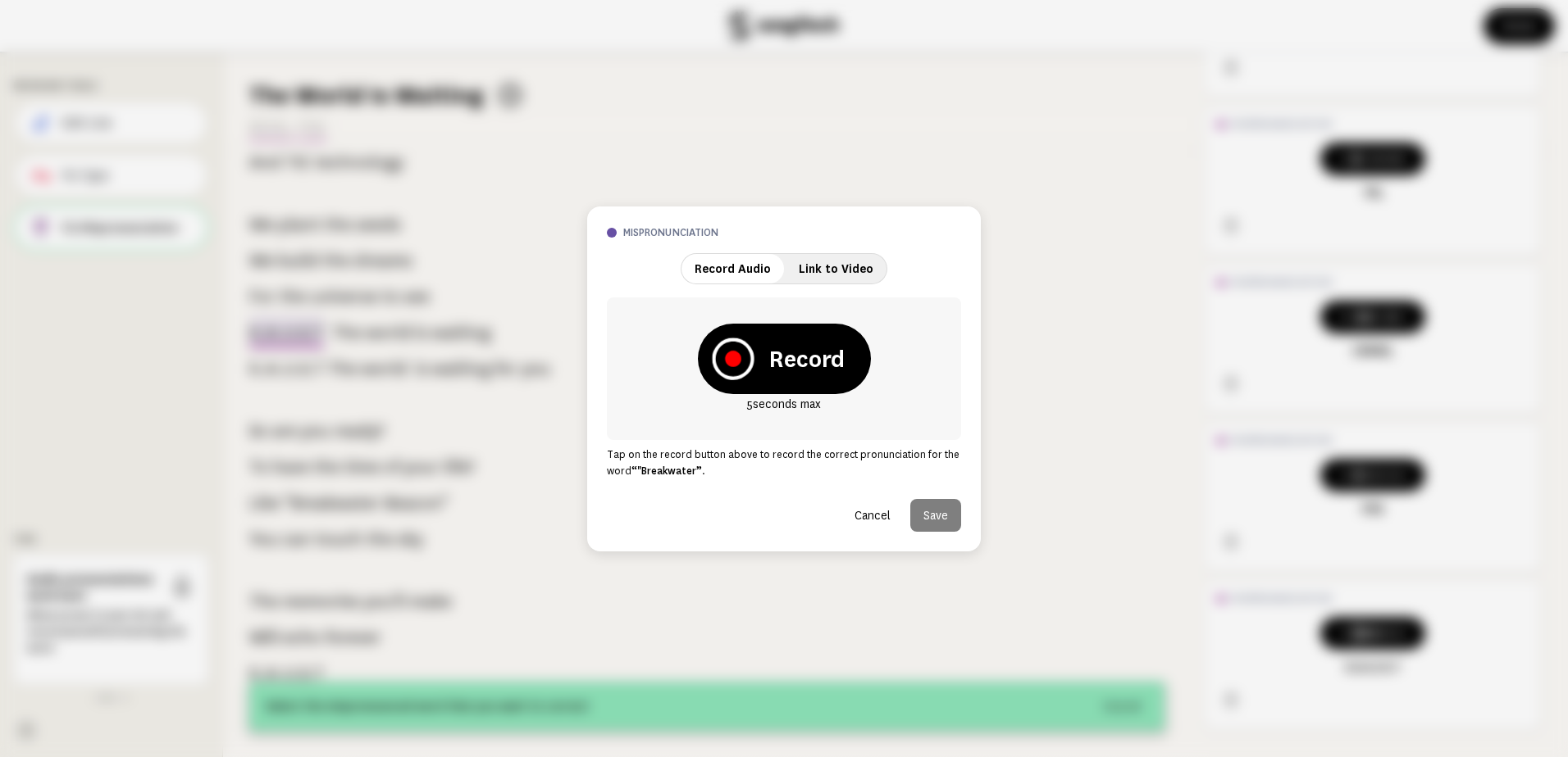
click at [733, 367] on icon at bounding box center [733, 358] width 42 height 42
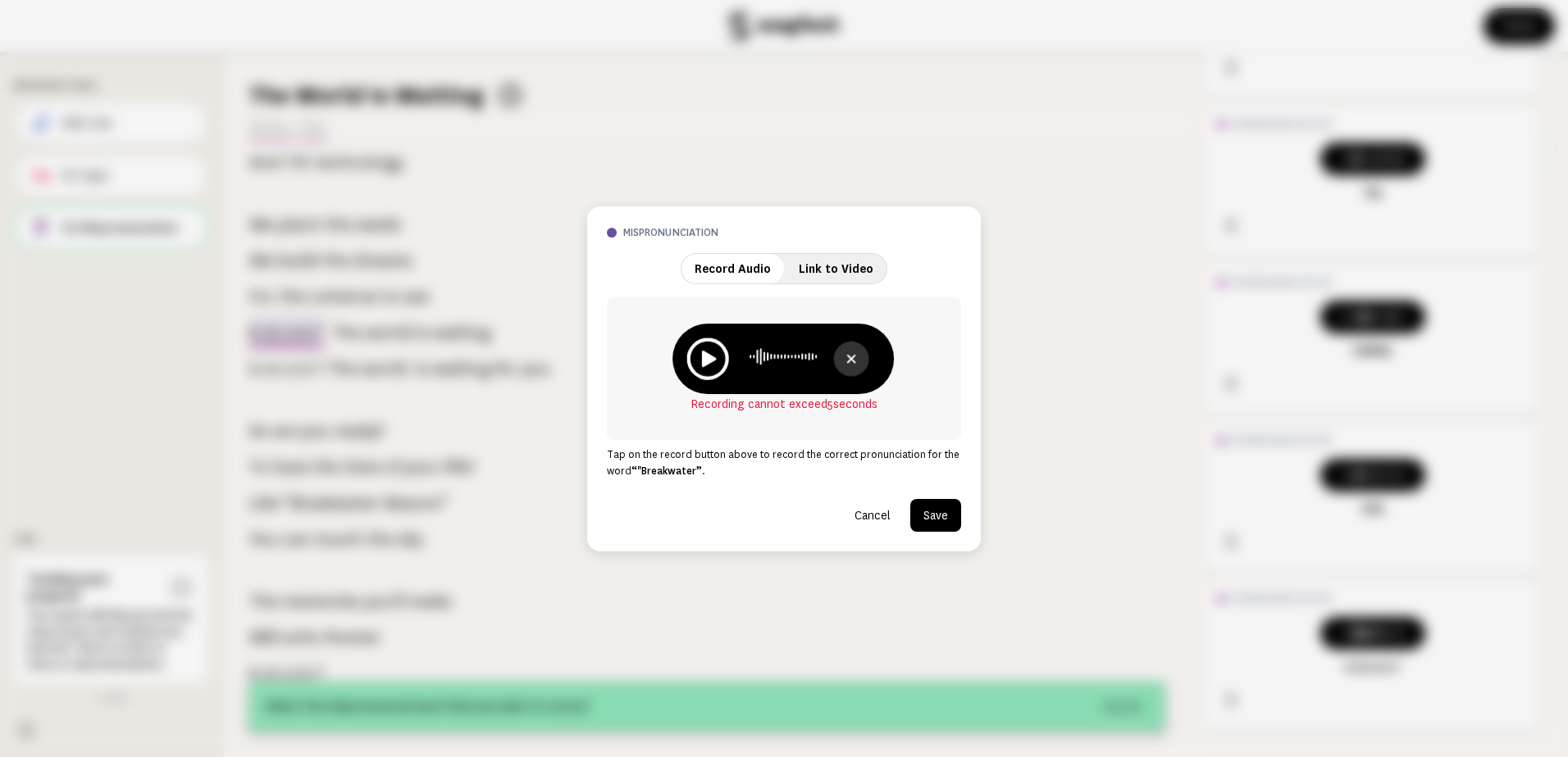
click at [710, 366] on icon at bounding box center [707, 358] width 42 height 42
click at [936, 522] on button "Save" at bounding box center [936, 516] width 51 height 33
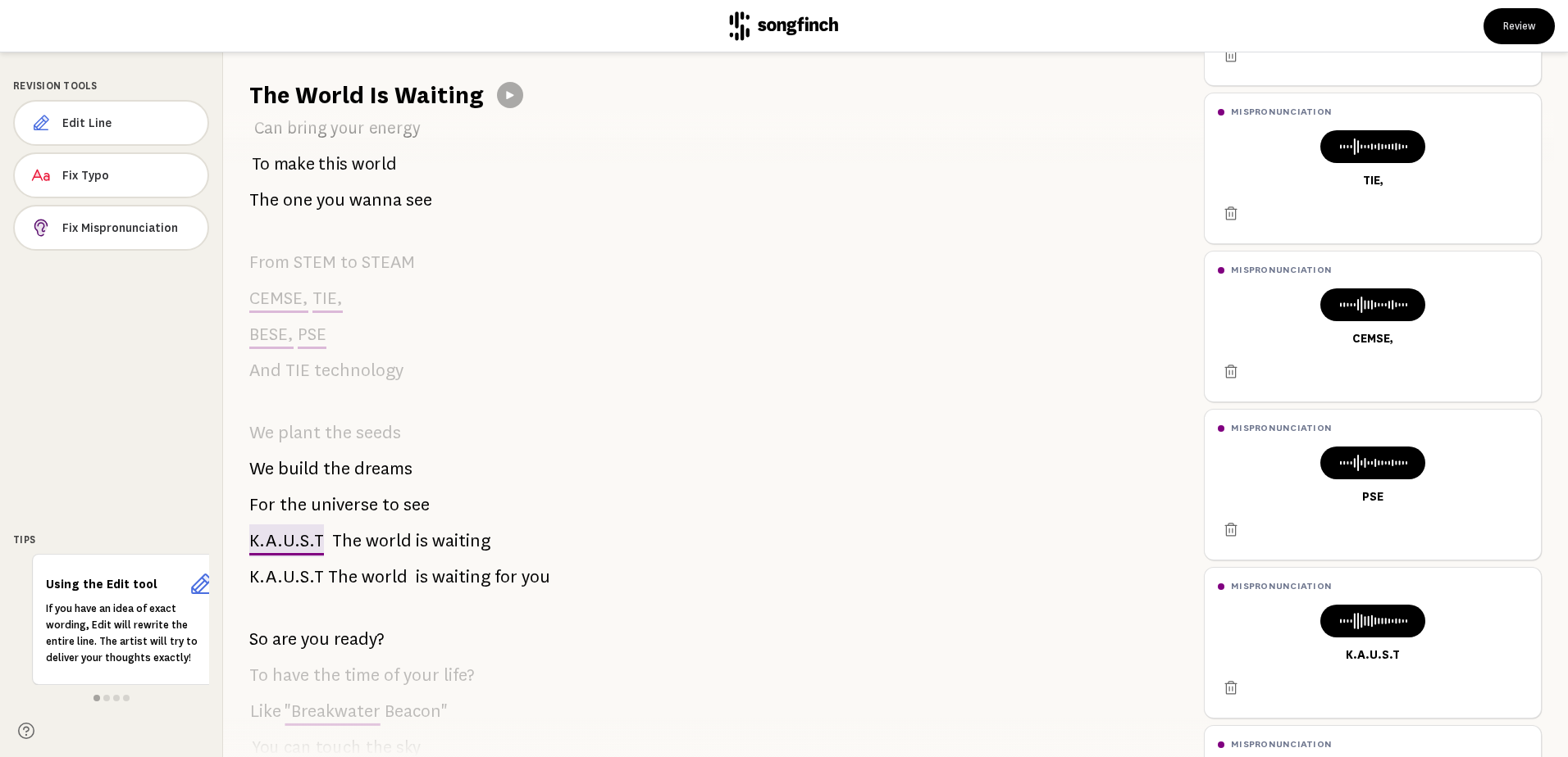
scroll to position [0, 0]
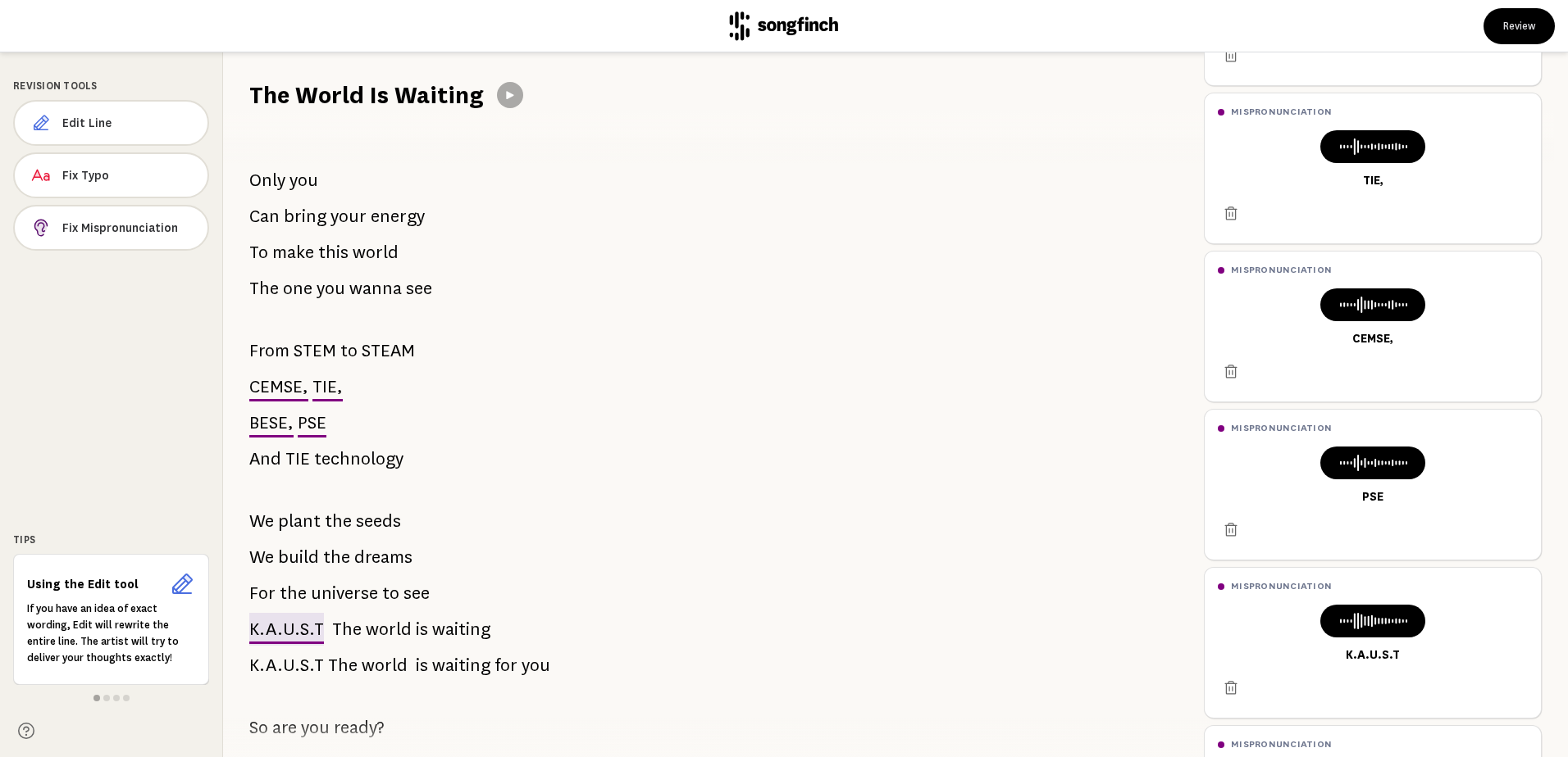
click at [268, 181] on span "Only" at bounding box center [268, 180] width 36 height 33
click at [144, 227] on span "Fix Mispronunciation" at bounding box center [127, 227] width 132 height 16
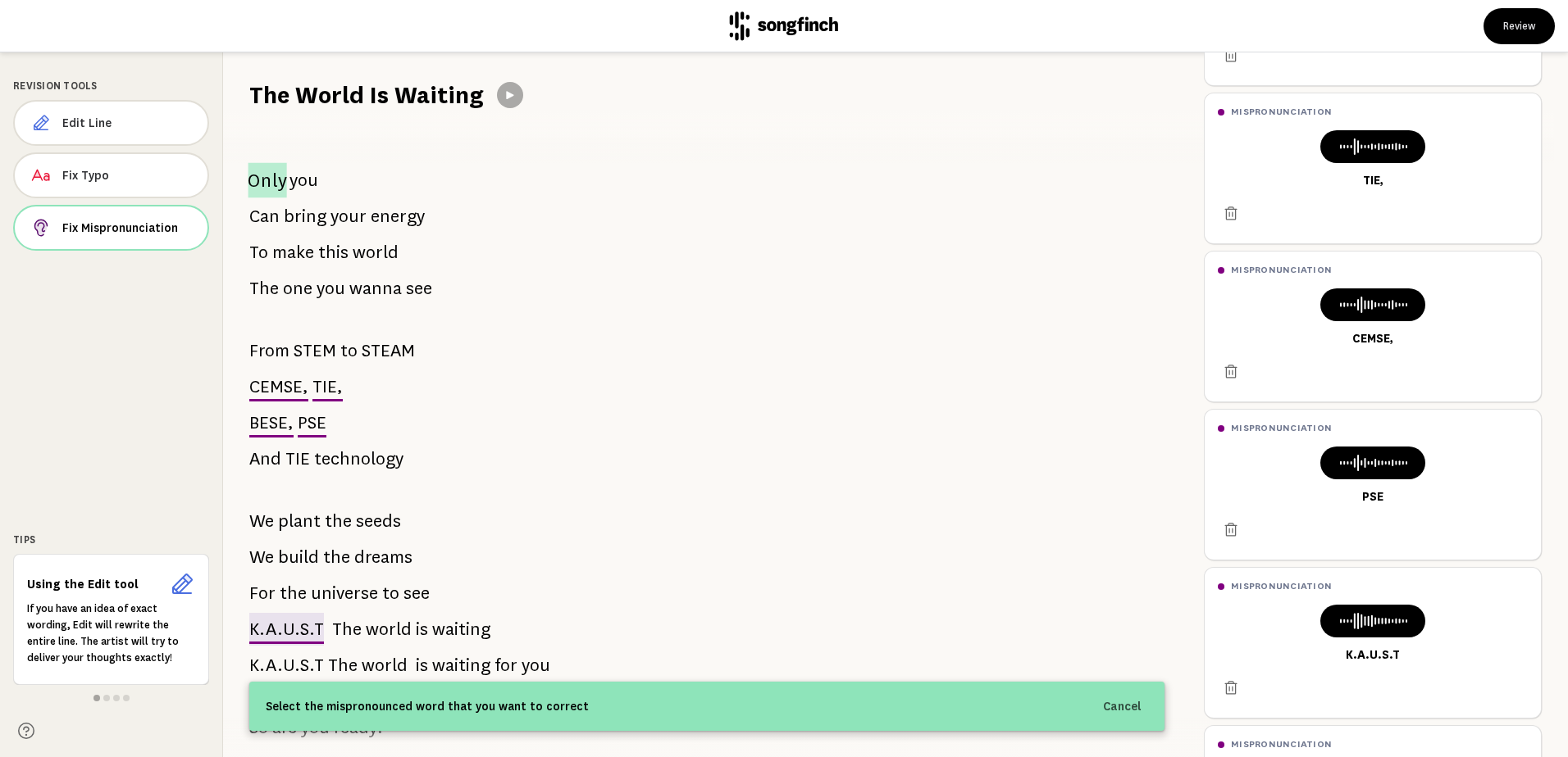
click at [261, 177] on span "Only" at bounding box center [267, 180] width 38 height 35
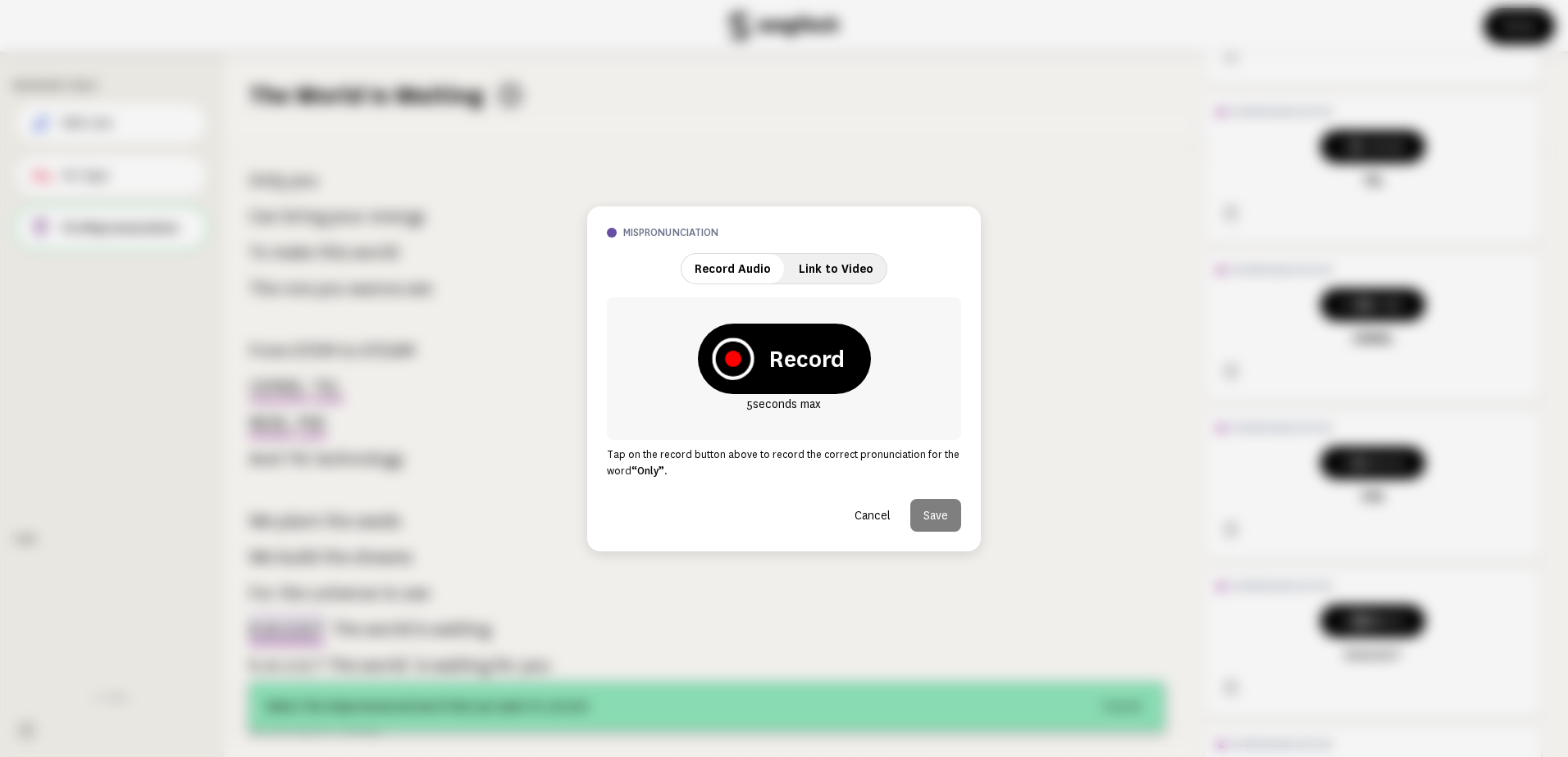
click at [731, 365] on icon at bounding box center [733, 359] width 16 height 16
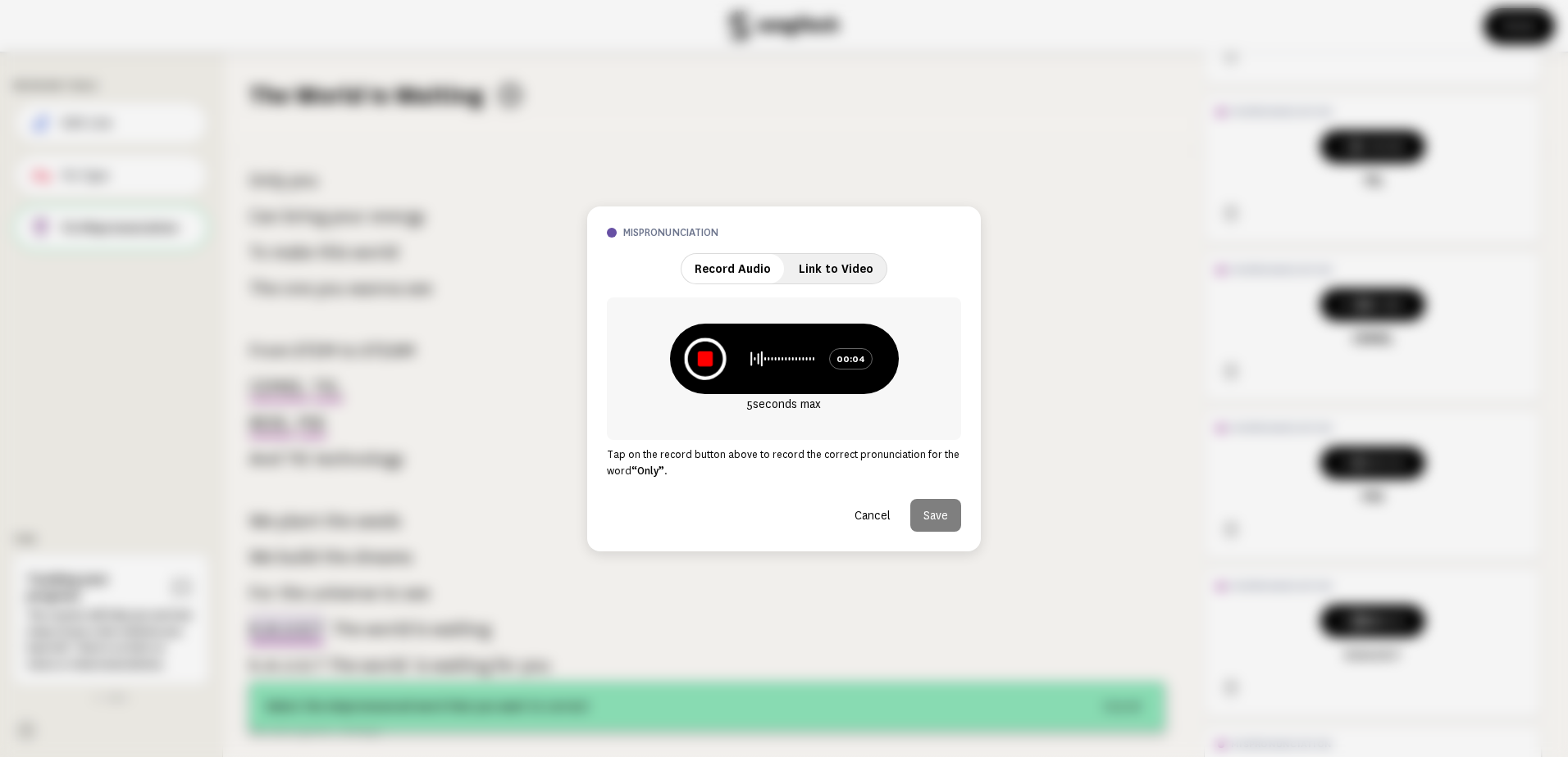
click at [709, 364] on icon at bounding box center [704, 358] width 15 height 15
click at [708, 362] on icon at bounding box center [709, 358] width 14 height 15
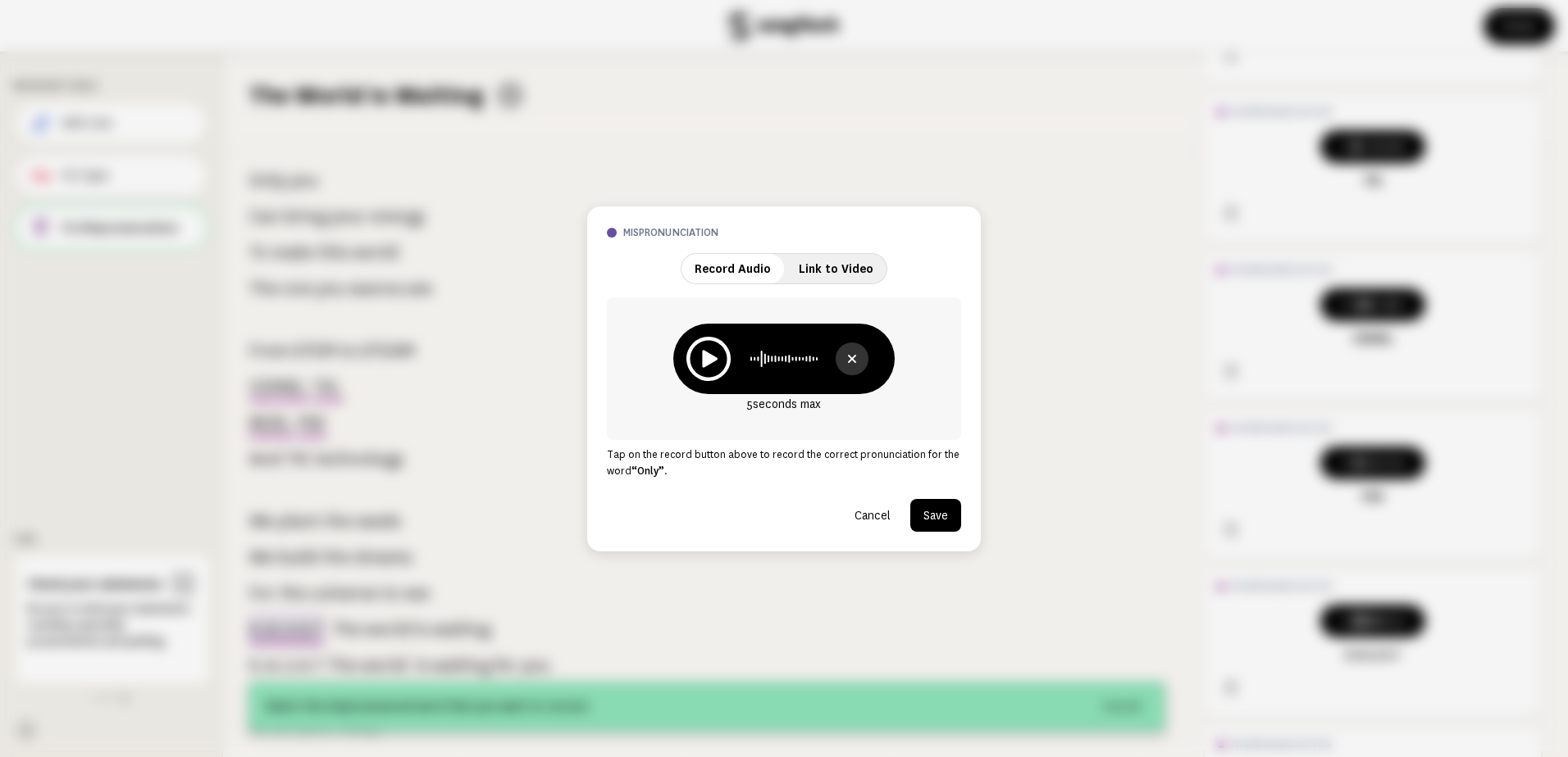
click at [934, 524] on button "Save" at bounding box center [936, 516] width 51 height 33
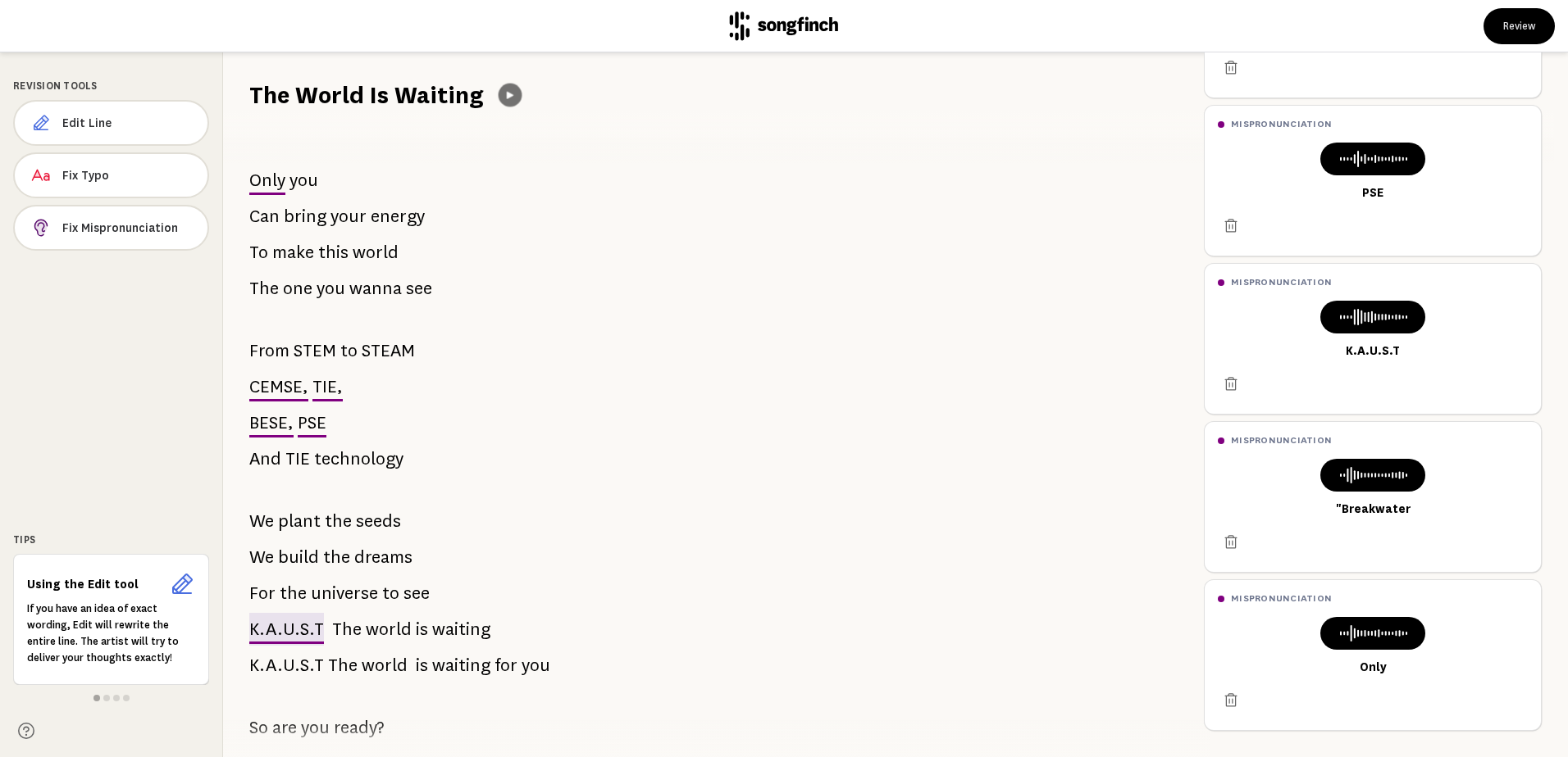
click at [507, 96] on icon at bounding box center [510, 96] width 6 height 7
click at [504, 89] on icon at bounding box center [510, 95] width 13 height 13
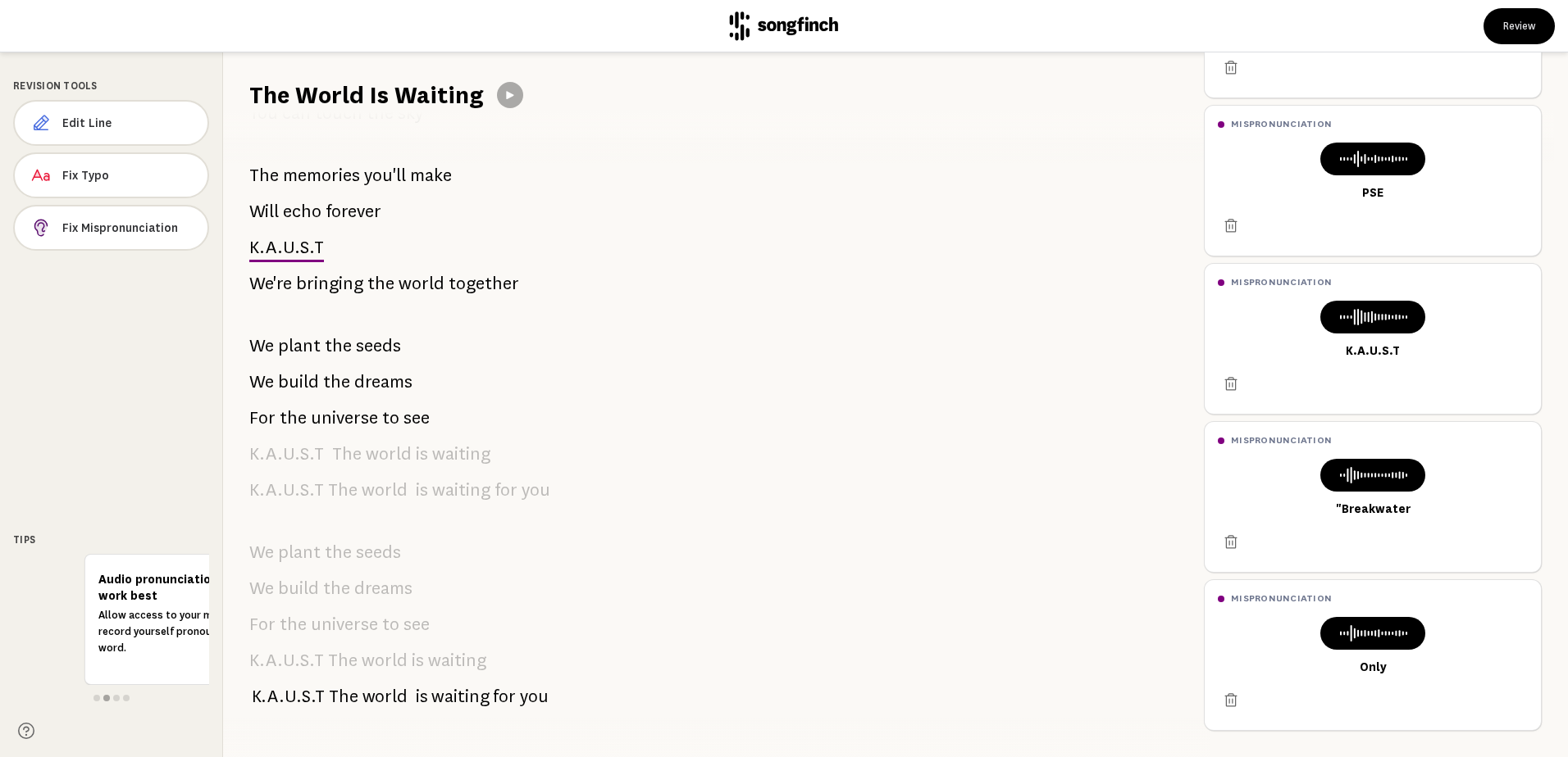
scroll to position [773, 0]
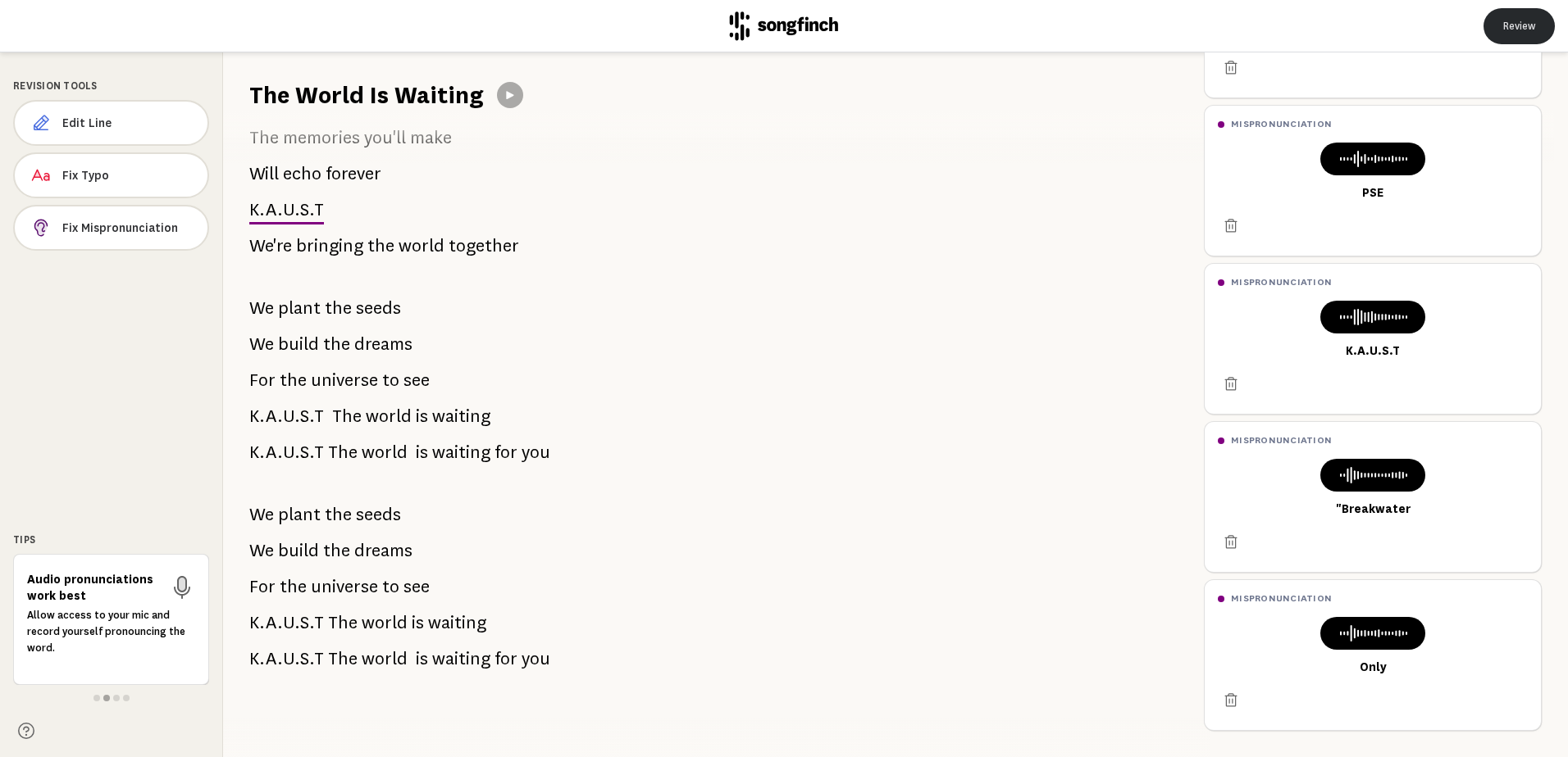
click at [1506, 17] on button "Review" at bounding box center [1519, 26] width 71 height 36
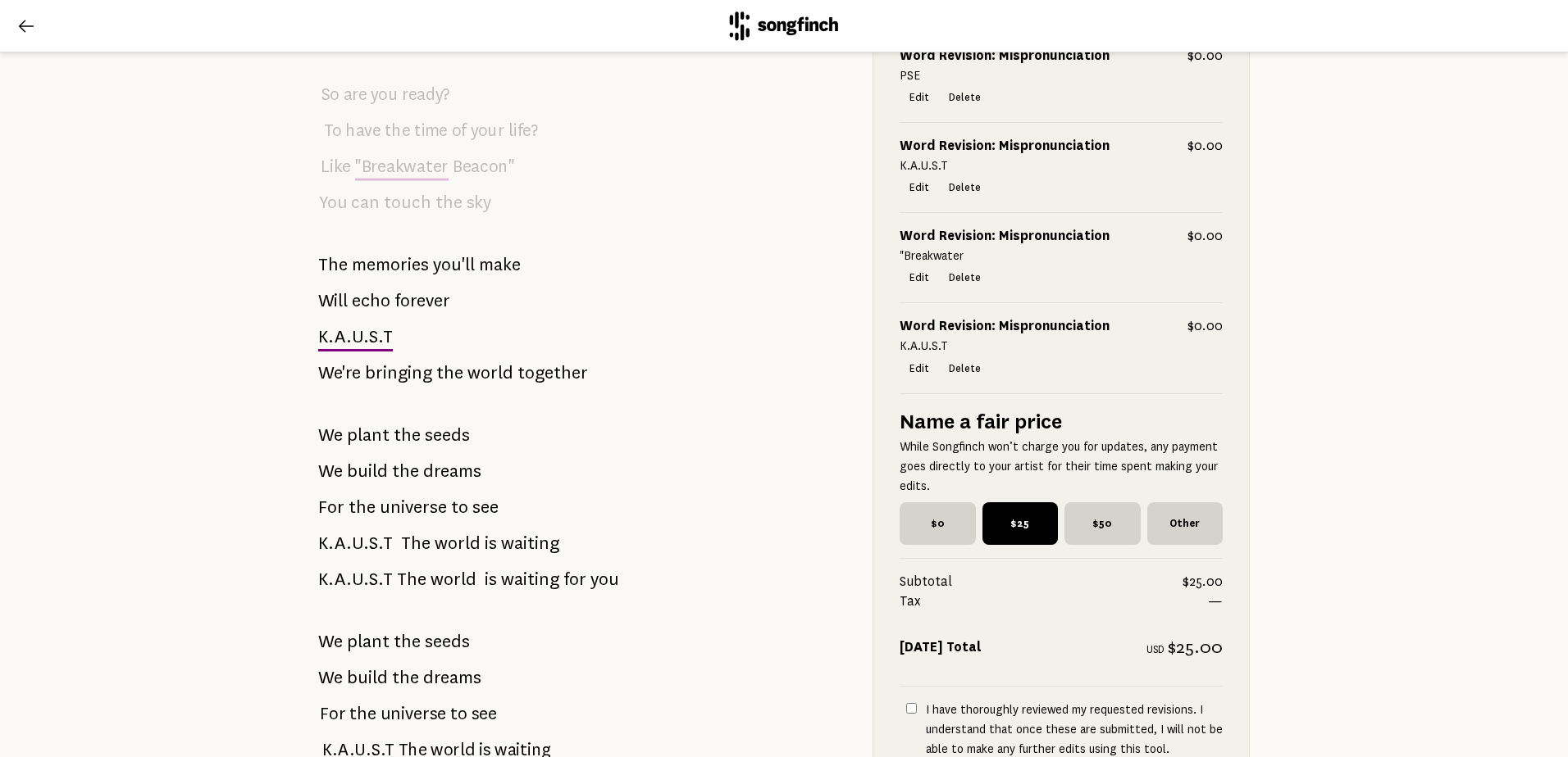
scroll to position [1002, 0]
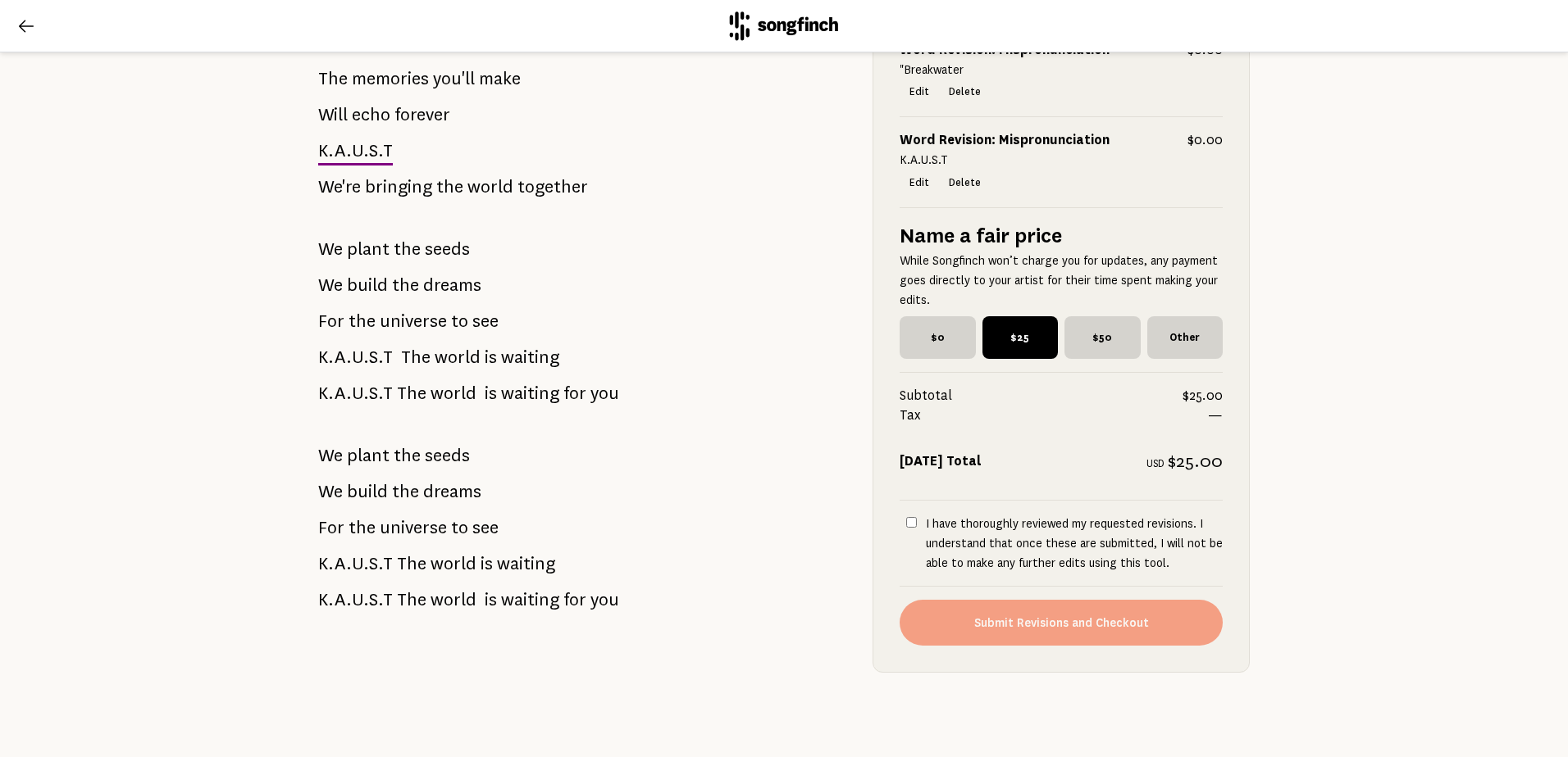
click at [906, 517] on input "I have thoroughly reviewed my requested revisions. I understand that once these…" at bounding box center [912, 522] width 11 height 11
checkbox input "true"
